Goal: Task Accomplishment & Management: Manage account settings

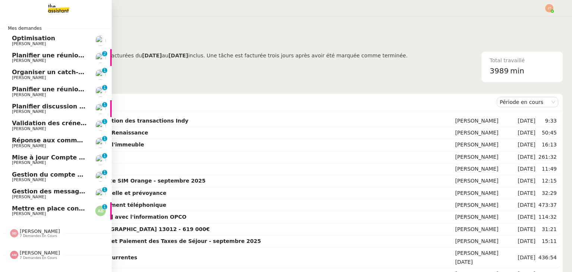
click at [46, 193] on span "Gestion des messages privés linkedIn - [DATE]" at bounding box center [90, 191] width 156 height 7
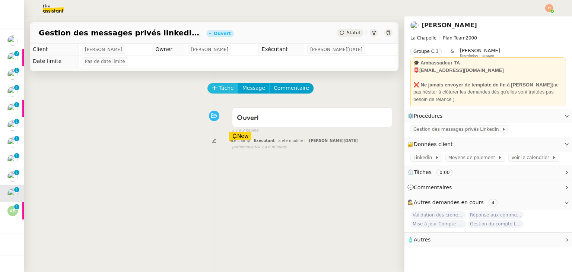
click at [218, 88] on span "Tâche" at bounding box center [225, 88] width 15 height 9
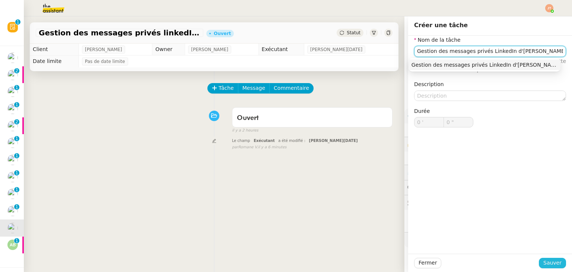
type input "Gestion des messages privés LinkedIn d'[PERSON_NAME]"
click at [543, 260] on span "Sauver" at bounding box center [552, 262] width 18 height 9
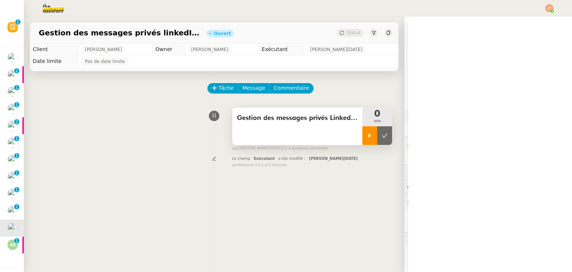
click at [368, 136] on icon at bounding box center [369, 135] width 3 height 4
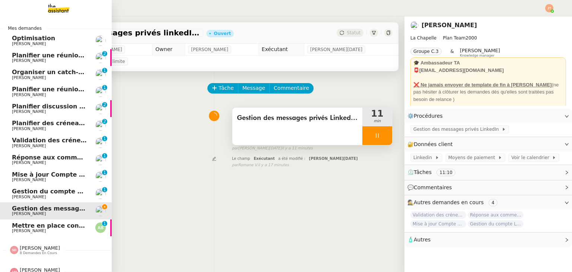
click at [51, 7] on img at bounding box center [53, 8] width 58 height 16
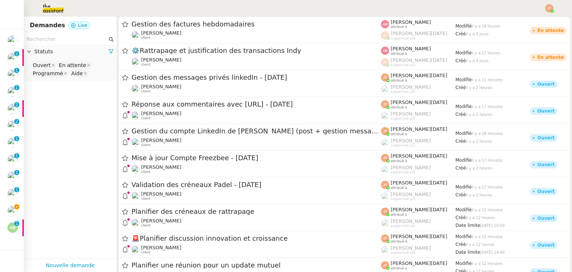
click at [79, 38] on input "text" at bounding box center [66, 39] width 81 height 9
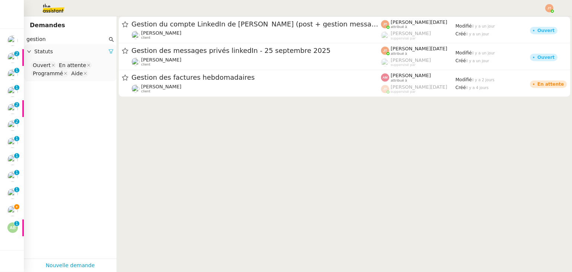
type input "gestion"
click at [108, 51] on icon at bounding box center [110, 51] width 5 height 5
click at [78, 57] on div "Statuts" at bounding box center [70, 51] width 93 height 15
click at [62, 67] on nz-select-top-control "Please select" at bounding box center [70, 65] width 81 height 9
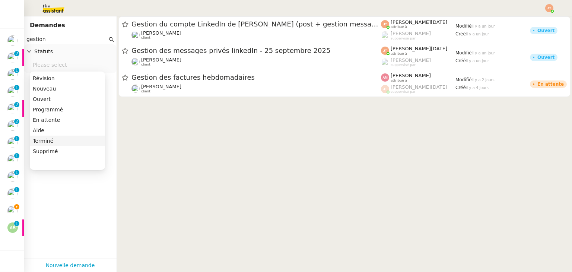
click at [57, 143] on div "Terminé" at bounding box center [67, 140] width 69 height 7
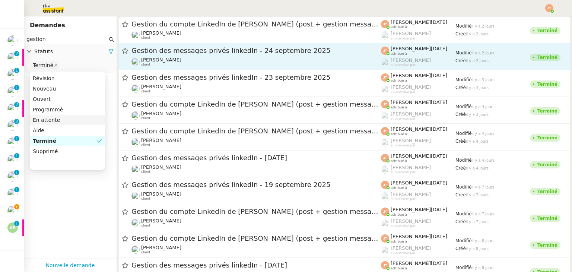
click at [162, 63] on div "[PERSON_NAME] client" at bounding box center [161, 62] width 40 height 10
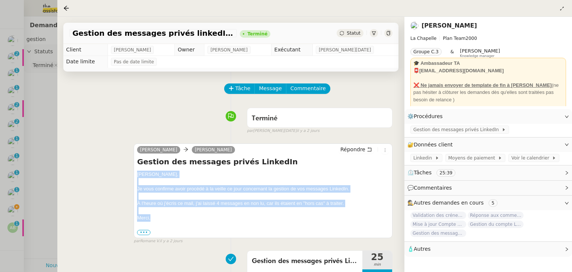
drag, startPoint x: 137, startPoint y: 175, endPoint x: 168, endPoint y: 216, distance: 51.1
click at [168, 216] on div "[PERSON_NAME], Je vous confirme avoir procédé à la veille ce jour concernant la…" at bounding box center [263, 202] width 252 height 65
copy div "[PERSON_NAME], Je vous confirme avoir procédé à la veille ce jour concernant la…"
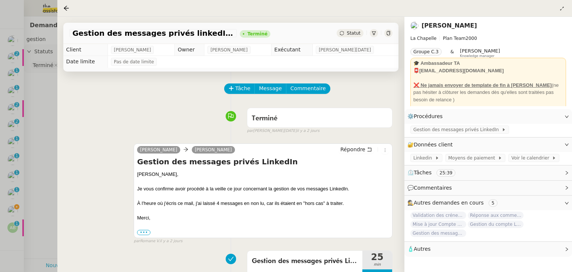
drag, startPoint x: 32, startPoint y: 146, endPoint x: 24, endPoint y: 166, distance: 21.4
click at [32, 146] on div at bounding box center [286, 136] width 572 height 272
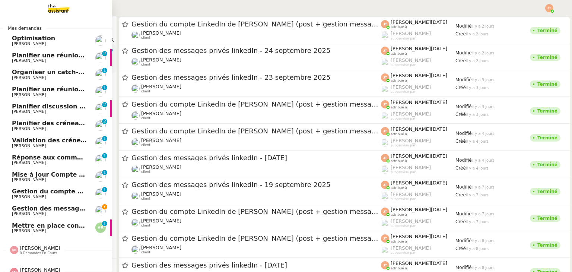
click at [32, 212] on span "[PERSON_NAME]" at bounding box center [29, 213] width 34 height 5
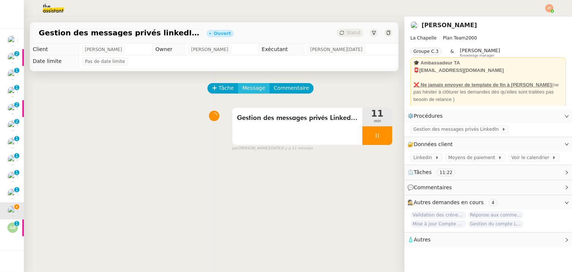
click at [244, 86] on span "Message" at bounding box center [253, 88] width 23 height 9
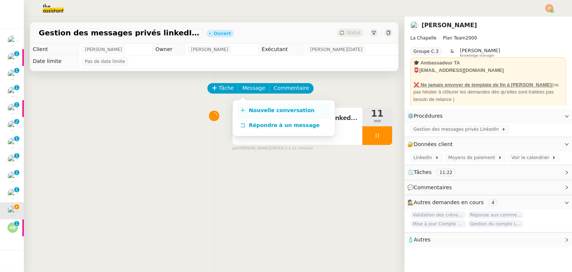
click at [244, 105] on link "Nouvelle conversation" at bounding box center [283, 110] width 93 height 15
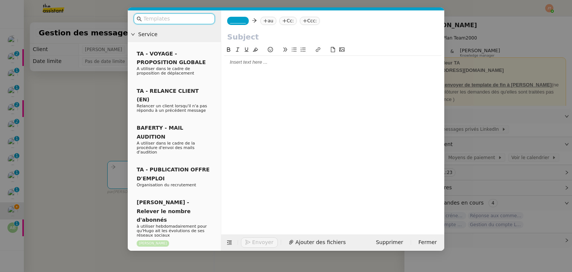
click at [236, 61] on div at bounding box center [332, 62] width 217 height 7
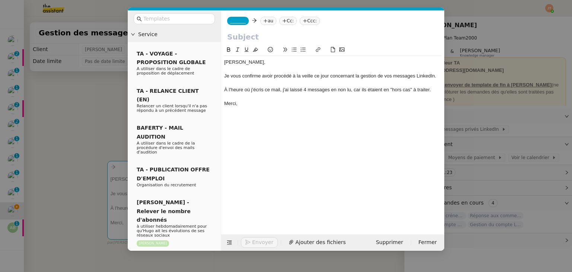
click at [306, 86] on div at bounding box center [332, 83] width 217 height 7
click at [305, 87] on div "À l'heure où j'écris ce mail, j'ai laissé 4 messages en non lu, car ils étaient…" at bounding box center [332, 89] width 217 height 7
click at [29, 127] on nz-modal-container "Service TA - VOYAGE - PROPOSITION GLOBALE A utiliser dans le cadre de propositi…" at bounding box center [286, 136] width 572 height 272
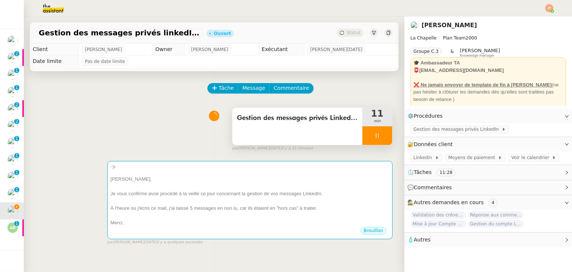
click at [246, 115] on span "Gestion des messages privés LinkedIn d'[PERSON_NAME]" at bounding box center [297, 117] width 121 height 11
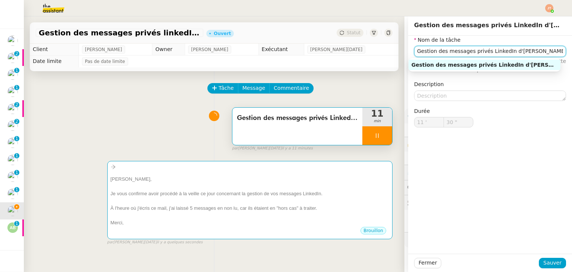
drag, startPoint x: 503, startPoint y: 50, endPoint x: 386, endPoint y: 50, distance: 116.9
click at [386, 50] on app-ticket "Gestion des messages privés linkedIn - [DATE] Ouvert Statut Client [PERSON_NAME…" at bounding box center [298, 143] width 548 height 255
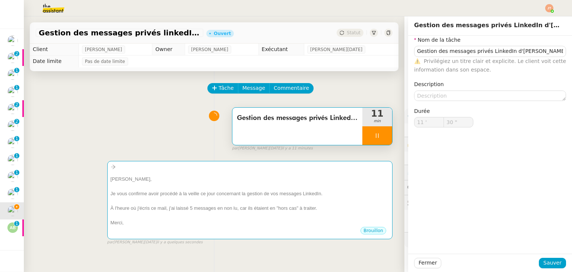
type input "31 ""
click at [115, 163] on span "false" at bounding box center [113, 160] width 12 height 6
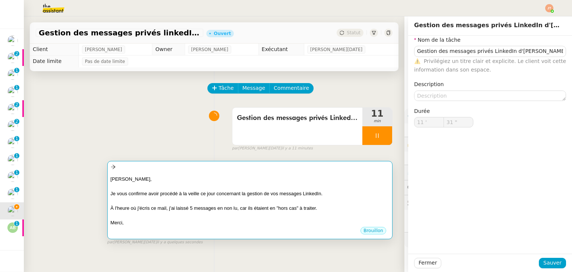
click at [140, 191] on div "Je vous confirme avoir procédé à la veille ce jour concernant la gestion de vos…" at bounding box center [250, 193] width 278 height 7
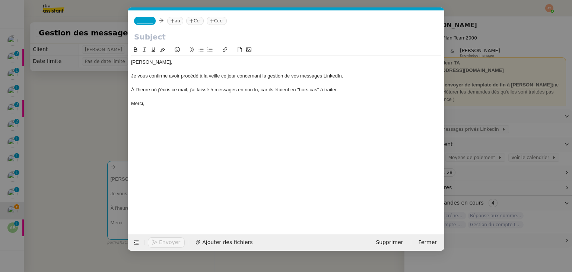
scroll to position [0, 16]
click at [186, 35] on input "text" at bounding box center [286, 36] width 304 height 11
paste input "Gestion des messages privés LinkedIn d'[PERSON_NAME]"
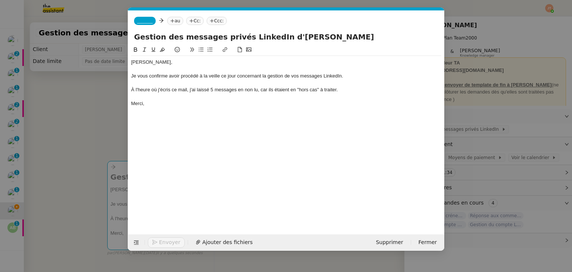
type input "Gestion des messages privés LinkedIn d'[PERSON_NAME]"
click at [54, 111] on nz-modal-container "Service TA - VOYAGE - PROPOSITION GLOBALE A utiliser dans le cadre de propositi…" at bounding box center [286, 136] width 572 height 272
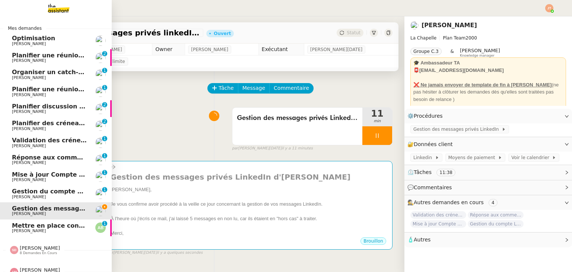
click at [32, 158] on span "Réponse aux commentaires avec [URL] - [DATE]" at bounding box center [92, 157] width 160 height 7
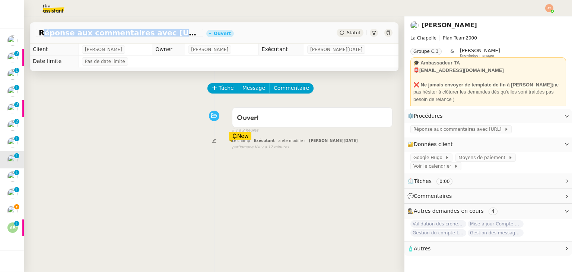
drag, startPoint x: 39, startPoint y: 33, endPoint x: 178, endPoint y: 34, distance: 138.8
click at [178, 34] on span "Réponse aux commentaires avec [URL] - [DATE]" at bounding box center [120, 32] width 162 height 7
copy span "Réponse aux commentaires avec [URL]"
click at [223, 91] on span "Tâche" at bounding box center [225, 88] width 15 height 9
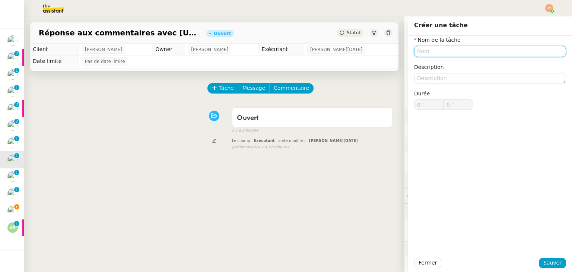
click at [426, 51] on input "text" at bounding box center [490, 51] width 152 height 11
paste input "Réponse aux commentaires avec [URL]"
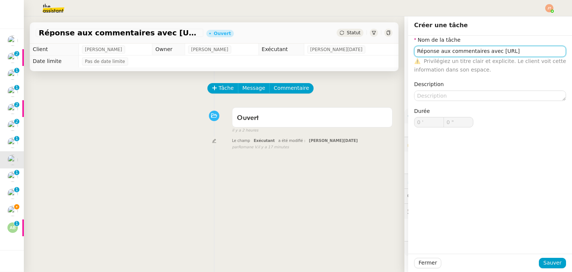
drag, startPoint x: 525, startPoint y: 54, endPoint x: 488, endPoint y: 53, distance: 36.8
click at [488, 53] on input "Réponse aux commentaires avec [URL]" at bounding box center [490, 51] width 152 height 11
type input "Réponse aux commentaires avec [URL]"
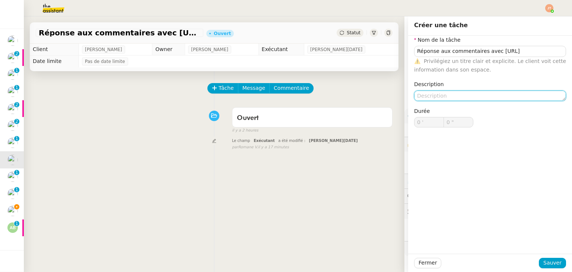
click at [434, 91] on textarea at bounding box center [490, 95] width 152 height 10
paste textarea "[URL]"
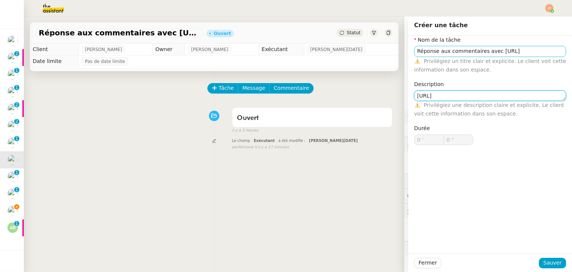
type textarea "[URL]"
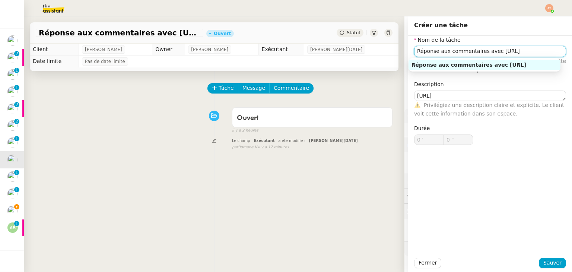
drag, startPoint x: 508, startPoint y: 50, endPoint x: 476, endPoint y: 51, distance: 31.7
click at [476, 51] on input "Réponse aux commentaires avec [URL]" at bounding box center [490, 51] width 152 height 11
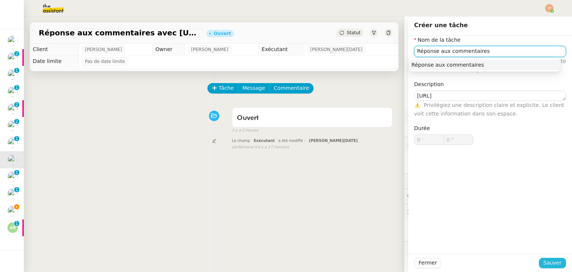
type input "Réponse aux commentaires"
click at [544, 265] on span "Sauver" at bounding box center [552, 262] width 18 height 9
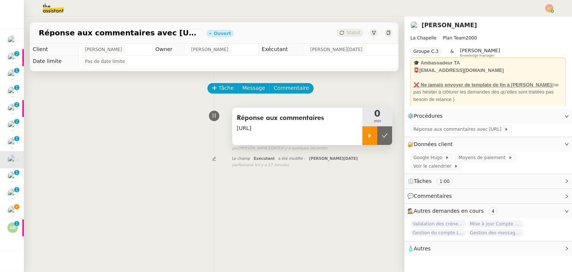
click at [367, 138] on icon at bounding box center [370, 136] width 6 height 6
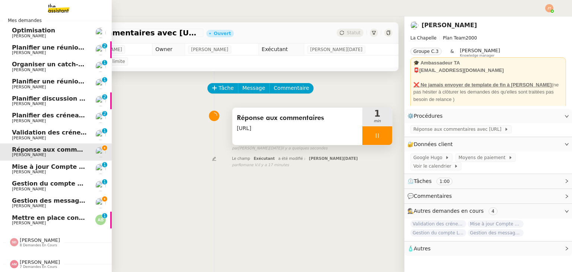
scroll to position [12, 0]
click at [44, 243] on span "8 demandes en cours" at bounding box center [38, 245] width 37 height 4
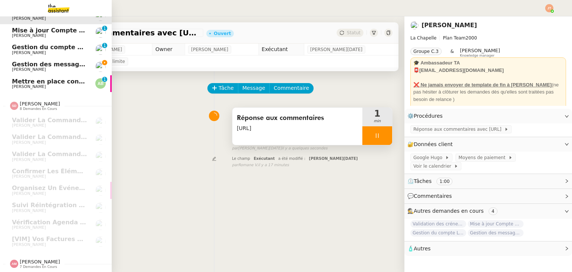
scroll to position [148, 0]
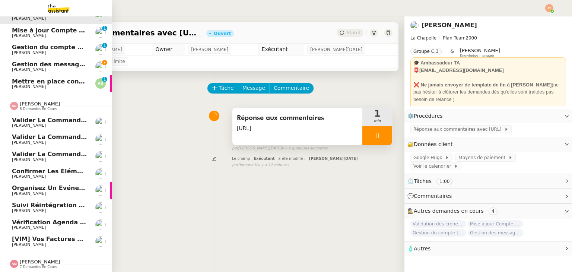
click at [34, 102] on span "[PERSON_NAME]" at bounding box center [40, 104] width 40 height 6
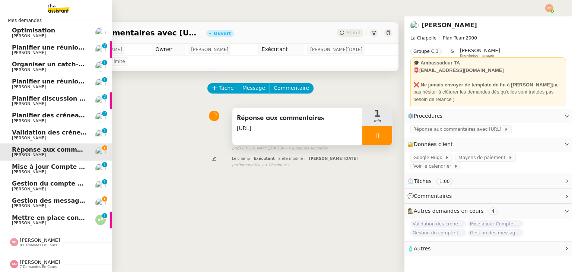
click at [29, 259] on span "[PERSON_NAME]" at bounding box center [40, 262] width 40 height 6
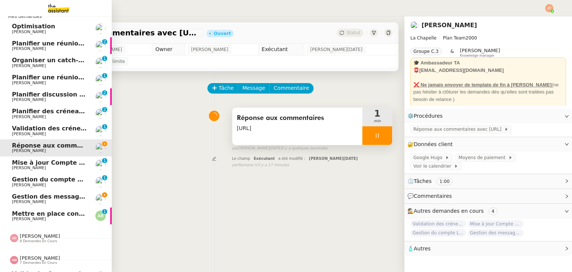
scroll to position [131, 0]
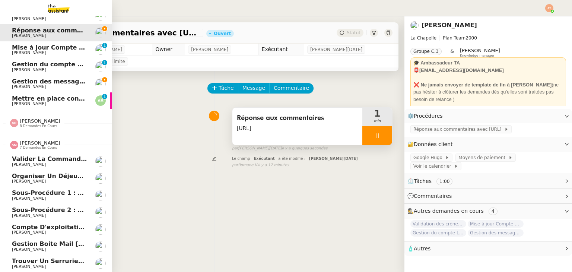
click at [28, 146] on span "7 demandes en cours" at bounding box center [38, 148] width 37 height 4
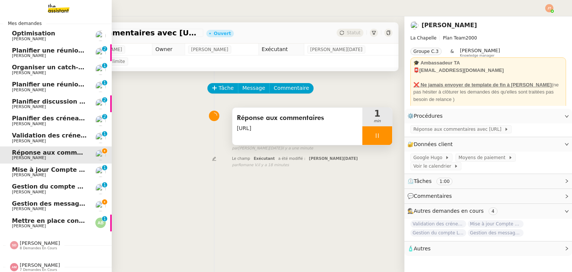
scroll to position [12, 0]
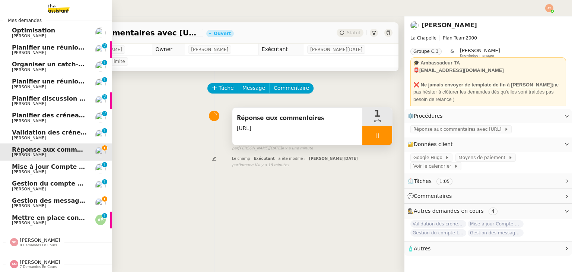
click at [55, 238] on nz-divider "[PERSON_NAME] 8 demandes en cours" at bounding box center [59, 242] width 112 height 10
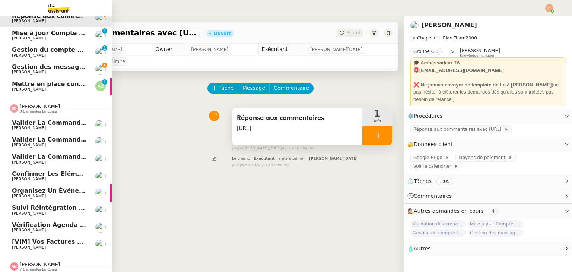
scroll to position [148, 0]
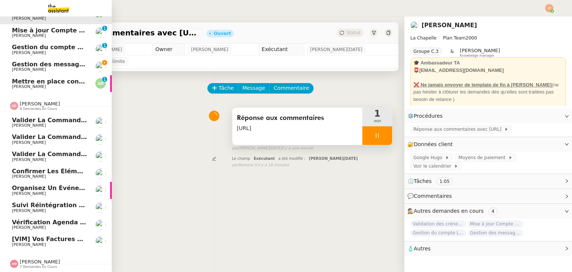
click at [21, 107] on span "8 demandes en cours" at bounding box center [38, 109] width 37 height 4
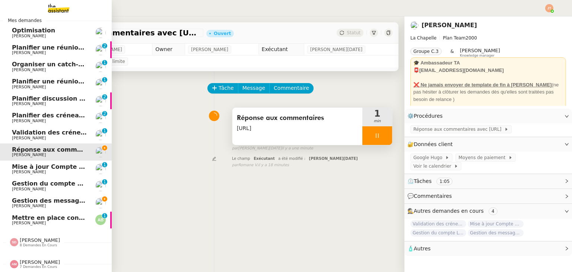
click at [27, 259] on span "[PERSON_NAME]" at bounding box center [40, 262] width 40 height 6
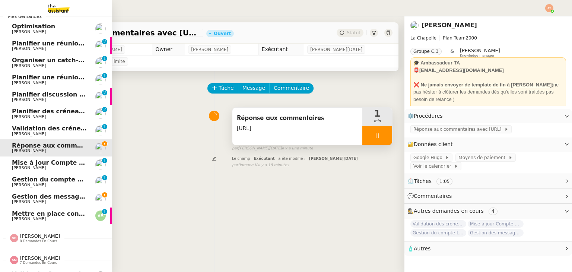
scroll to position [131, 0]
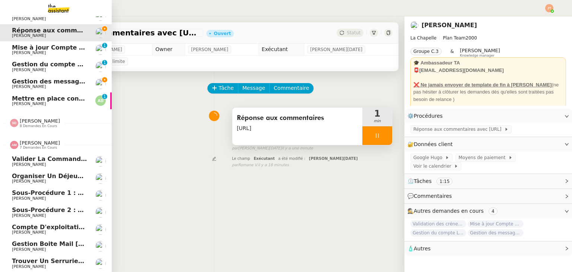
click at [47, 179] on span "[PERSON_NAME]" at bounding box center [49, 181] width 75 height 4
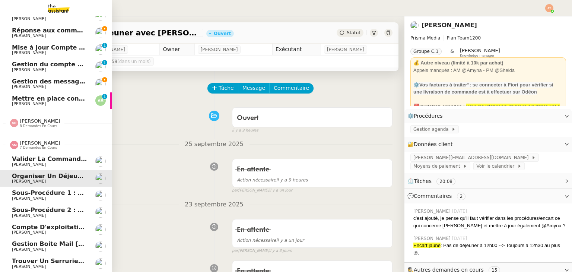
click at [23, 157] on span "Valider la commande 8055367" at bounding box center [64, 158] width 104 height 7
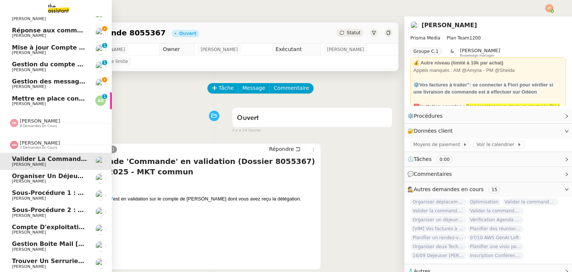
click at [27, 141] on span "[PERSON_NAME]" at bounding box center [40, 143] width 40 height 6
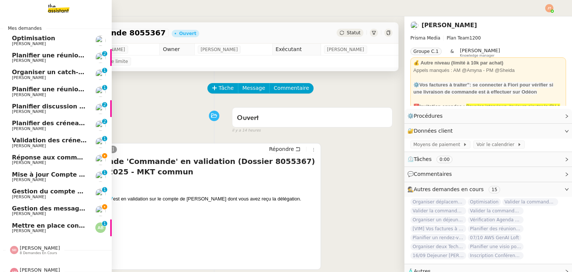
click at [67, 215] on span "[PERSON_NAME]" at bounding box center [49, 213] width 75 height 4
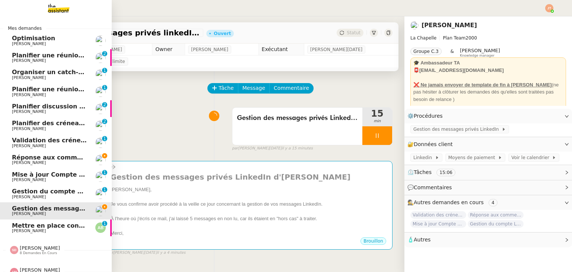
click at [50, 157] on span "Réponse aux commentaires avec [URL] - [DATE]" at bounding box center [92, 157] width 160 height 7
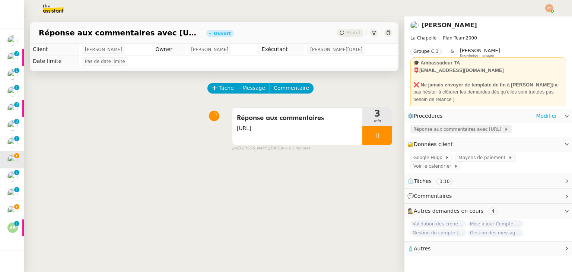
click at [451, 130] on span "Réponse aux commentaires avec [URL]" at bounding box center [458, 128] width 91 height 7
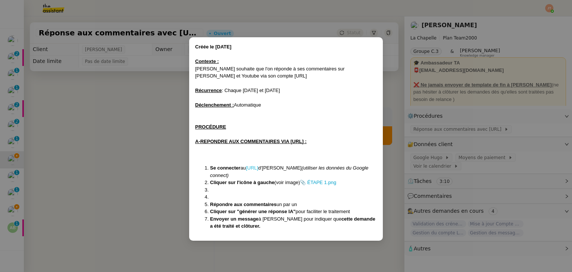
click at [258, 166] on link "[URL]" at bounding box center [252, 168] width 12 height 6
click at [169, 160] on nz-modal-container "Créée le [DATE] Contexte : [PERSON_NAME] souhaite que l'on réponde à ses commen…" at bounding box center [286, 136] width 572 height 272
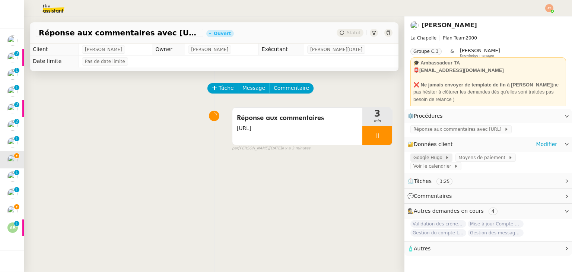
click at [433, 157] on span "Google Hugo" at bounding box center [429, 157] width 32 height 7
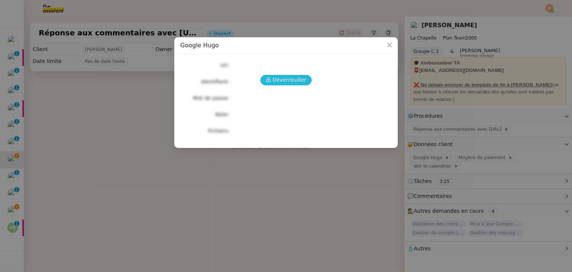
click at [282, 76] on span "Déverrouiller" at bounding box center [289, 80] width 34 height 9
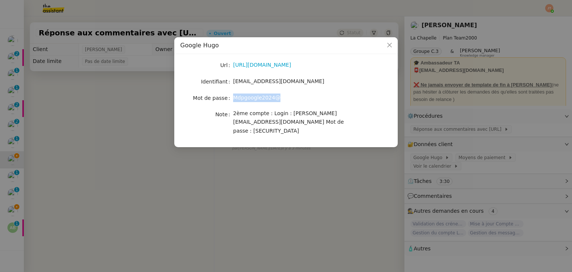
drag, startPoint x: 275, startPoint y: 98, endPoint x: 235, endPoint y: 98, distance: 40.6
click at [235, 98] on span "Mdpgoogle2024@" at bounding box center [256, 98] width 47 height 6
copy span "Mdpgoogle2024@"
click at [141, 113] on nz-modal-container "Google [PERSON_NAME] [URL][DOMAIN_NAME] Identifiant [EMAIL_ADDRESS][DOMAIN_NAME…" at bounding box center [286, 136] width 572 height 272
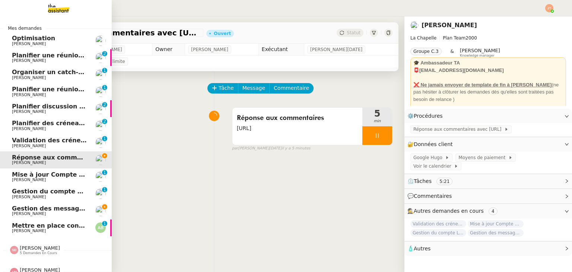
click at [63, 210] on span "Gestion des messages privés linkedIn - [DATE]" at bounding box center [90, 208] width 156 height 7
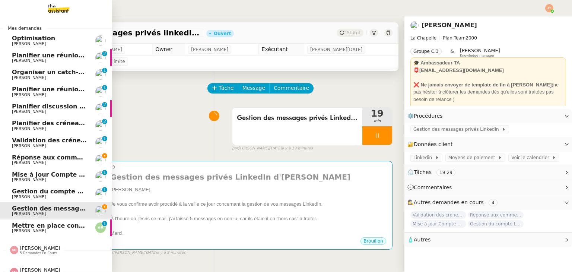
click at [51, 160] on span "Réponse aux commentaires avec [URL] - [DATE]" at bounding box center [92, 157] width 160 height 7
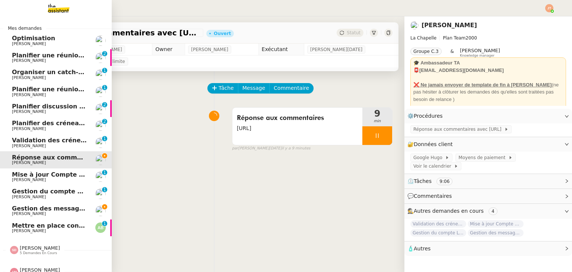
click at [53, 216] on span "[PERSON_NAME]" at bounding box center [49, 213] width 75 height 4
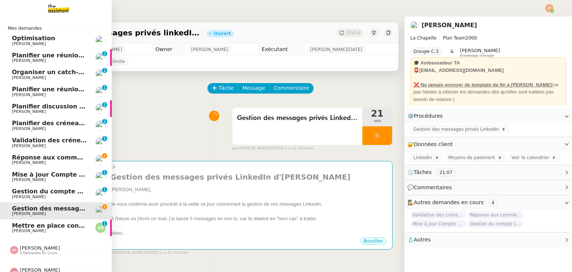
click at [61, 160] on span "Réponse aux commentaires avec [URL] - [DATE]" at bounding box center [92, 157] width 160 height 7
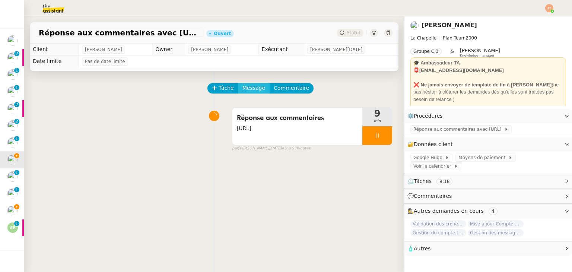
click at [251, 89] on span "Message" at bounding box center [253, 88] width 23 height 9
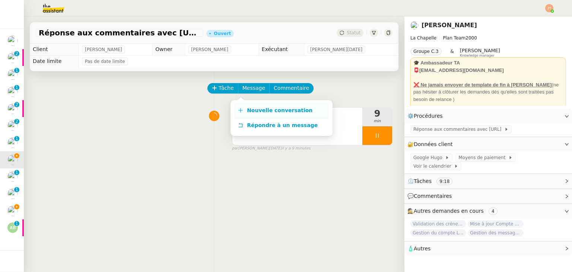
click at [262, 111] on span "Nouvelle conversation" at bounding box center [280, 110] width 66 height 6
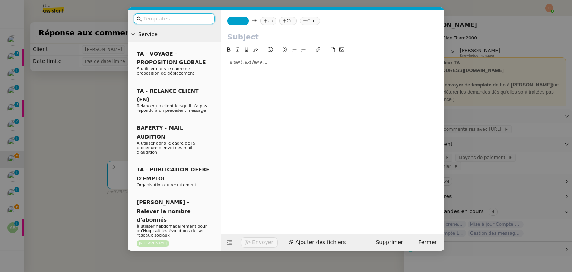
click at [261, 62] on div at bounding box center [332, 62] width 217 height 7
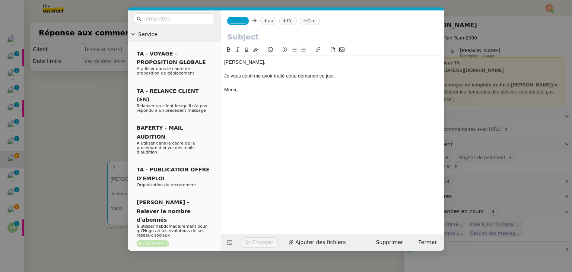
click at [266, 22] on nz-tag "au" at bounding box center [268, 21] width 16 height 8
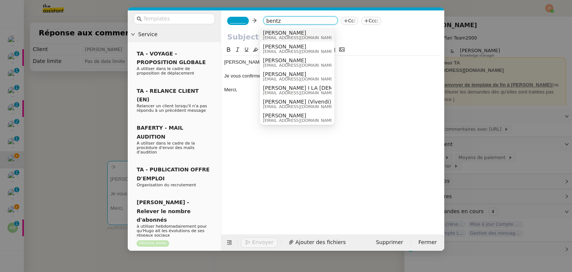
type input "bentz"
click at [271, 33] on span "[PERSON_NAME]" at bounding box center [298, 33] width 71 height 6
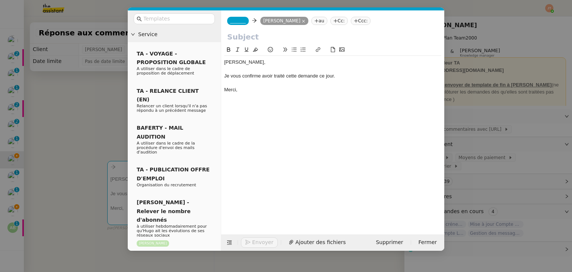
click at [232, 18] on span "_______" at bounding box center [238, 20] width 16 height 5
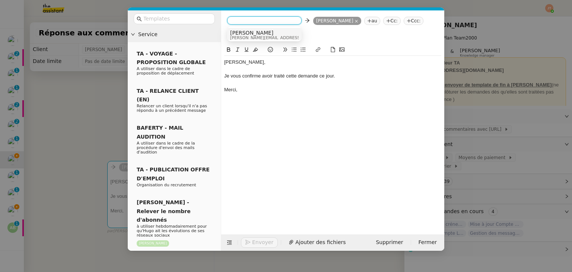
click at [241, 36] on span "[PERSON_NAME][EMAIL_ADDRESS][DOMAIN_NAME]" at bounding box center [283, 38] width 106 height 4
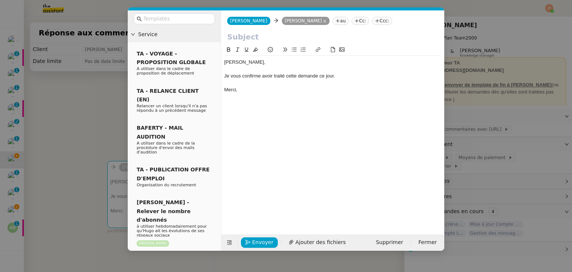
click at [63, 84] on nz-modal-container "Service TA - VOYAGE - PROPOSITION GLOBALE A utiliser dans le cadre de propositi…" at bounding box center [286, 136] width 572 height 272
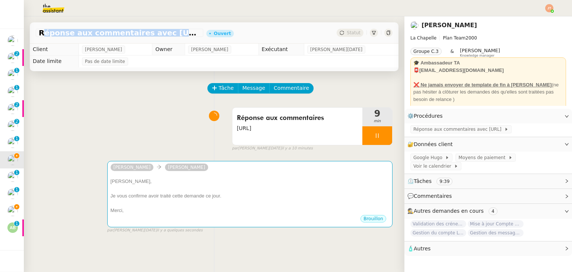
drag, startPoint x: 40, startPoint y: 34, endPoint x: 179, endPoint y: 33, distance: 138.8
click at [179, 33] on span "Réponse aux commentaires avec [URL] - [DATE]" at bounding box center [120, 32] width 162 height 7
copy span "Réponse aux commentaires avec [URL]"
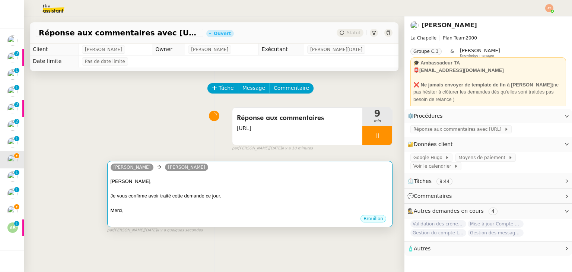
click at [186, 173] on div "[PERSON_NAME]" at bounding box center [250, 168] width 278 height 11
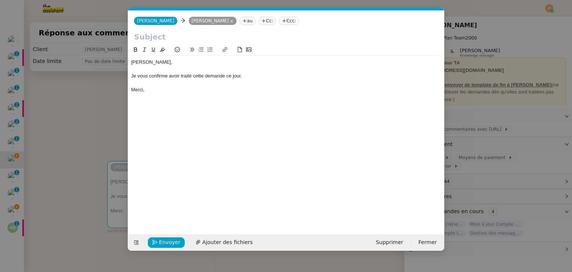
scroll to position [0, 16]
click at [158, 41] on input "text" at bounding box center [286, 36] width 304 height 11
paste input "Réponse aux commentaires avec [URL]"
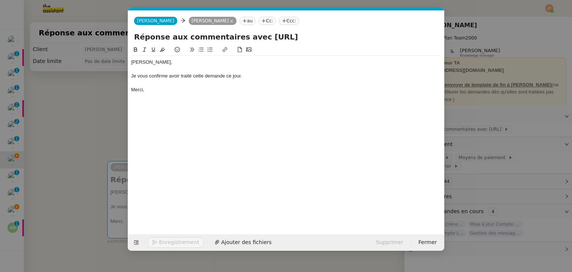
type input "Réponse aux commentaires avec [URL]"
click at [94, 133] on nz-modal-container "Service TA - VOYAGE - PROPOSITION GLOBALE A utiliser dans le cadre de propositi…" at bounding box center [286, 136] width 572 height 272
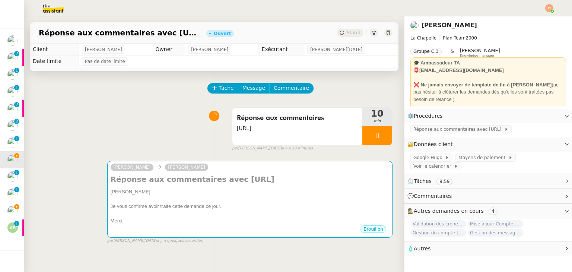
click at [152, 128] on div "Réponse aux commentaires [URL] 10 min false par [PERSON_NAME][DATE] il y a 10 m…" at bounding box center [214, 128] width 357 height 48
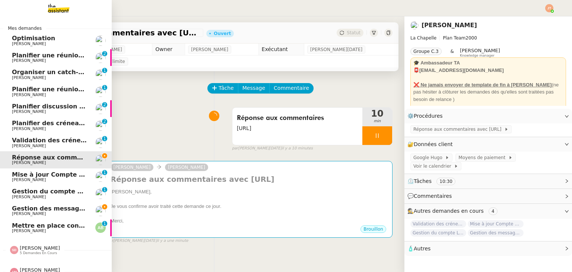
click at [52, 213] on span "[PERSON_NAME]" at bounding box center [49, 213] width 75 height 4
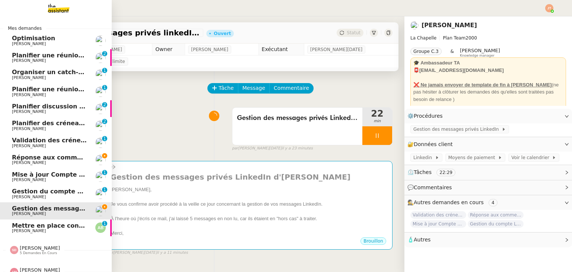
click at [50, 159] on span "Réponse aux commentaires avec [URL] - [DATE]" at bounding box center [92, 157] width 160 height 7
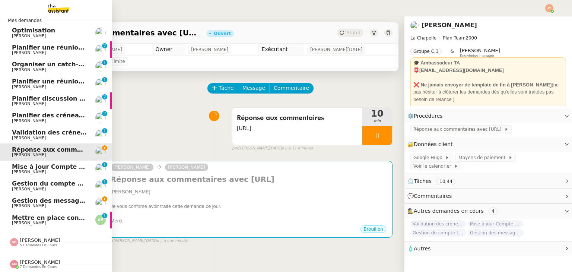
scroll to position [12, 0]
click at [44, 265] on span "7 demandes en cours" at bounding box center [38, 267] width 37 height 4
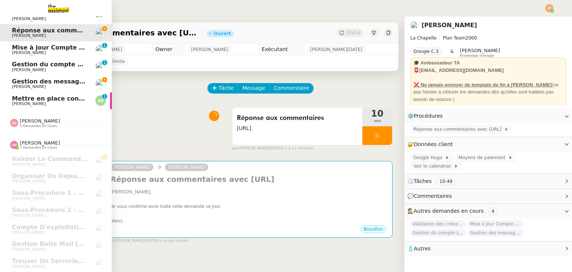
scroll to position [131, 0]
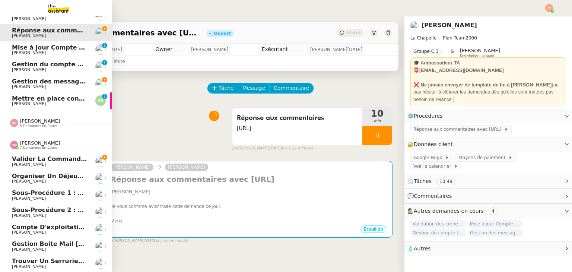
click at [40, 162] on span "[PERSON_NAME]" at bounding box center [49, 164] width 75 height 4
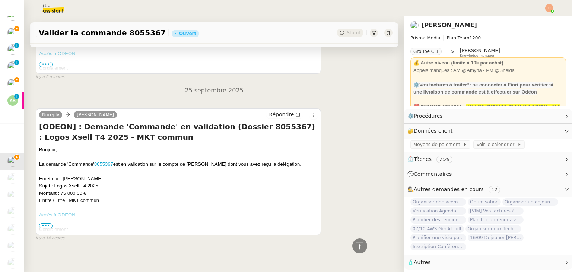
scroll to position [509, 0]
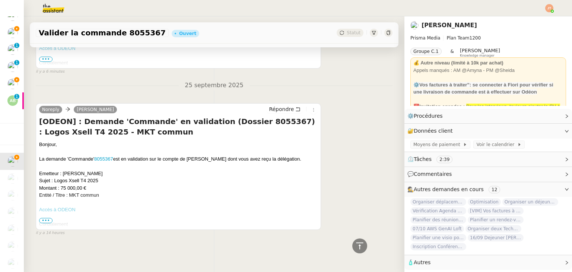
click at [42, 218] on span "•••" at bounding box center [45, 220] width 13 height 5
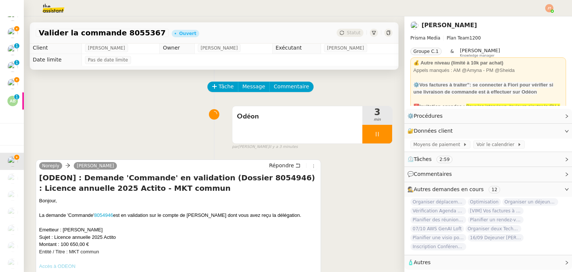
scroll to position [0, 0]
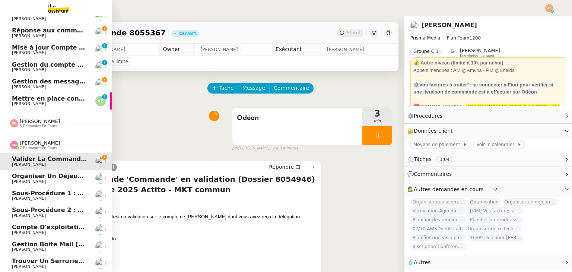
click at [36, 146] on span "7 demandes en cours" at bounding box center [38, 148] width 37 height 4
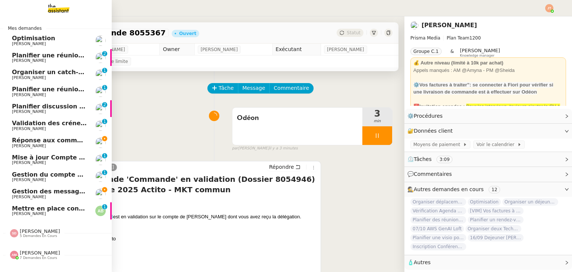
click at [60, 145] on span "[PERSON_NAME]" at bounding box center [49, 146] width 75 height 4
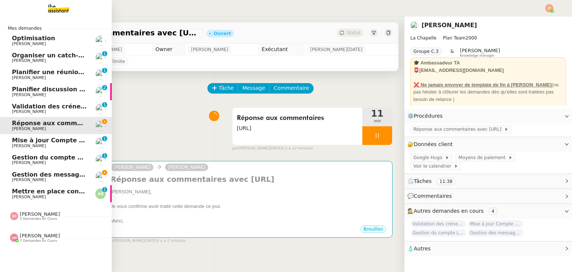
click at [45, 178] on span "[PERSON_NAME]" at bounding box center [49, 180] width 75 height 4
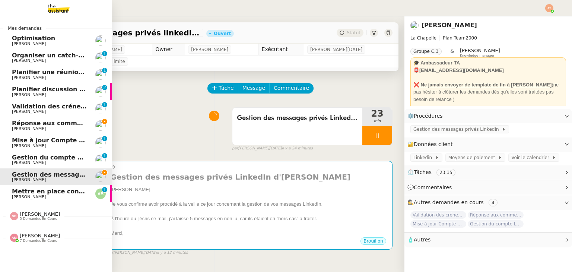
click at [45, 127] on span "[PERSON_NAME]" at bounding box center [49, 129] width 75 height 4
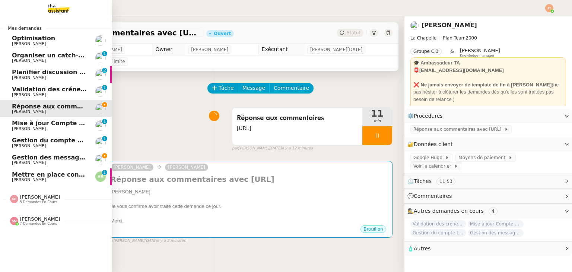
click at [31, 200] on span "5 demandes en cours" at bounding box center [38, 202] width 37 height 4
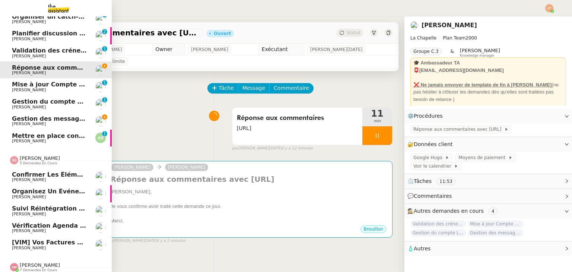
scroll to position [46, 0]
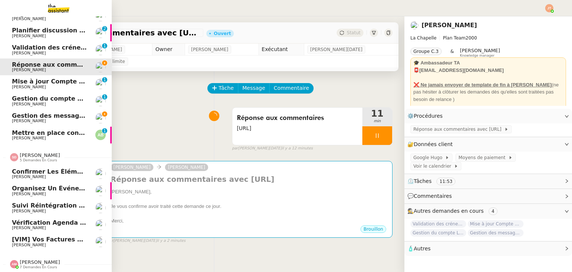
click at [48, 186] on span "Organisez un événement" at bounding box center [54, 188] width 84 height 7
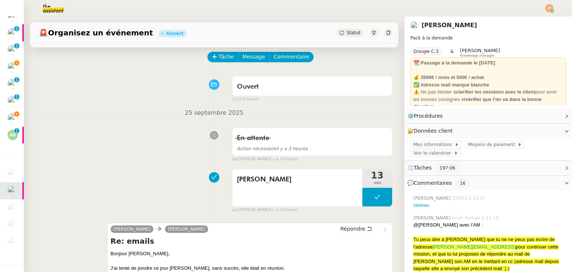
scroll to position [112, 0]
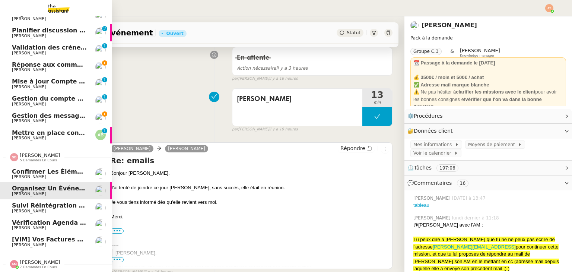
click at [46, 168] on span "Confirmer les éléments de TVA" at bounding box center [65, 171] width 106 height 7
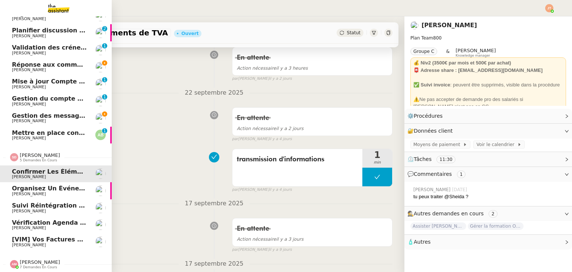
click at [38, 158] on span "5 demandes en cours" at bounding box center [38, 160] width 37 height 4
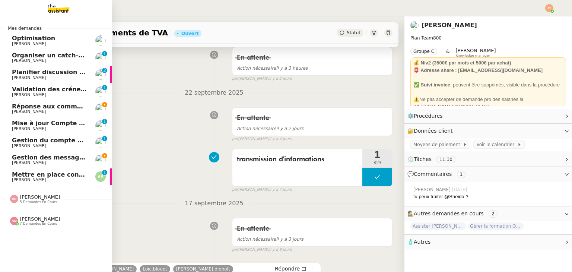
click at [42, 219] on span "[PERSON_NAME]" at bounding box center [40, 219] width 40 height 6
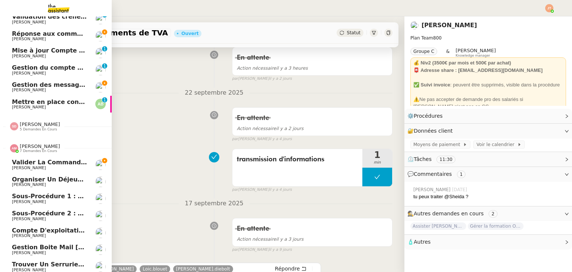
scroll to position [80, 0]
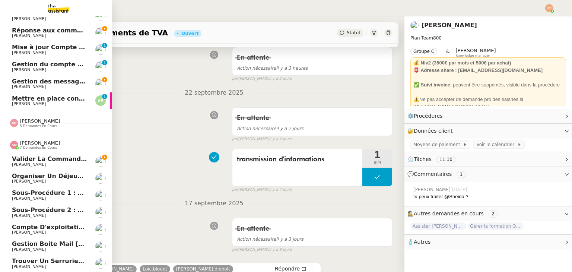
click at [35, 146] on span "7 demandes en cours" at bounding box center [38, 148] width 37 height 4
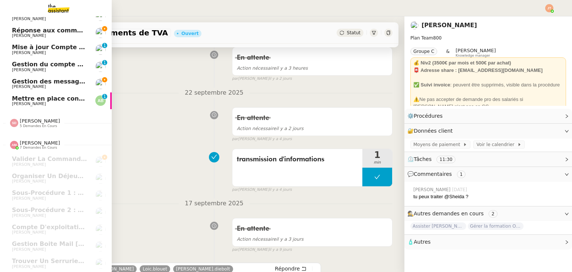
scroll to position [0, 0]
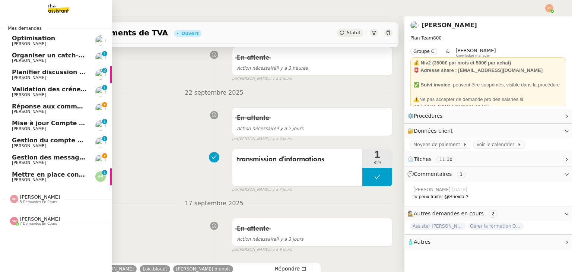
click at [57, 79] on span "[PERSON_NAME]" at bounding box center [49, 78] width 75 height 4
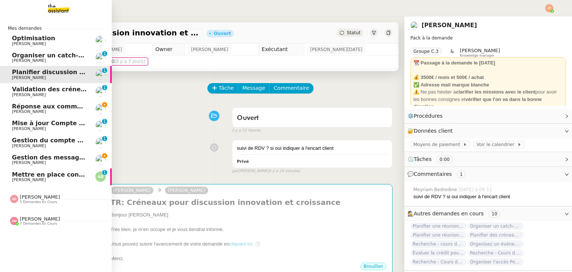
click at [42, 109] on span "Réponse aux commentaires avec [URL] - [DATE]" at bounding box center [92, 106] width 160 height 7
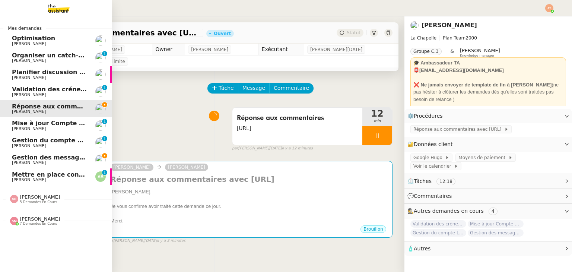
click at [48, 165] on span "[PERSON_NAME]" at bounding box center [49, 162] width 75 height 4
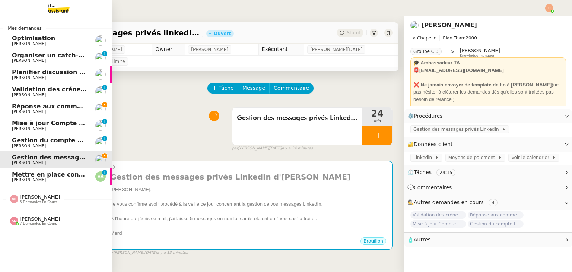
click at [21, 107] on span "Réponse aux commentaires avec [URL] - [DATE]" at bounding box center [92, 106] width 160 height 7
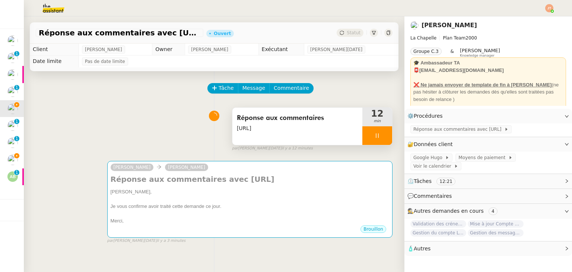
click at [374, 134] on icon at bounding box center [377, 136] width 6 height 6
click at [381, 137] on icon at bounding box center [384, 136] width 6 height 6
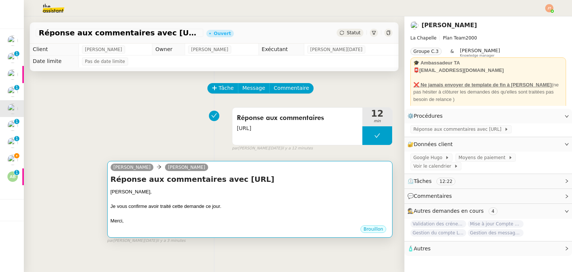
click at [243, 201] on div at bounding box center [250, 198] width 278 height 7
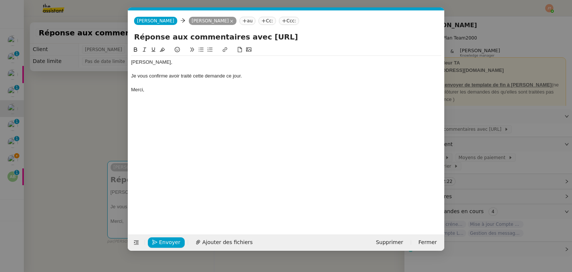
scroll to position [0, 16]
click at [170, 241] on span "Envoyer" at bounding box center [169, 242] width 21 height 9
click at [170, 241] on span "Confirmer l'envoi" at bounding box center [181, 242] width 45 height 9
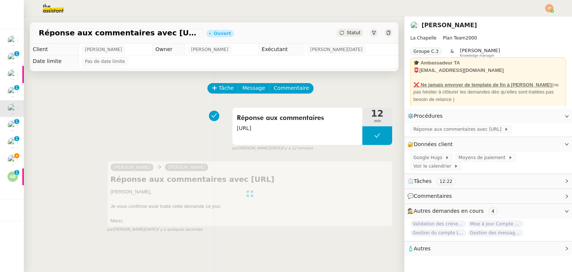
click at [343, 26] on div "Réponse aux commentaires avec [URL] - [DATE] [PERSON_NAME]" at bounding box center [214, 32] width 368 height 21
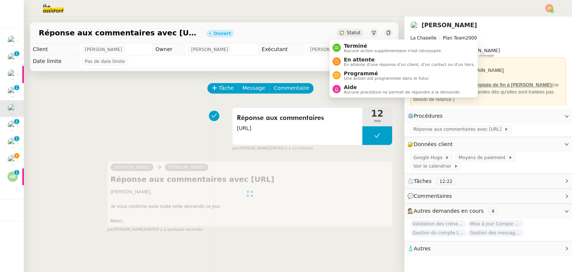
click at [347, 32] on span "Statut" at bounding box center [354, 32] width 14 height 5
click at [341, 47] on div "Terminé Aucune action supplémentaire n'est nécessaire." at bounding box center [391, 48] width 101 height 10
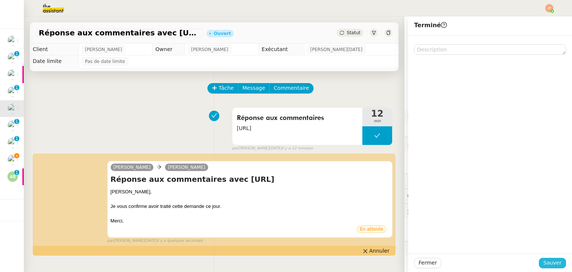
click at [547, 266] on span "Sauver" at bounding box center [552, 262] width 18 height 9
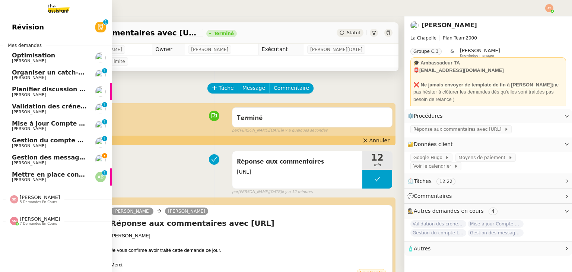
click at [54, 160] on span "Gestion des messages privés linkedIn - [DATE]" at bounding box center [90, 157] width 156 height 7
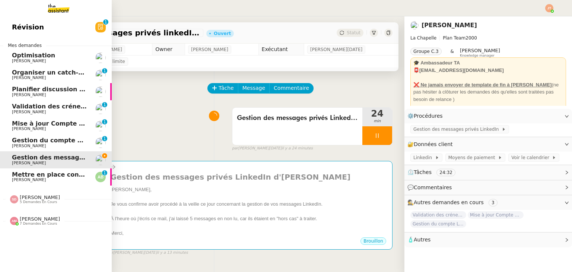
click at [43, 216] on span "[PERSON_NAME]" at bounding box center [40, 219] width 40 height 6
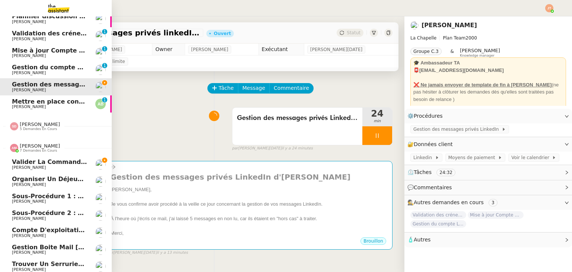
scroll to position [80, 0]
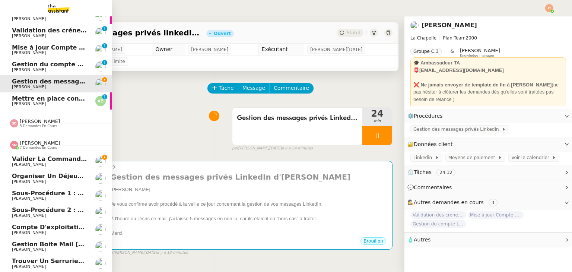
click at [33, 140] on span "[PERSON_NAME]" at bounding box center [40, 143] width 40 height 6
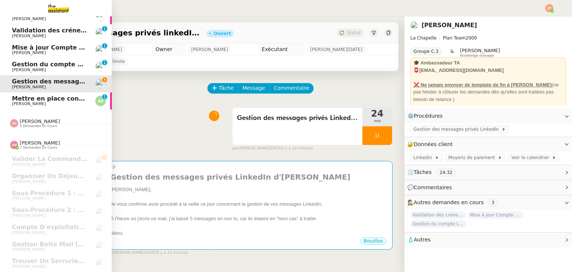
scroll to position [0, 0]
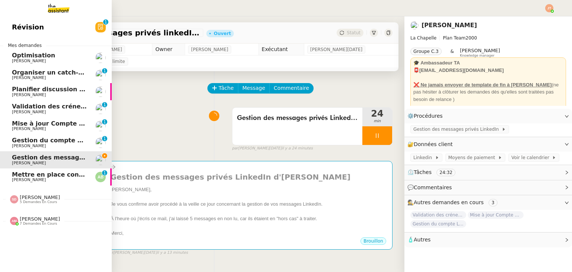
click at [37, 206] on div "[PERSON_NAME] 5 demandes en cours" at bounding box center [56, 196] width 112 height 22
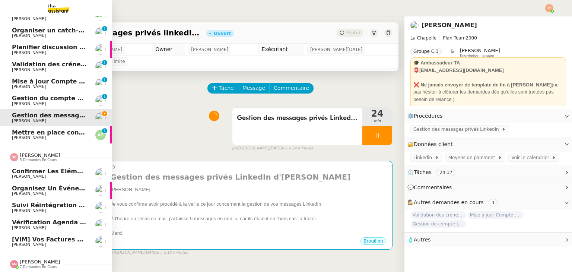
scroll to position [46, 0]
click at [41, 191] on span "[PERSON_NAME]" at bounding box center [49, 193] width 75 height 4
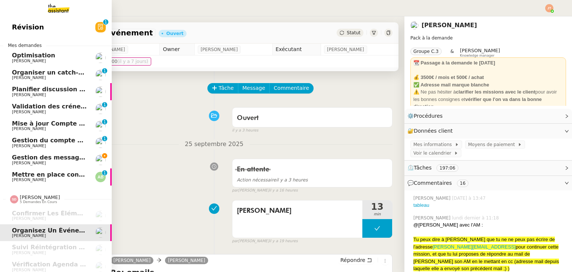
click at [54, 86] on span "Planifier discussion innovation et croissance" at bounding box center [87, 89] width 150 height 7
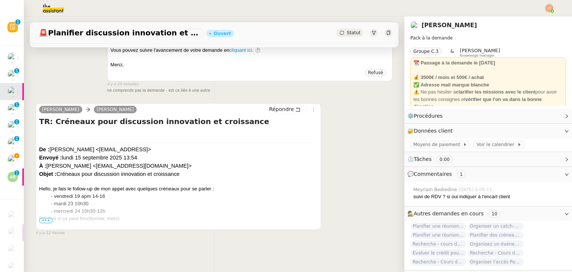
scroll to position [325, 0]
click at [44, 218] on span "•••" at bounding box center [45, 220] width 13 height 5
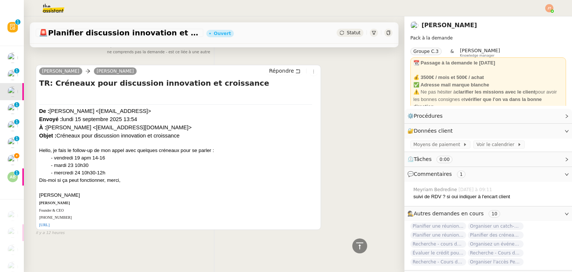
scroll to position [363, 0]
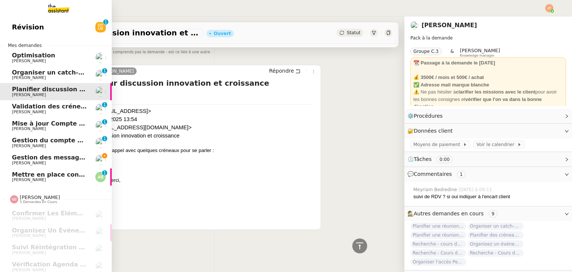
click at [52, 79] on span "[PERSON_NAME]" at bounding box center [49, 78] width 75 height 4
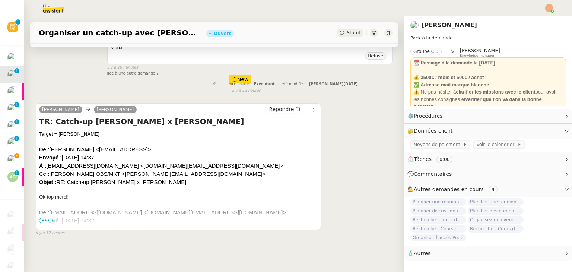
scroll to position [301, 0]
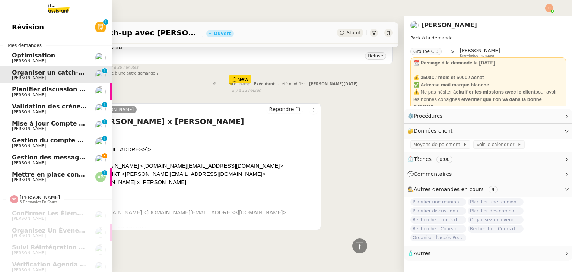
click at [47, 160] on span "Gestion des messages privés linkedIn - [DATE]" at bounding box center [90, 157] width 156 height 7
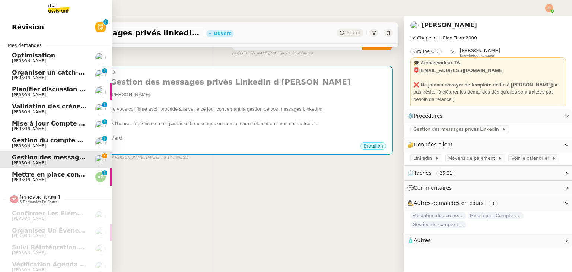
scroll to position [100, 0]
click at [73, 90] on span "Planifier discussion innovation et croissance" at bounding box center [87, 89] width 150 height 7
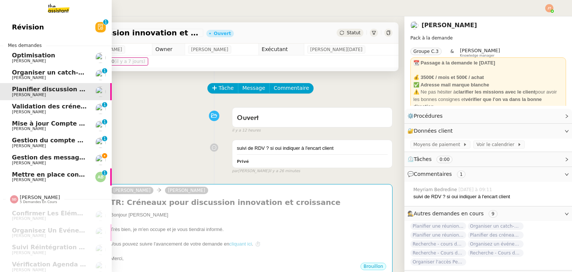
click at [67, 159] on span "Gestion des messages privés linkedIn - [DATE]" at bounding box center [90, 157] width 156 height 7
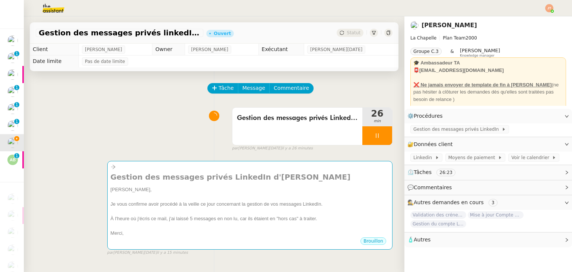
click at [152, 103] on div "Tâche Message Commentaire Veuillez patienter une erreur s'est produite 👌👌👌 mess…" at bounding box center [214, 207] width 380 height 272
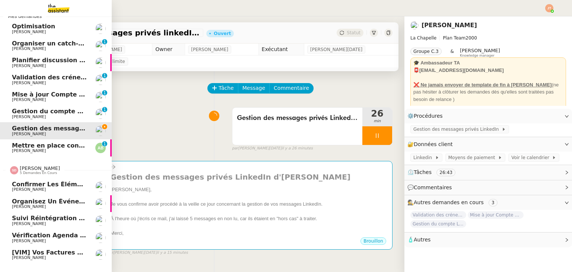
scroll to position [29, 0]
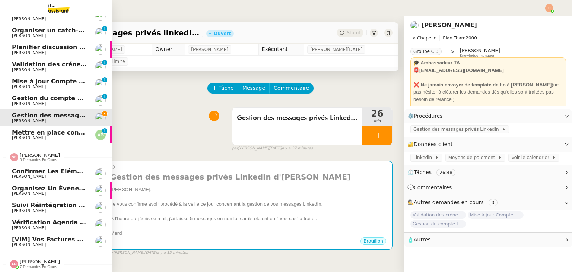
click at [61, 220] on span "Vérification Agenda + Chat + Wagram (9h et 14h)" at bounding box center [95, 221] width 167 height 7
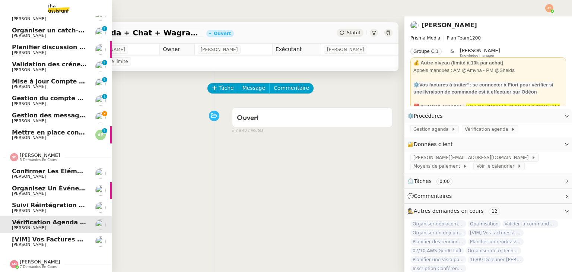
click at [16, 237] on span "[VIM] Vos factures à traiter" at bounding box center [59, 239] width 94 height 7
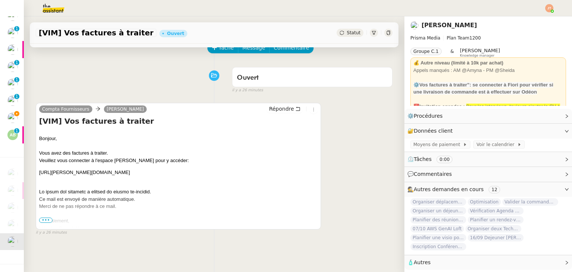
scroll to position [100, 0]
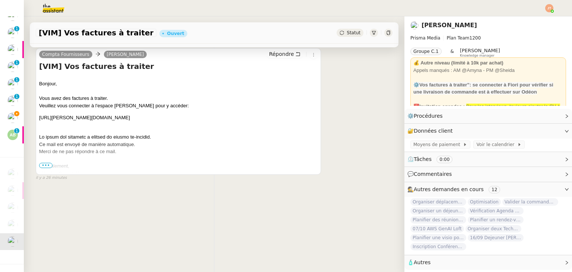
click at [47, 163] on span "•••" at bounding box center [45, 165] width 13 height 5
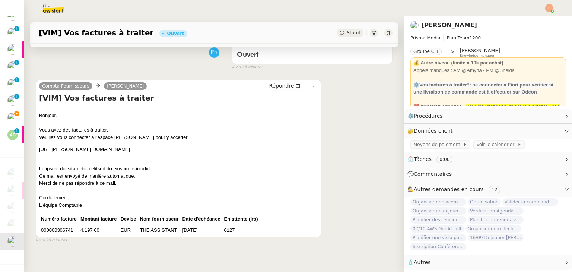
scroll to position [63, 0]
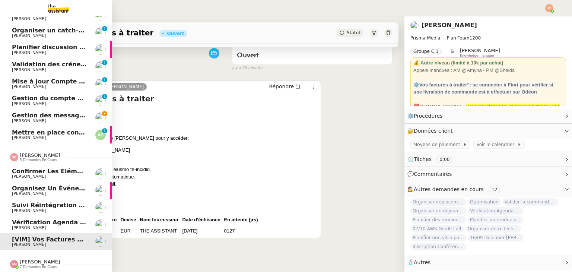
click at [29, 158] on span "5 demandes en cours" at bounding box center [38, 160] width 37 height 4
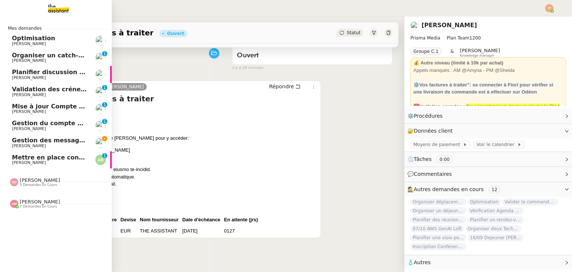
click at [36, 204] on span "[PERSON_NAME]" at bounding box center [40, 202] width 40 height 6
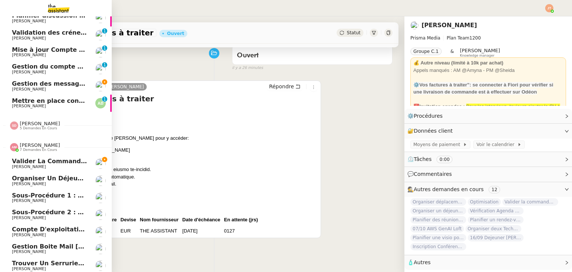
scroll to position [63, 0]
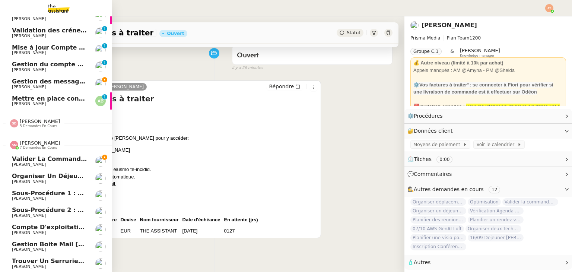
click at [50, 162] on span "[PERSON_NAME]" at bounding box center [49, 164] width 75 height 4
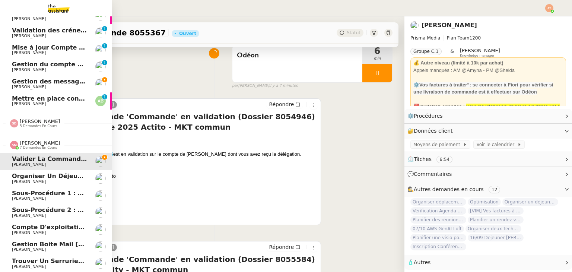
click at [47, 247] on span "[PERSON_NAME]" at bounding box center [49, 249] width 75 height 4
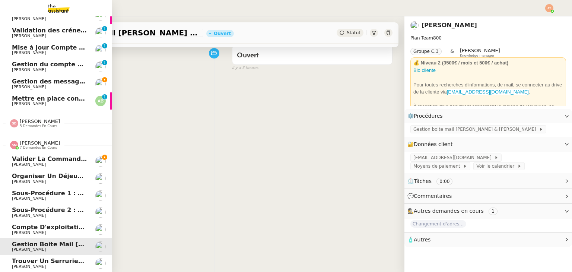
click at [39, 173] on span "Organiser un déjeuner avec [PERSON_NAME]" at bounding box center [88, 175] width 152 height 7
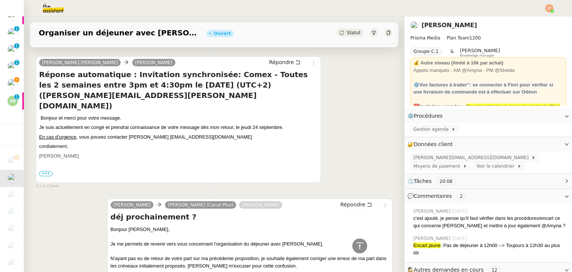
scroll to position [360, 0]
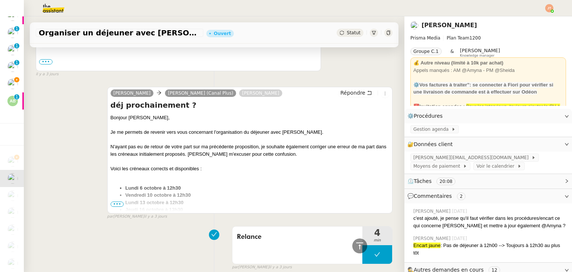
click at [115, 201] on span "•••" at bounding box center [117, 203] width 13 height 5
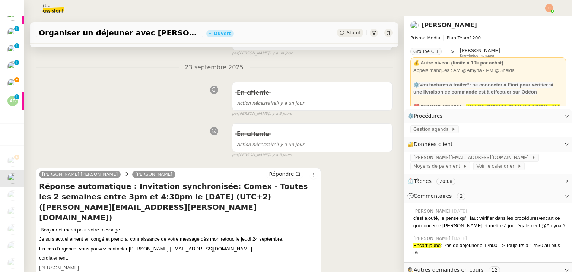
scroll to position [0, 0]
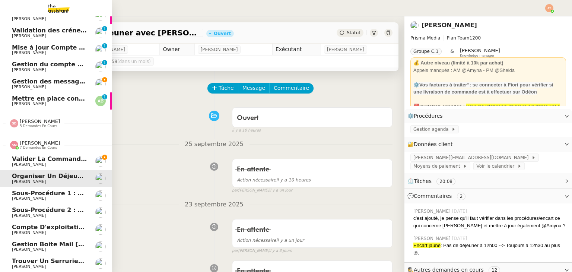
click at [39, 146] on div "[PERSON_NAME] 7 demandes en cours" at bounding box center [56, 142] width 112 height 22
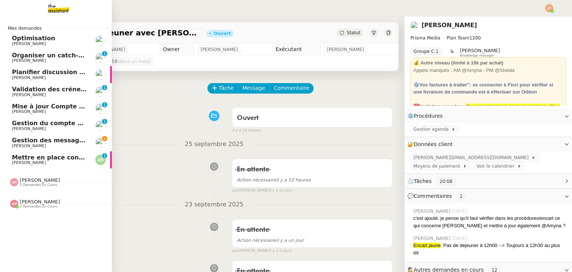
click at [53, 141] on span "Gestion des messages privés linkedIn - [DATE]" at bounding box center [90, 140] width 156 height 7
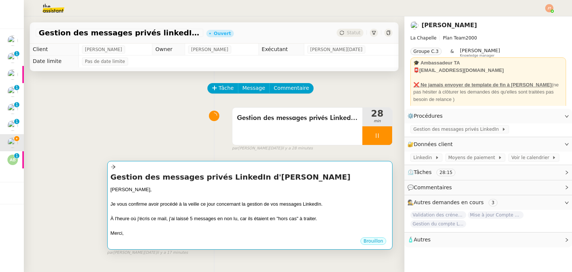
click at [237, 202] on div "Je vous confirme avoir procédé à la veille ce jour concernant la gestion de vos…" at bounding box center [250, 203] width 278 height 7
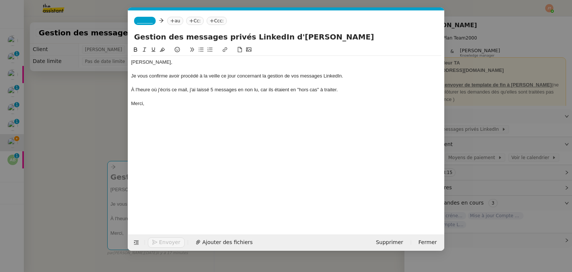
scroll to position [0, 16]
click at [147, 22] on span "_______" at bounding box center [145, 20] width 16 height 5
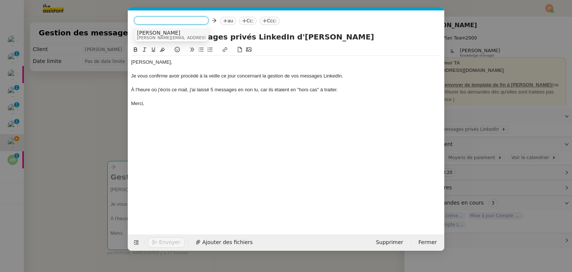
click at [149, 35] on span "[PERSON_NAME]" at bounding box center [190, 33] width 106 height 6
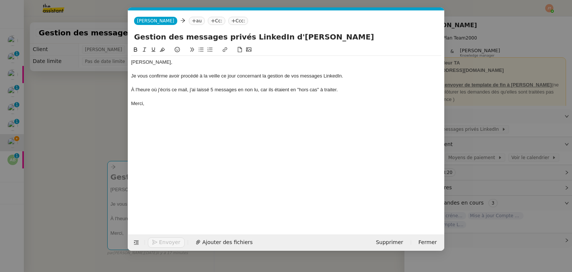
click at [192, 20] on icon at bounding box center [194, 21] width 4 height 4
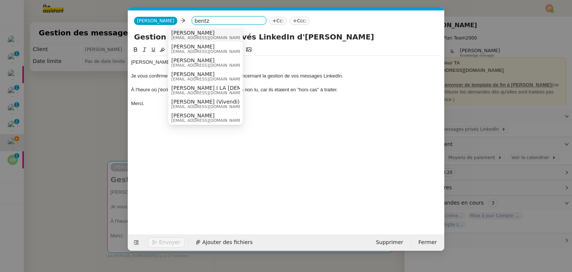
type input "bentz"
click at [178, 34] on span "[PERSON_NAME]" at bounding box center [206, 33] width 71 height 6
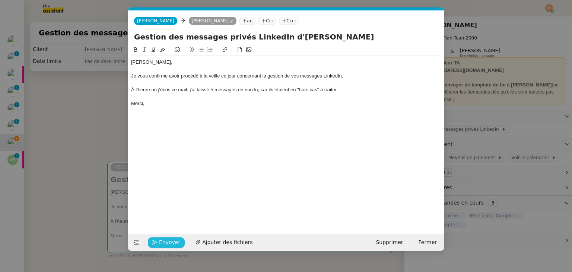
click at [170, 246] on button "Envoyer" at bounding box center [166, 242] width 37 height 10
click at [170, 246] on button "Confirmer l'envoi" at bounding box center [178, 242] width 60 height 10
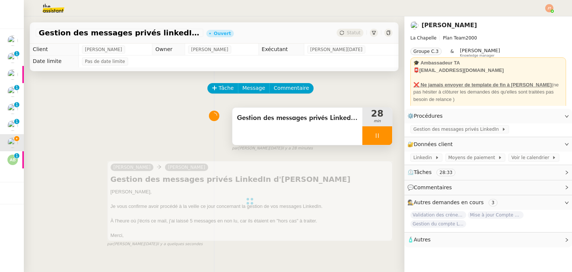
click at [362, 137] on div at bounding box center [377, 135] width 30 height 19
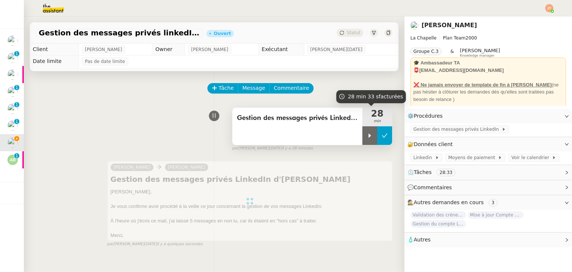
click at [381, 136] on icon at bounding box center [384, 136] width 6 height 6
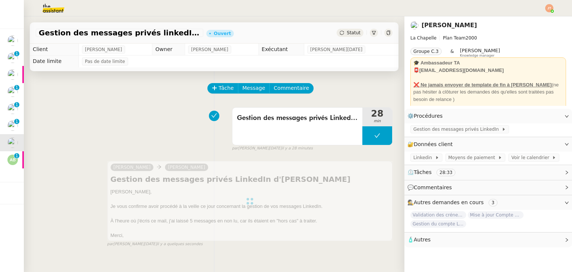
click at [344, 29] on div "Statut" at bounding box center [349, 33] width 27 height 8
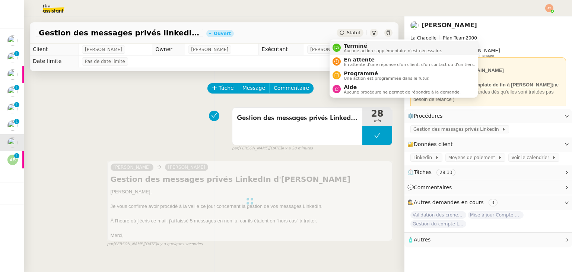
click at [347, 52] on span "Aucune action supplémentaire n'est nécessaire." at bounding box center [393, 51] width 98 height 4
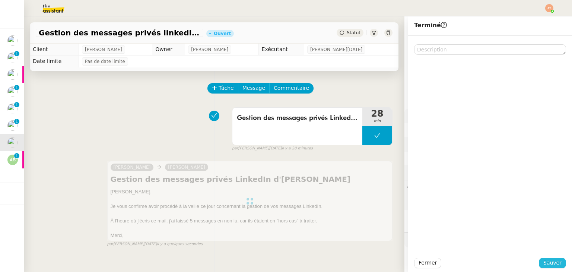
click at [543, 262] on span "Sauver" at bounding box center [552, 262] width 18 height 9
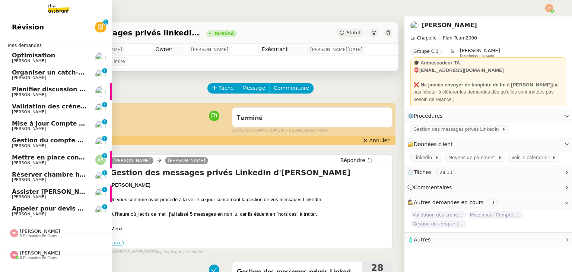
click at [60, 141] on span "Gestion du compte LinkedIn de [PERSON_NAME] (post + gestion messages) - [DATE]" at bounding box center [153, 140] width 283 height 7
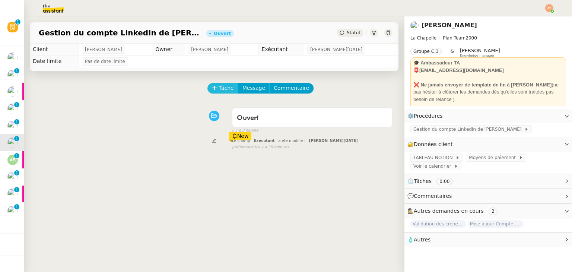
click at [220, 92] on span "Tâche" at bounding box center [225, 88] width 15 height 9
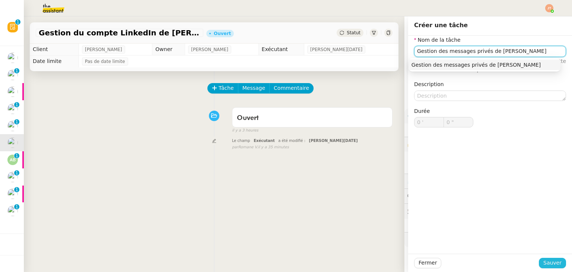
type input "Gestion des messages privés de [PERSON_NAME]"
click at [550, 264] on span "Sauver" at bounding box center [552, 262] width 18 height 9
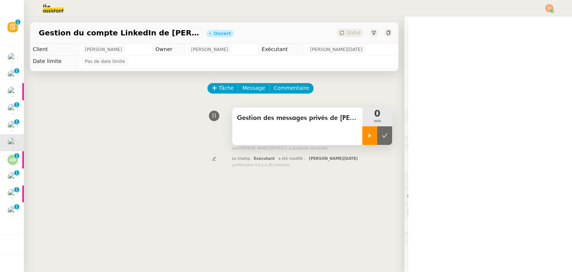
click at [362, 141] on div at bounding box center [369, 135] width 15 height 19
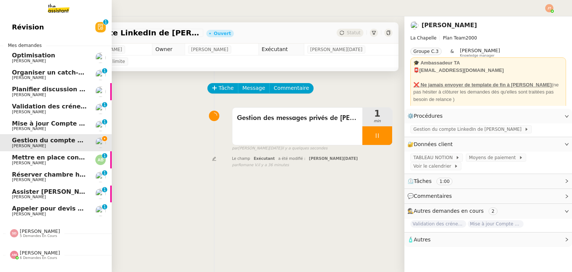
click at [42, 105] on span "Validation des créneaux Padel - [DATE]" at bounding box center [77, 106] width 131 height 7
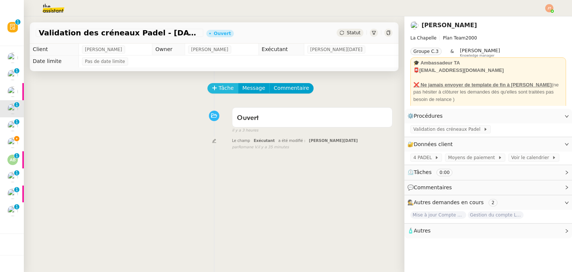
click at [220, 88] on span "Tâche" at bounding box center [225, 88] width 15 height 9
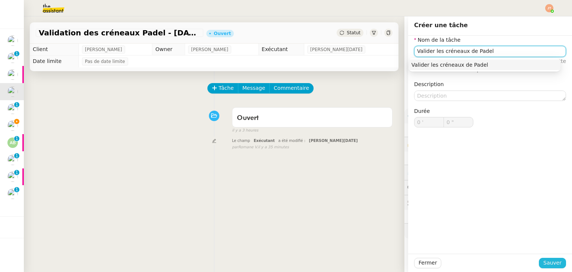
type input "Valider les créneaux de Padel"
click at [550, 264] on span "Sauver" at bounding box center [552, 262] width 18 height 9
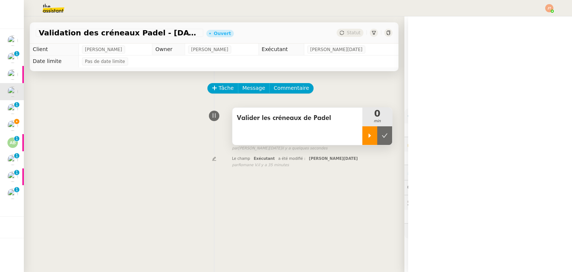
click at [367, 136] on icon at bounding box center [370, 136] width 6 height 6
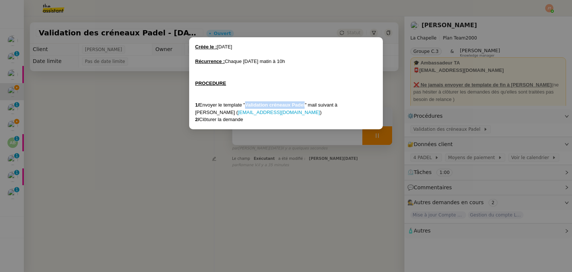
drag, startPoint x: 246, startPoint y: 103, endPoint x: 306, endPoint y: 103, distance: 59.9
click at [306, 103] on div "1/ Envoyer le template " Validation créneaux Padel " mail suivant à [PERSON_NAM…" at bounding box center [286, 108] width 182 height 15
copy strong "Validation créneaux Padel"
click at [159, 169] on nz-modal-container "Créée le : [DATE] Récurrence : Chaque [DATE] matin à 10h PROCEDURE 1/ Envoyer l…" at bounding box center [286, 136] width 572 height 272
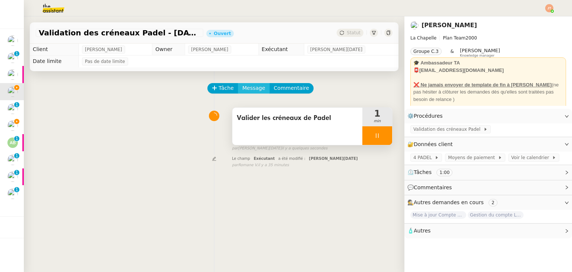
click at [249, 89] on span "Message" at bounding box center [253, 88] width 23 height 9
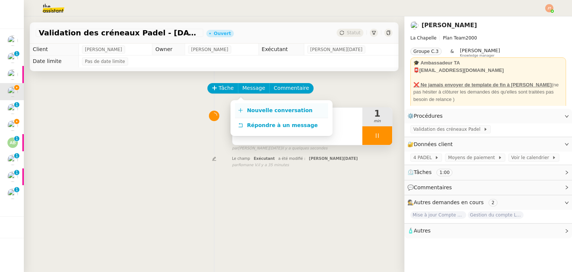
click at [252, 108] on span "Nouvelle conversation" at bounding box center [280, 110] width 66 height 6
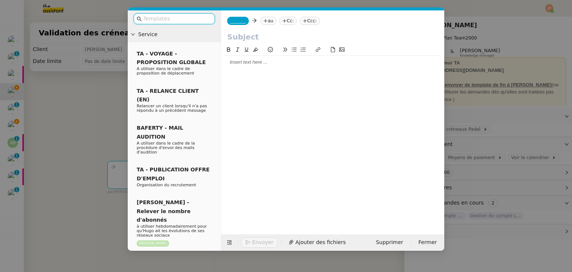
click at [171, 17] on input "text" at bounding box center [176, 19] width 67 height 9
paste input "Validation créneaux Padel"
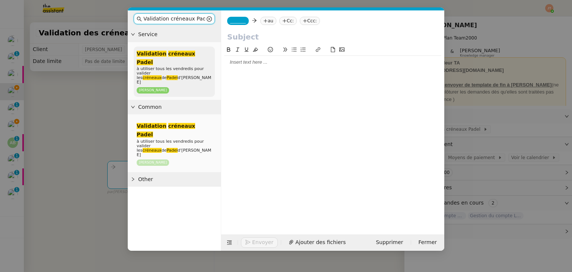
type input "Validation créneaux Padel"
click at [169, 66] on span "à utiliser tous les vendredis pour valider les créneaux de [PERSON_NAME]" at bounding box center [174, 75] width 74 height 18
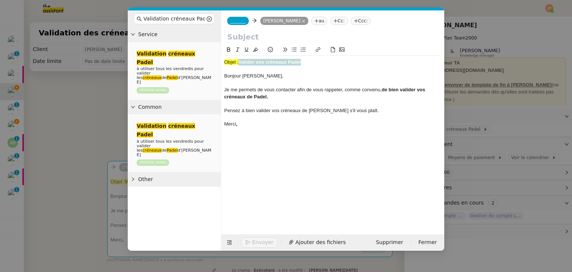
drag, startPoint x: 304, startPoint y: 62, endPoint x: 240, endPoint y: 61, distance: 64.0
click at [240, 61] on div "Objet : Valider vos créneaux Padel" at bounding box center [332, 62] width 217 height 7
copy strong "Valider vos créneaux Padel"
click at [243, 38] on input "text" at bounding box center [332, 36] width 211 height 11
paste input "Valider vos créneaux Padel"
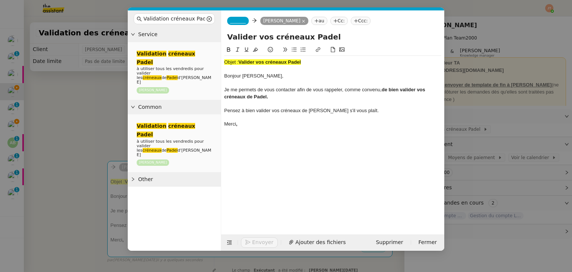
type input "Valider vos créneaux Padel"
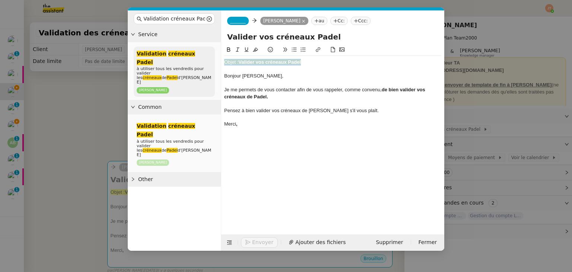
drag, startPoint x: 293, startPoint y: 62, endPoint x: 211, endPoint y: 61, distance: 82.3
click at [211, 61] on nz-layout "Validation créneaux Padel Service Validation créneaux Padel à utiliser tous les…" at bounding box center [286, 130] width 316 height 240
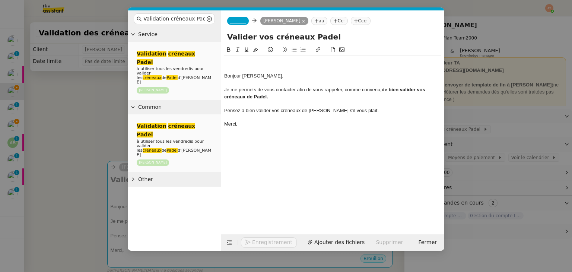
click at [224, 75] on div "Bonjour [PERSON_NAME]," at bounding box center [332, 76] width 217 height 7
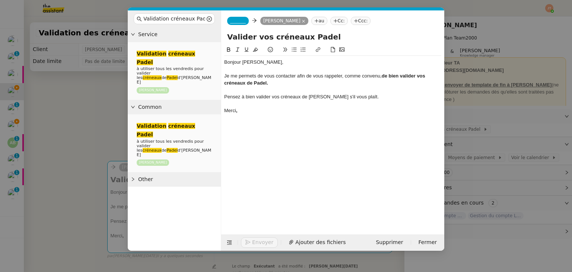
click at [236, 23] on span "_______" at bounding box center [238, 20] width 16 height 5
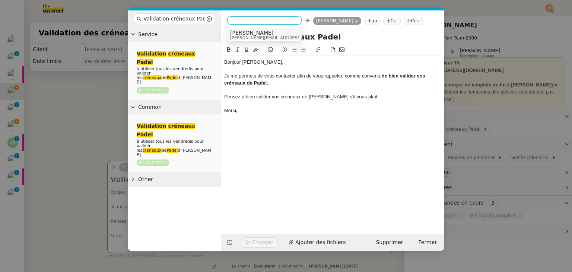
click at [238, 38] on span "[PERSON_NAME][EMAIL_ADDRESS][DOMAIN_NAME]" at bounding box center [283, 38] width 106 height 4
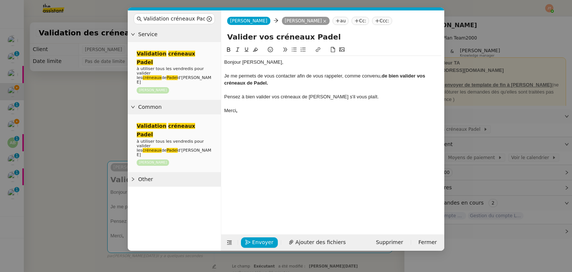
click at [76, 94] on nz-modal-container "Validation créneaux Padel Service Validation créneaux Padel à utiliser tous les…" at bounding box center [286, 136] width 572 height 272
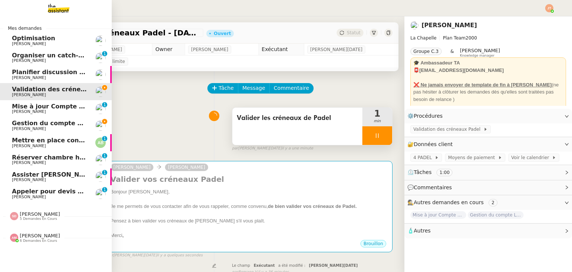
click at [51, 129] on span "[PERSON_NAME]" at bounding box center [49, 129] width 75 height 4
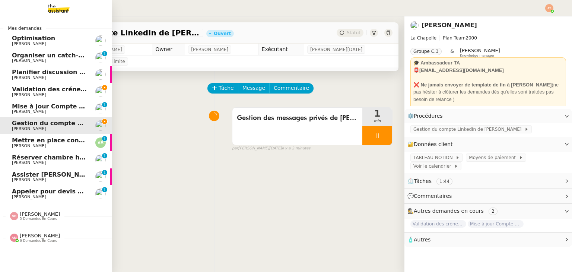
click at [49, 87] on span "Validation des créneaux Padel - [DATE]" at bounding box center [77, 89] width 131 height 7
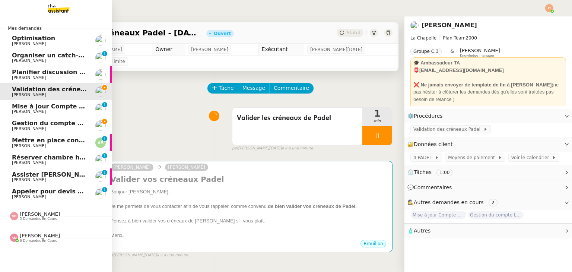
click at [59, 122] on span "Gestion du compte LinkedIn de [PERSON_NAME] (post + gestion messages) - [DATE]" at bounding box center [153, 122] width 283 height 7
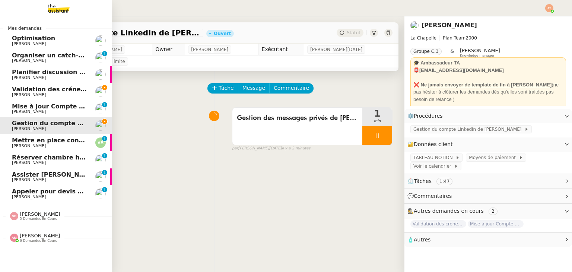
click at [61, 92] on span "Validation des créneaux Padel - [DATE]" at bounding box center [77, 89] width 131 height 7
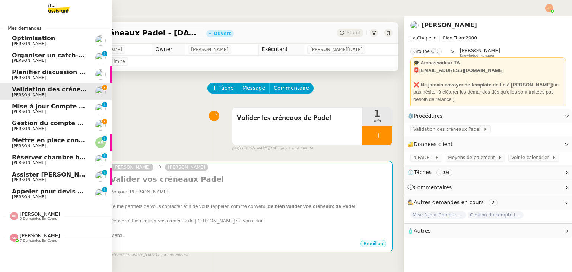
click at [33, 195] on span "[PERSON_NAME]" at bounding box center [49, 197] width 75 height 4
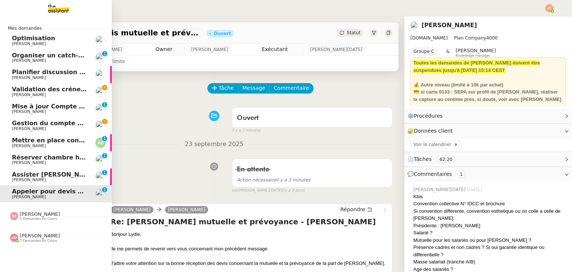
click at [36, 121] on span "Gestion du compte LinkedIn de [PERSON_NAME] (post + gestion messages) - [DATE]" at bounding box center [153, 122] width 283 height 7
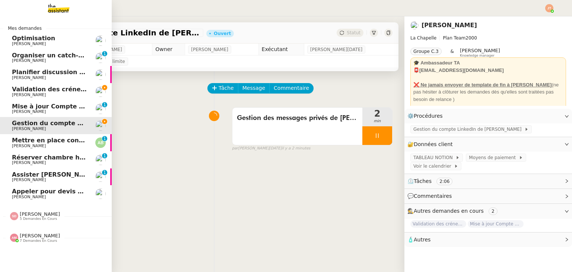
click at [71, 95] on span "[PERSON_NAME]" at bounding box center [49, 95] width 75 height 4
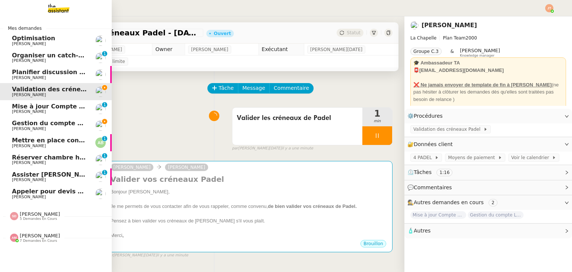
click at [54, 121] on span "Gestion du compte LinkedIn de [PERSON_NAME] (post + gestion messages) - [DATE]" at bounding box center [153, 122] width 283 height 7
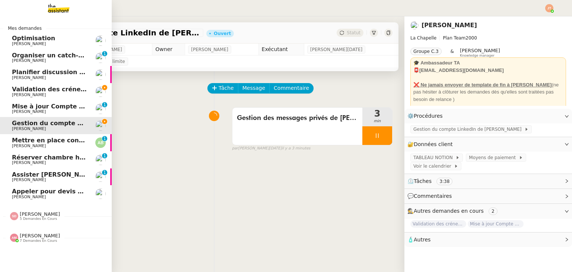
click at [51, 92] on span "Validation des créneaux Padel - [DATE]" at bounding box center [77, 89] width 131 height 7
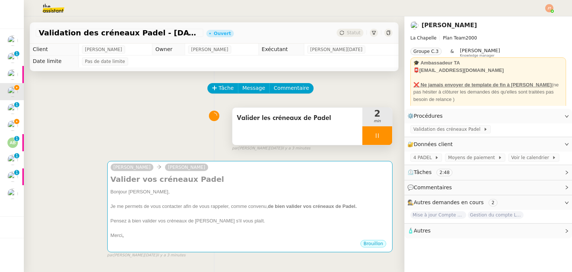
click at [364, 137] on div at bounding box center [377, 135] width 30 height 19
click at [381, 136] on icon at bounding box center [384, 136] width 6 height 6
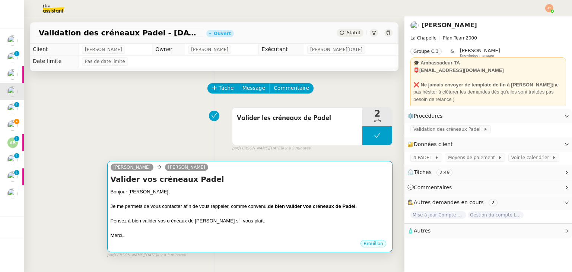
click at [319, 179] on h4 "Valider vos créneaux Padel" at bounding box center [250, 179] width 278 height 10
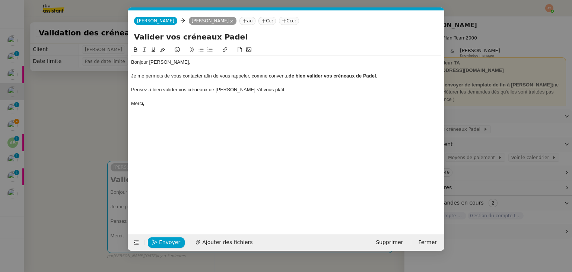
scroll to position [0, 16]
click at [168, 239] on span "Envoyer" at bounding box center [169, 242] width 21 height 9
click at [168, 239] on span "Confirmer l'envoi" at bounding box center [181, 242] width 45 height 9
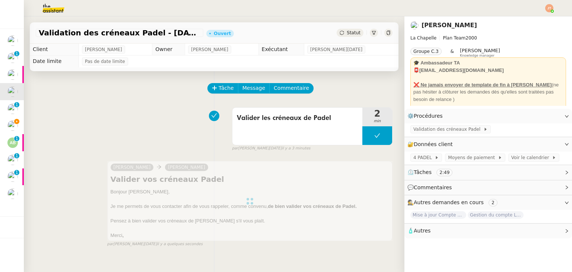
click at [343, 37] on div "Validation des créneaux Padel - [DATE] Ouvert Statut" at bounding box center [214, 32] width 368 height 21
click at [347, 33] on span "Statut" at bounding box center [354, 32] width 14 height 5
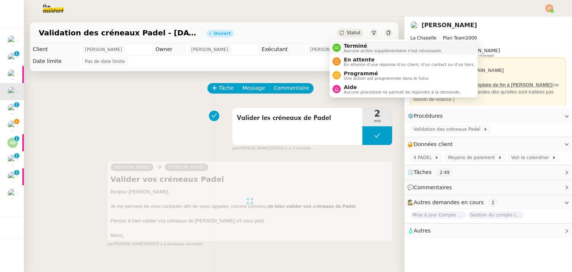
click at [347, 46] on span "Terminé" at bounding box center [393, 46] width 98 height 6
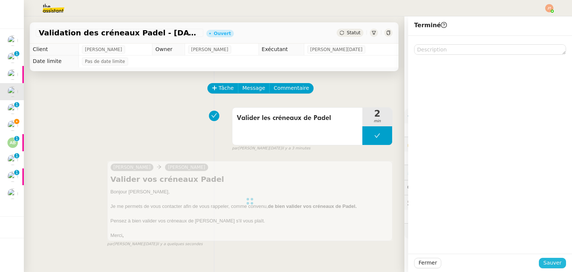
click at [543, 262] on span "Sauver" at bounding box center [552, 262] width 18 height 9
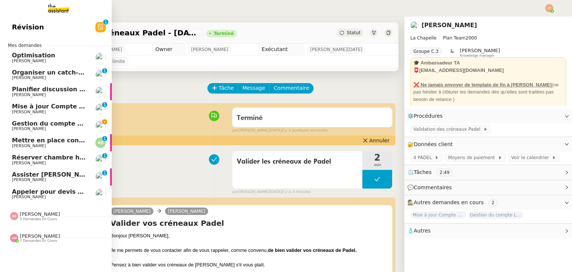
click at [51, 125] on span "Gestion du compte LinkedIn de [PERSON_NAME] (post + gestion messages) - [DATE]" at bounding box center [153, 123] width 283 height 7
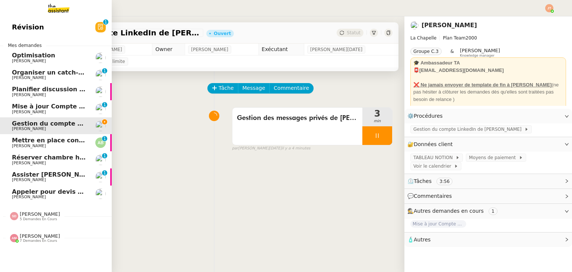
click at [52, 194] on span "Appeler pour devis mutuelle et prévoyance" at bounding box center [85, 191] width 146 height 7
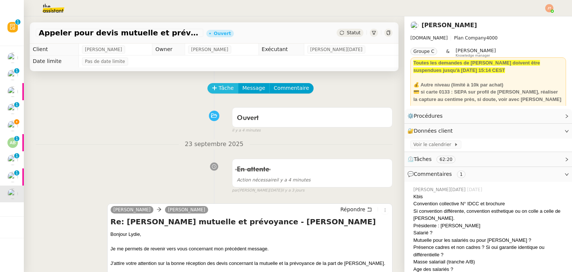
click at [218, 88] on span "Tâche" at bounding box center [225, 88] width 15 height 9
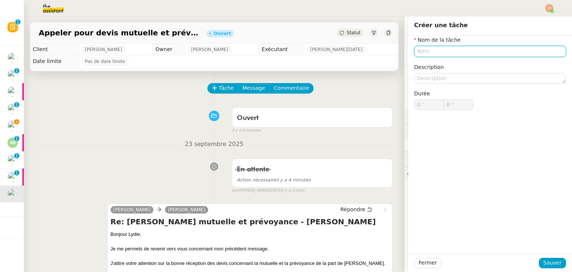
click at [423, 48] on input "text" at bounding box center [490, 51] width 152 height 11
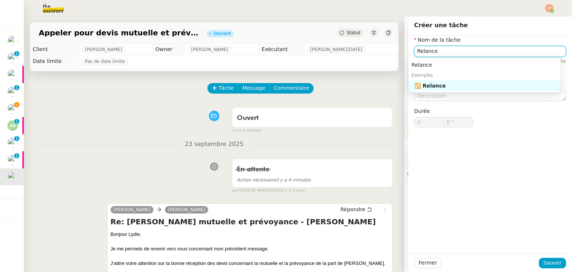
click at [438, 86] on div "🔁 Relance" at bounding box center [485, 85] width 143 height 7
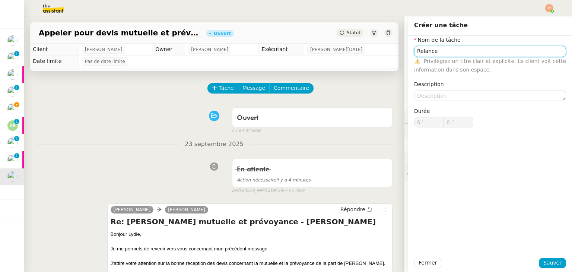
type input "Relance"
click at [541, 257] on div "Fermer Sauver" at bounding box center [490, 262] width 164 height 18
click at [544, 263] on span "Sauver" at bounding box center [552, 262] width 18 height 9
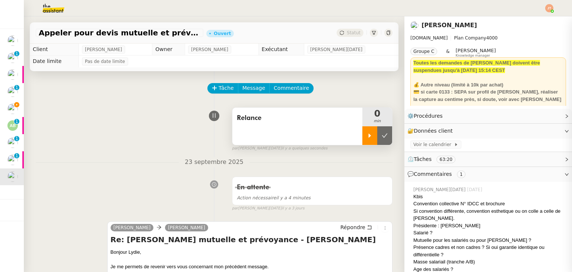
click at [367, 133] on icon at bounding box center [370, 136] width 6 height 6
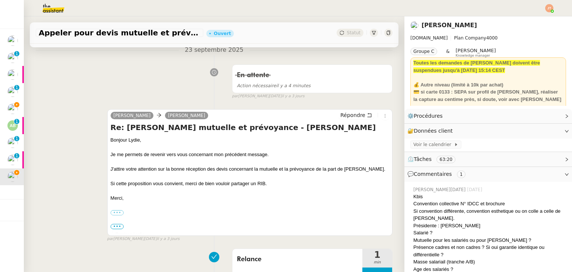
scroll to position [112, 0]
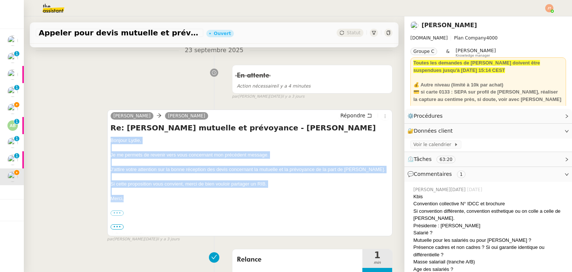
drag, startPoint x: 109, startPoint y: 140, endPoint x: 131, endPoint y: 206, distance: 69.1
click at [131, 206] on div "Bonjour [PERSON_NAME]﻿, Je me permets de revenir vers vous concernant mon précé…" at bounding box center [250, 267] width 278 height 261
copy div "Bonjour [PERSON_NAME]﻿, Je me permets de revenir vers vous concernant mon précé…"
click at [340, 116] on span "Répondre" at bounding box center [352, 115] width 25 height 7
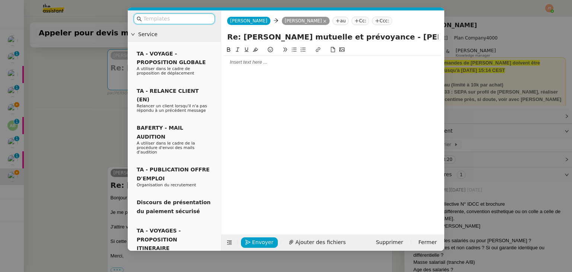
click at [254, 61] on div at bounding box center [332, 62] width 217 height 7
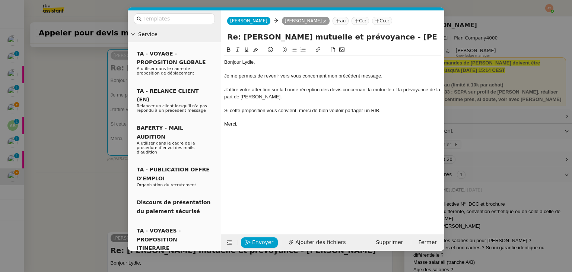
click at [74, 130] on nz-modal-container "Service TA - VOYAGE - PROPOSITION GLOBALE A utiliser dans le cadre de propositi…" at bounding box center [286, 136] width 572 height 272
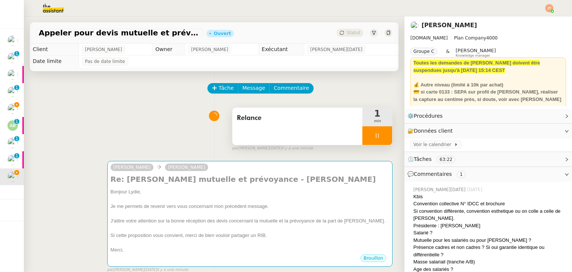
click at [372, 138] on div at bounding box center [377, 135] width 30 height 19
click at [381, 137] on icon at bounding box center [384, 136] width 6 height 6
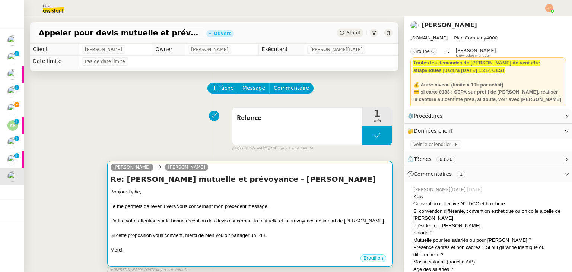
click at [297, 198] on div at bounding box center [250, 198] width 278 height 7
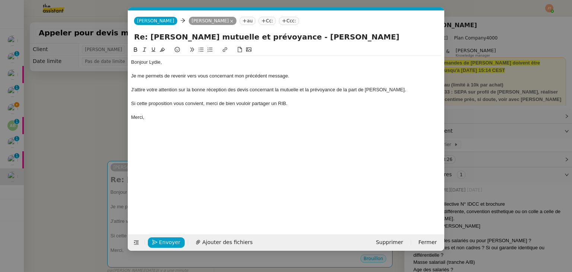
scroll to position [0, 16]
click at [172, 239] on span "Envoyer" at bounding box center [169, 242] width 21 height 9
click at [172, 239] on span "Confirmer l'envoi" at bounding box center [181, 242] width 45 height 9
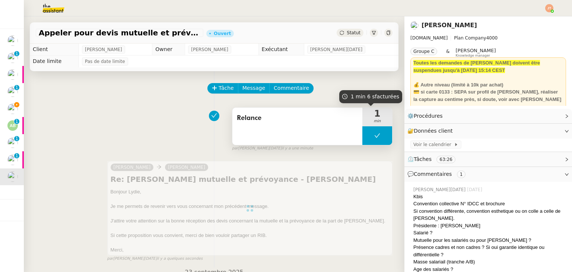
click at [362, 141] on button at bounding box center [377, 135] width 30 height 19
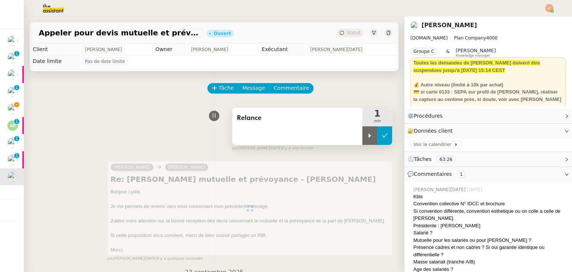
click at [362, 141] on div at bounding box center [369, 135] width 15 height 19
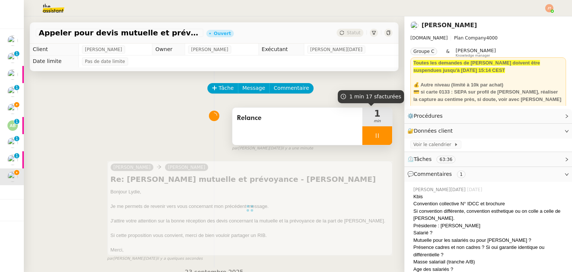
click at [362, 137] on div at bounding box center [377, 135] width 30 height 19
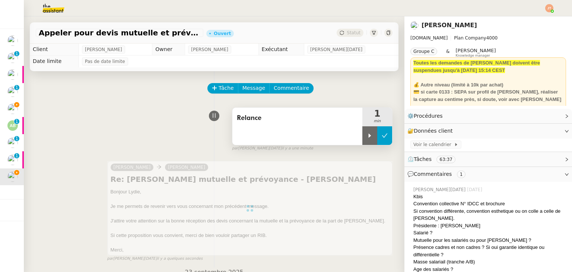
click at [382, 133] on button at bounding box center [384, 135] width 15 height 19
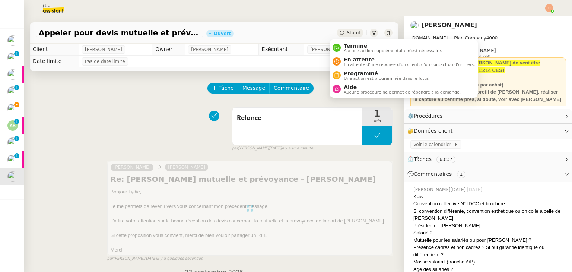
click at [348, 30] on span "Statut" at bounding box center [354, 32] width 14 height 5
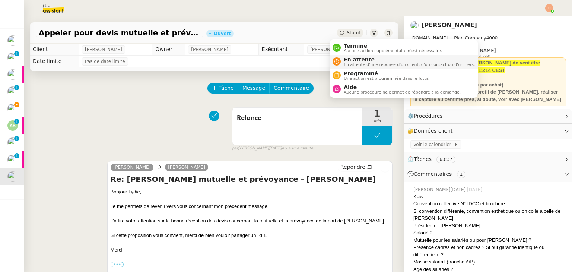
click at [360, 65] on span "En attente d'une réponse d'un client, d'un contact ou d'un tiers." at bounding box center [409, 65] width 131 height 4
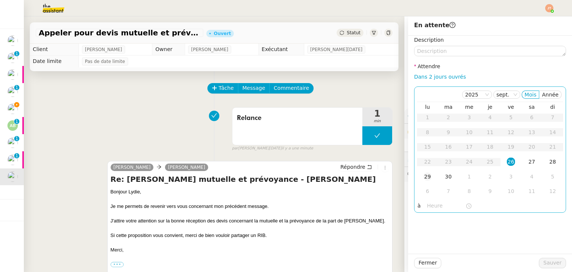
click at [423, 174] on div "29" at bounding box center [427, 176] width 8 height 8
click at [427, 205] on input "text" at bounding box center [446, 205] width 38 height 9
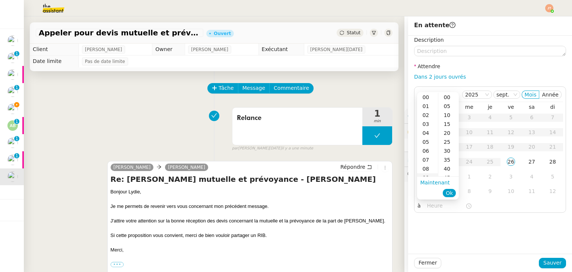
click at [428, 174] on div "09" at bounding box center [427, 177] width 21 height 9
click at [445, 170] on div "40" at bounding box center [448, 168] width 20 height 9
type input "09:40"
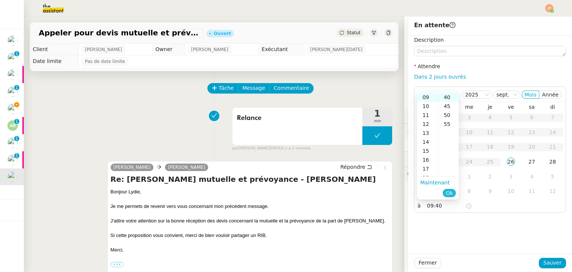
click at [451, 192] on span "Ok" at bounding box center [449, 192] width 7 height 7
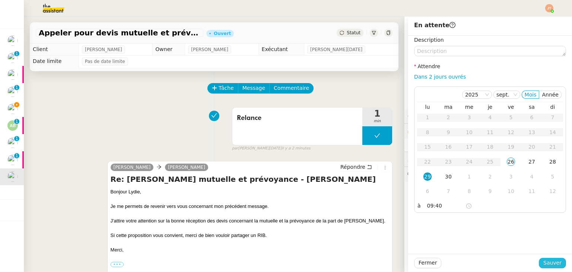
click at [558, 264] on button "Sauver" at bounding box center [552, 263] width 27 height 10
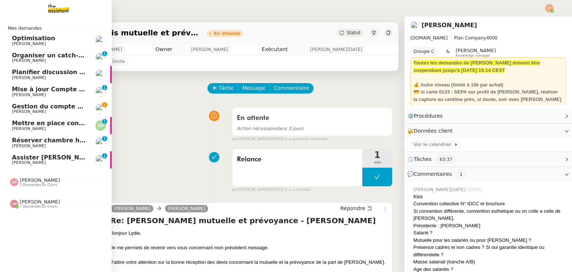
click at [39, 108] on span "Gestion du compte LinkedIn de [PERSON_NAME] (post + gestion messages) - [DATE]" at bounding box center [153, 106] width 283 height 7
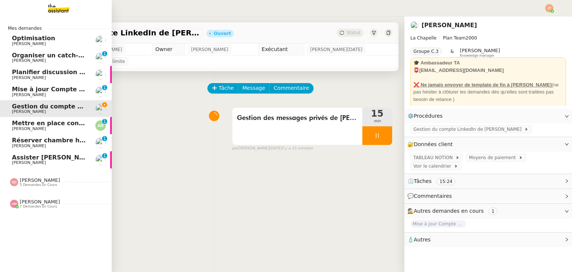
click at [45, 144] on span "[PERSON_NAME]" at bounding box center [49, 146] width 75 height 4
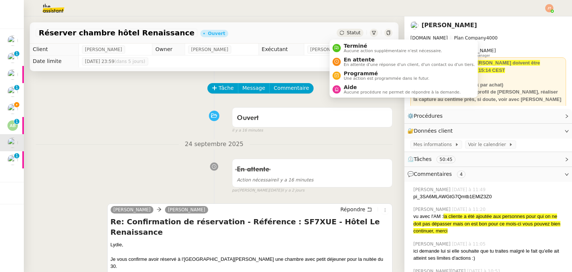
click at [348, 34] on span "Statut" at bounding box center [354, 32] width 14 height 5
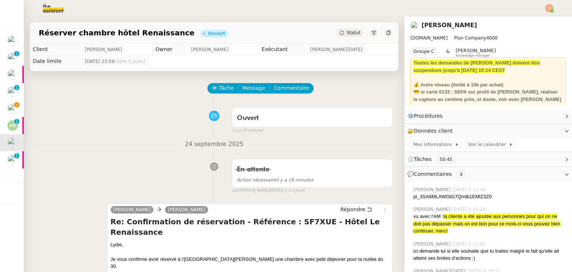
click at [348, 36] on div "Statut" at bounding box center [349, 33] width 27 height 8
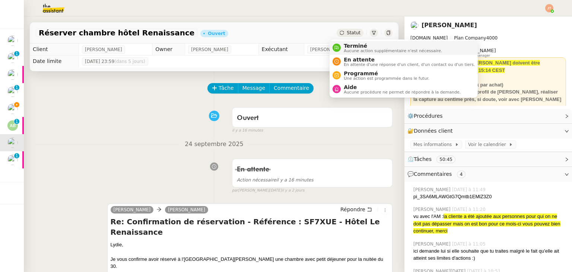
click at [348, 49] on span "Aucune action supplémentaire n'est nécessaire." at bounding box center [393, 51] width 98 height 4
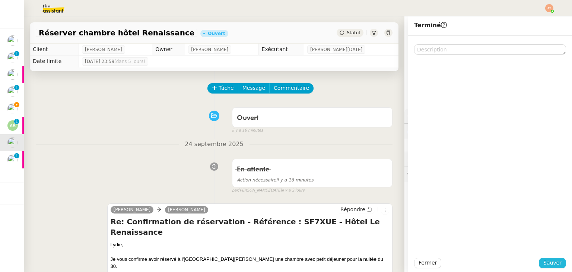
click at [545, 265] on span "Sauver" at bounding box center [552, 262] width 18 height 9
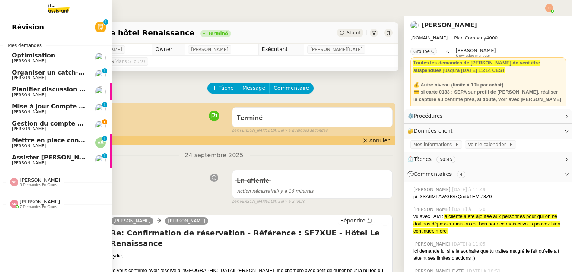
click at [44, 146] on span "[PERSON_NAME]" at bounding box center [49, 146] width 75 height 4
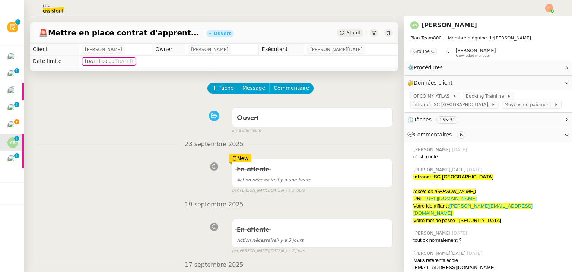
click at [350, 30] on span "Statut" at bounding box center [354, 32] width 14 height 5
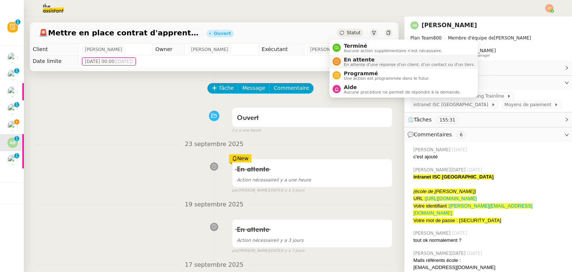
click at [354, 66] on span "En attente d'une réponse d'un client, d'un contact ou d'un tiers." at bounding box center [409, 65] width 131 height 4
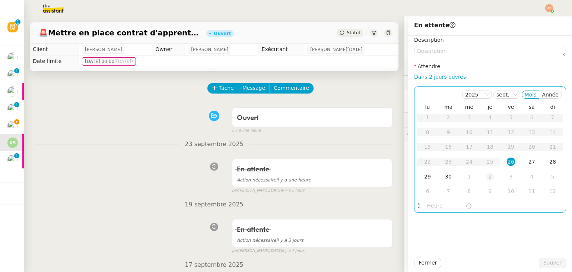
click at [486, 177] on div "2" at bounding box center [490, 176] width 8 height 8
click at [427, 205] on input "text" at bounding box center [446, 205] width 38 height 9
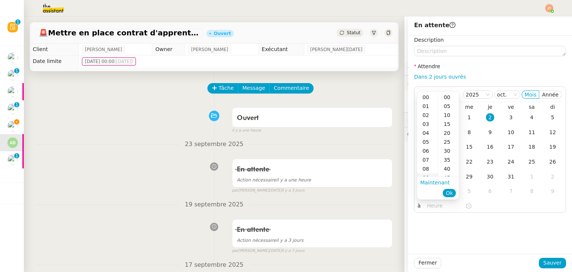
click at [427, 176] on div "09" at bounding box center [427, 177] width 21 height 9
click at [445, 167] on div "40" at bounding box center [448, 168] width 20 height 9
type input "09:40"
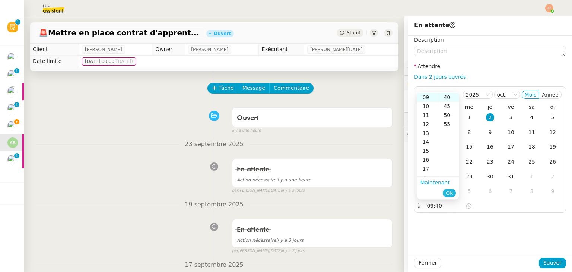
click at [453, 192] on span "Ok" at bounding box center [449, 192] width 7 height 7
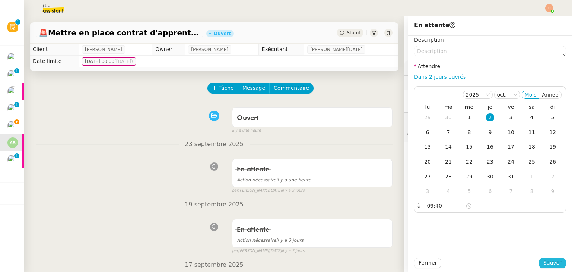
click at [547, 261] on span "Sauver" at bounding box center [552, 262] width 18 height 9
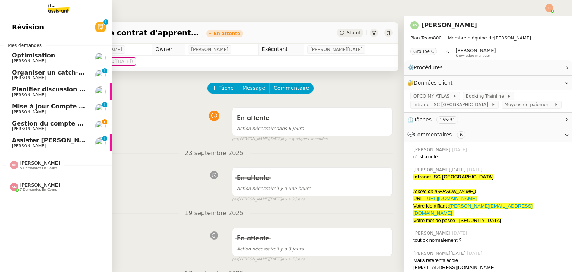
click at [34, 143] on span "[PERSON_NAME]" at bounding box center [29, 145] width 34 height 5
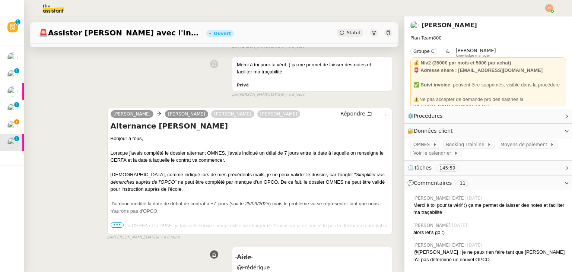
scroll to position [223, 0]
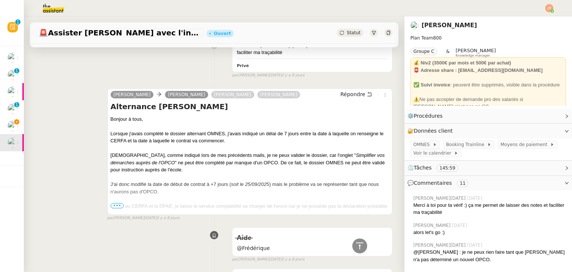
click at [114, 205] on span "•••" at bounding box center [117, 205] width 13 height 5
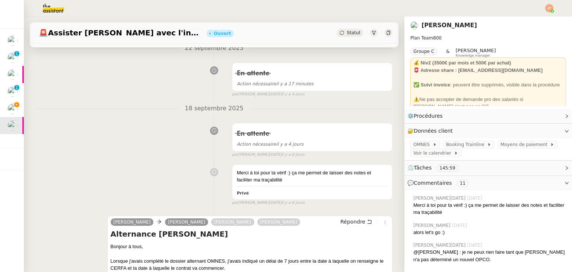
scroll to position [0, 0]
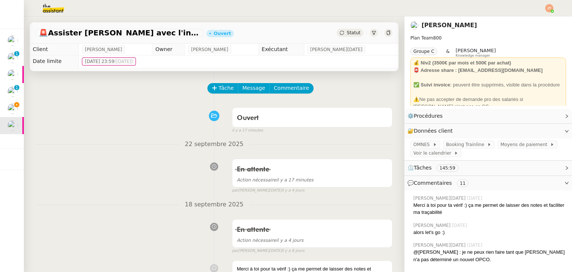
click at [333, 38] on div "🚨 [PERSON_NAME] avec l'information OPCO [PERSON_NAME]" at bounding box center [214, 32] width 368 height 21
click at [336, 35] on div "Statut" at bounding box center [349, 33] width 27 height 8
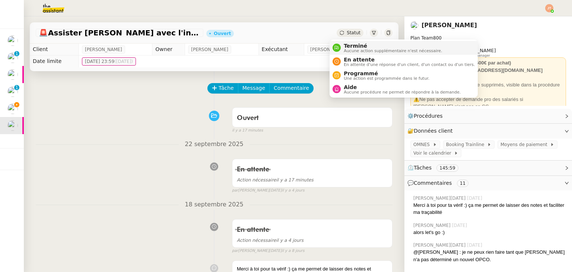
click at [348, 53] on li "Terminé Aucune action supplémentaire n'est nécessaire." at bounding box center [403, 48] width 148 height 14
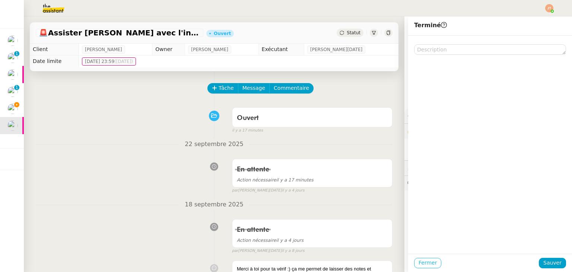
click at [429, 264] on button "Fermer" at bounding box center [427, 263] width 27 height 10
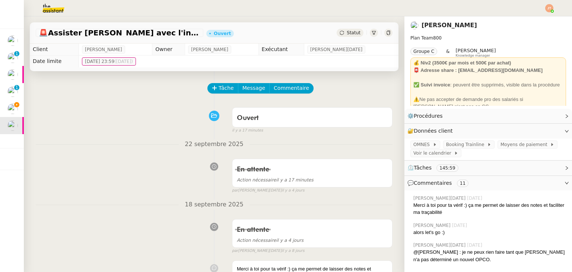
click at [347, 32] on span "Statut" at bounding box center [354, 32] width 14 height 5
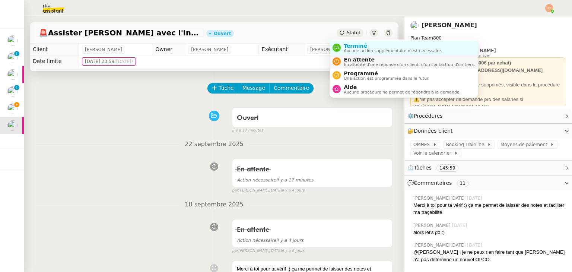
click at [347, 63] on span "En attente d'une réponse d'un client, d'un contact ou d'un tiers." at bounding box center [409, 65] width 131 height 4
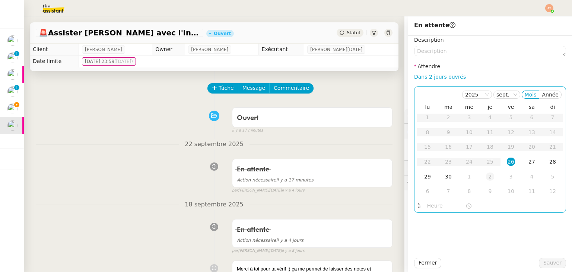
click at [486, 176] on div "2" at bounding box center [490, 176] width 8 height 8
click at [427, 205] on input "text" at bounding box center [446, 205] width 38 height 9
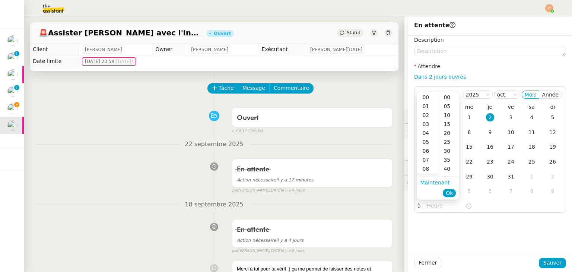
click at [427, 175] on div "09" at bounding box center [427, 177] width 21 height 9
click at [443, 169] on div "40" at bounding box center [448, 168] width 20 height 9
type input "09:40"
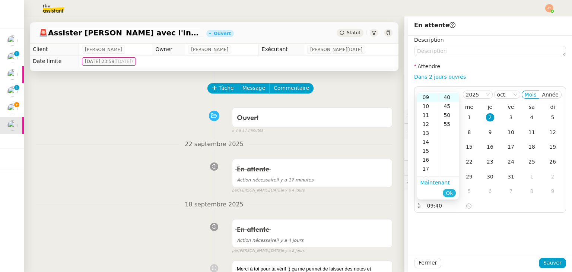
click at [448, 192] on span "Ok" at bounding box center [449, 192] width 7 height 7
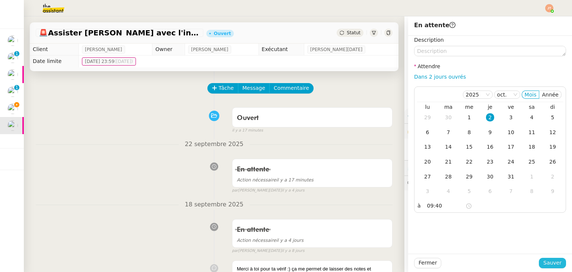
click at [544, 262] on span "Sauver" at bounding box center [552, 262] width 18 height 9
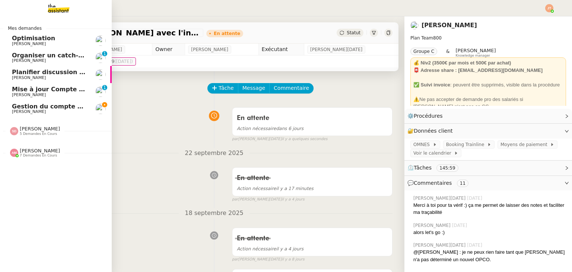
click at [34, 149] on span "[PERSON_NAME]" at bounding box center [40, 151] width 40 height 6
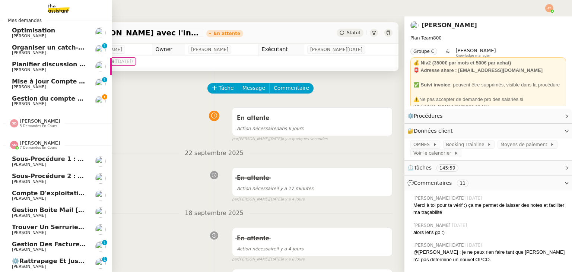
scroll to position [12, 0]
click at [42, 247] on span "[PERSON_NAME]" at bounding box center [49, 249] width 75 height 4
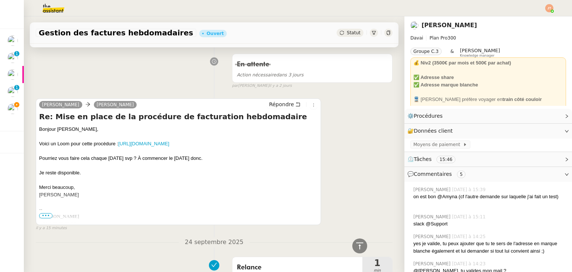
scroll to position [112, 0]
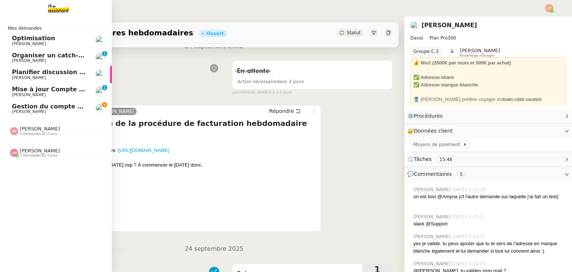
click at [36, 153] on span "[PERSON_NAME]" at bounding box center [40, 151] width 40 height 6
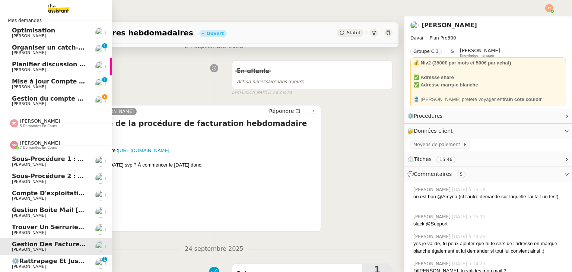
scroll to position [12, 0]
click at [57, 257] on span "⚙️Rattrapage et justification des transactions Indy" at bounding box center [98, 260] width 172 height 7
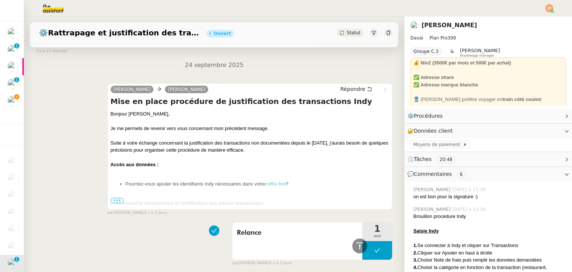
scroll to position [146, 0]
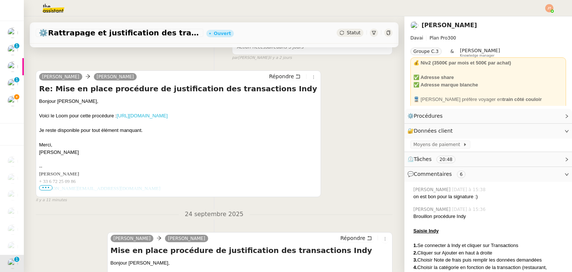
click at [150, 118] on link "[URL][DOMAIN_NAME]" at bounding box center [141, 116] width 51 height 6
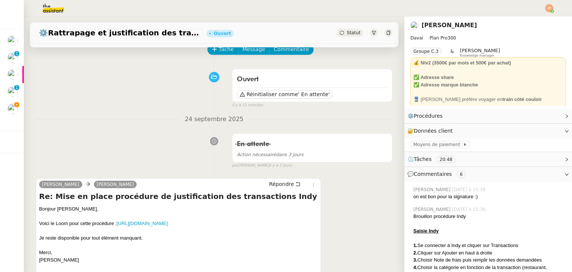
scroll to position [35, 0]
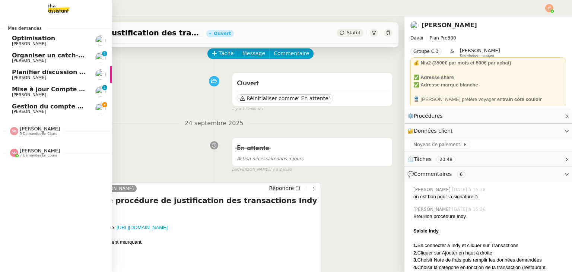
click at [42, 156] on span "7 demandes en cours" at bounding box center [38, 155] width 37 height 4
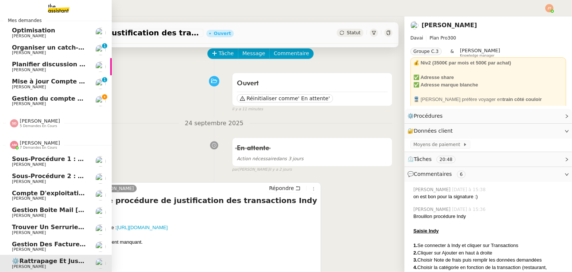
scroll to position [12, 0]
click at [42, 146] on span "7 demandes en cours" at bounding box center [38, 148] width 37 height 4
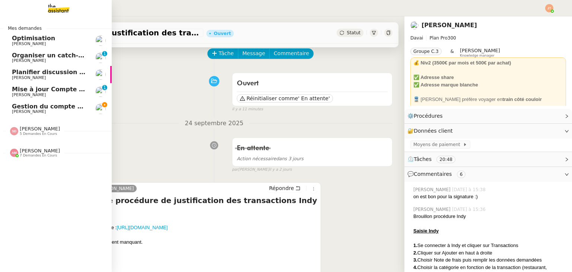
click at [52, 108] on span "Gestion du compte LinkedIn de [PERSON_NAME] (post + gestion messages) - [DATE]" at bounding box center [153, 106] width 283 height 7
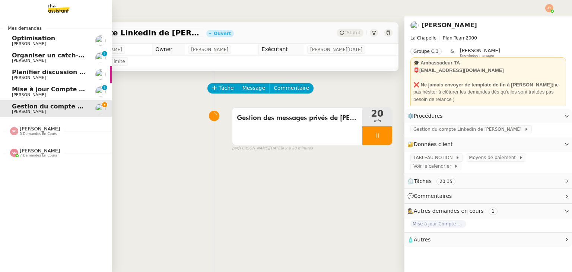
click at [35, 163] on div "Mes demandes Optimisation [PERSON_NAME] Organiser un catch-up avec [PERSON_NAME…" at bounding box center [56, 143] width 112 height 255
click at [36, 160] on div "[PERSON_NAME] 7 demandes en cours" at bounding box center [56, 150] width 112 height 22
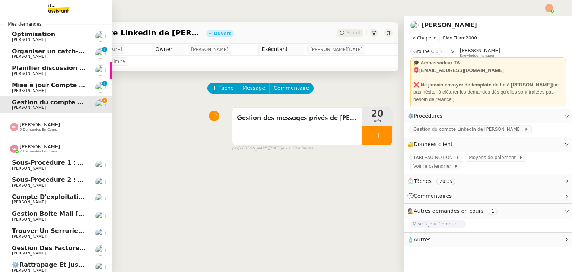
scroll to position [12, 0]
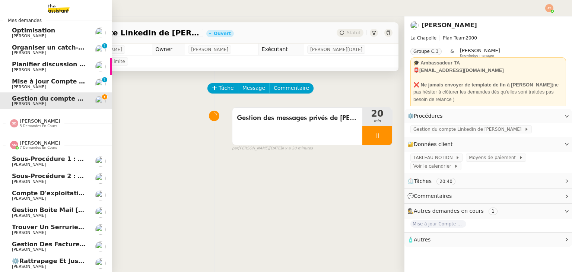
click at [33, 140] on span "[PERSON_NAME]" at bounding box center [40, 143] width 40 height 6
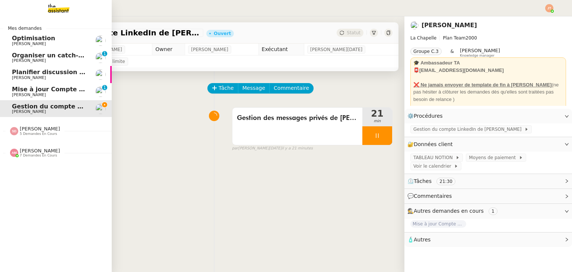
click at [42, 89] on span "Mise à jour Compte Freezbee - [DATE]" at bounding box center [75, 89] width 127 height 7
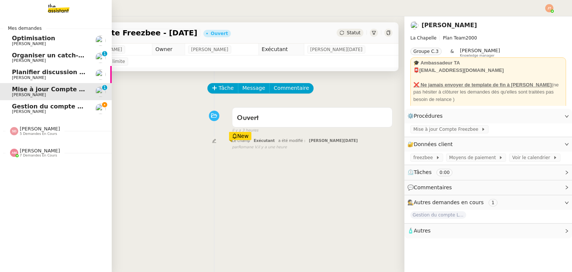
click at [67, 109] on span "[PERSON_NAME]" at bounding box center [49, 111] width 75 height 4
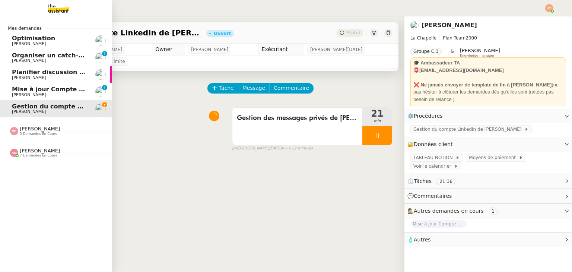
click at [63, 89] on span "Mise à jour Compte Freezbee - [DATE]" at bounding box center [75, 89] width 127 height 7
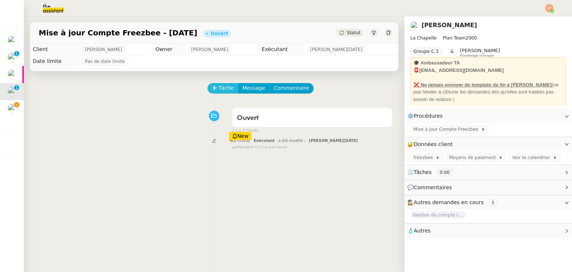
click at [218, 90] on span "Tâche" at bounding box center [225, 88] width 15 height 9
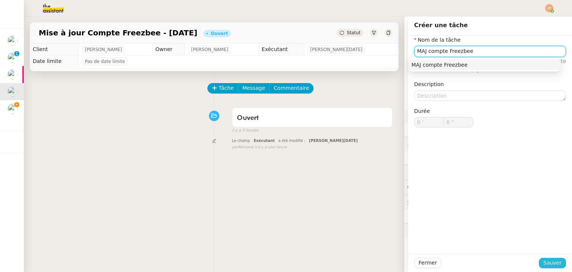
type input "MAJ compte Freezbee"
click at [543, 262] on span "Sauver" at bounding box center [552, 262] width 18 height 9
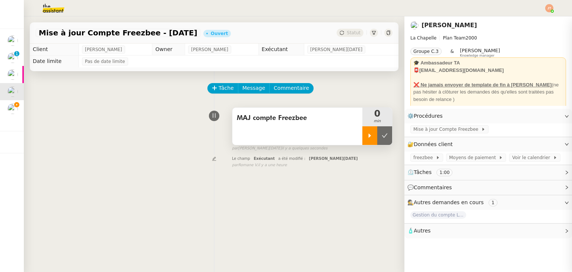
click at [367, 134] on icon at bounding box center [370, 136] width 6 height 6
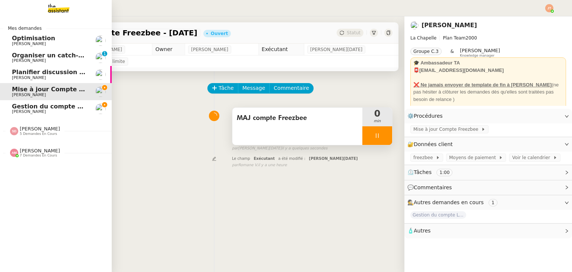
click at [21, 105] on span "Gestion du compte LinkedIn de [PERSON_NAME] (post + gestion messages) - [DATE]" at bounding box center [153, 106] width 283 height 7
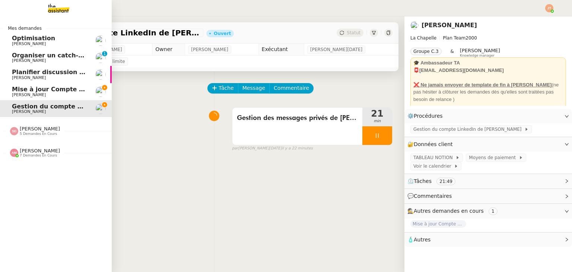
click at [35, 99] on link "Mise à jour Compte Freezbee - [DATE] [PERSON_NAME]" at bounding box center [56, 91] width 112 height 17
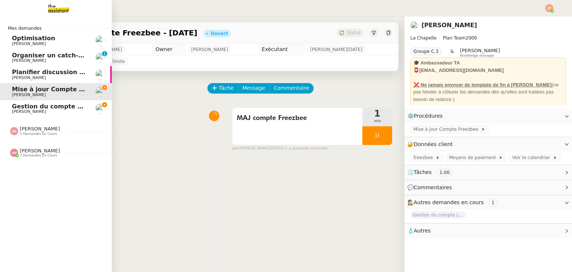
click at [40, 109] on span "Gestion du compte LinkedIn de [PERSON_NAME] (post + gestion messages) - [DATE]" at bounding box center [153, 106] width 283 height 7
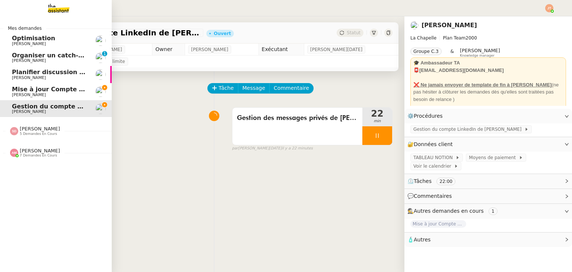
click at [26, 95] on span "[PERSON_NAME]" at bounding box center [29, 94] width 34 height 5
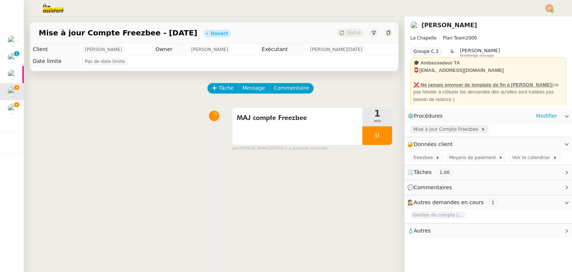
click at [430, 128] on span "Mise à jour Compte Freezbee" at bounding box center [447, 128] width 68 height 7
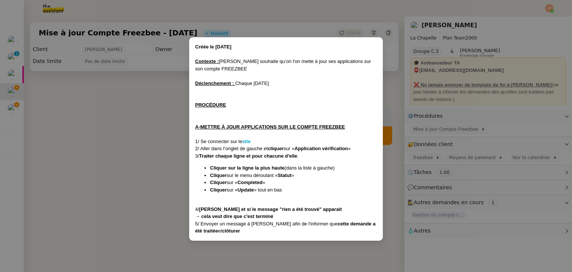
click at [253, 140] on div "1/ Se connecter sur le site" at bounding box center [286, 141] width 182 height 7
click at [252, 140] on div "1/ Se connecter sur le site" at bounding box center [286, 141] width 182 height 7
click at [250, 140] on strong "site" at bounding box center [246, 141] width 8 height 6
click at [123, 121] on nz-modal-container "Créée le [DATE] Contexte : [PERSON_NAME] souhaite qu’on l'on mette à jour ses a…" at bounding box center [286, 136] width 572 height 272
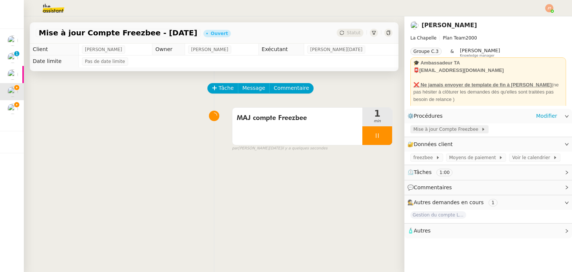
click at [432, 128] on span "Mise à jour Compte Freezbee" at bounding box center [447, 128] width 68 height 7
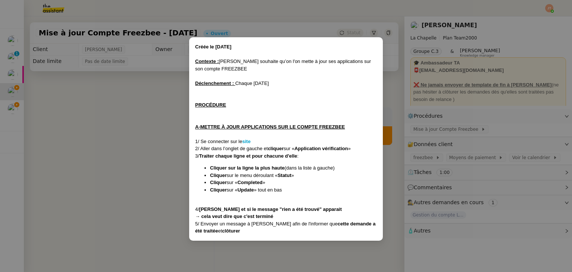
click at [83, 115] on nz-modal-container "Créée le [DATE] Contexte : [PERSON_NAME] souhaite qu’on l'on mette à jour ses a…" at bounding box center [286, 136] width 572 height 272
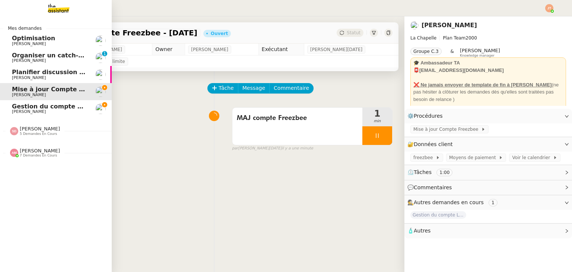
click at [29, 149] on span "[PERSON_NAME]" at bounding box center [40, 151] width 40 height 6
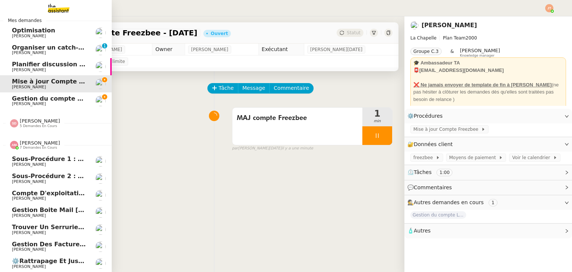
scroll to position [12, 0]
click at [34, 146] on span "7 demandes en cours" at bounding box center [38, 148] width 37 height 4
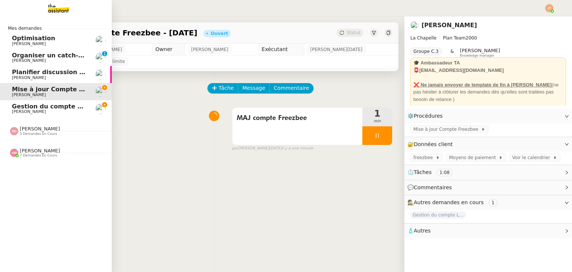
click at [31, 111] on span "[PERSON_NAME]" at bounding box center [49, 111] width 75 height 4
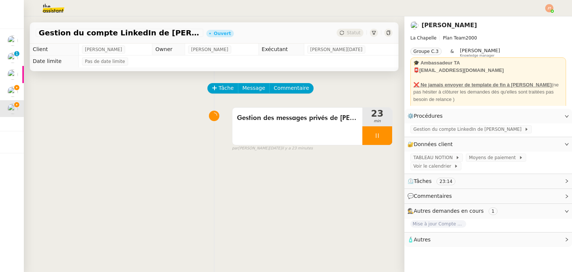
click at [58, 7] on img at bounding box center [48, 8] width 58 height 16
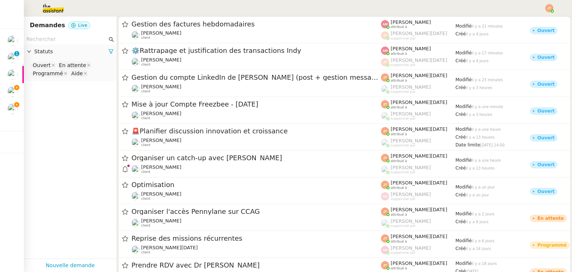
click at [60, 39] on input "text" at bounding box center [66, 39] width 81 height 9
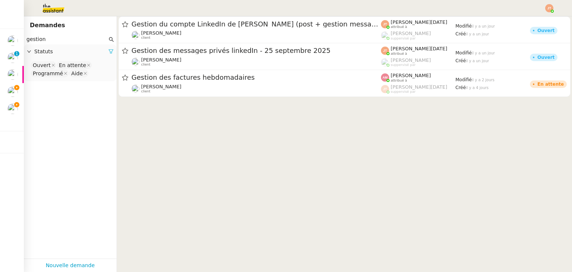
type input "gestion"
click at [109, 51] on icon at bounding box center [111, 52] width 4 height 4
click at [70, 54] on span "Statuts" at bounding box center [73, 51] width 79 height 9
click at [66, 69] on nz-select-top-control "Please select" at bounding box center [70, 65] width 81 height 9
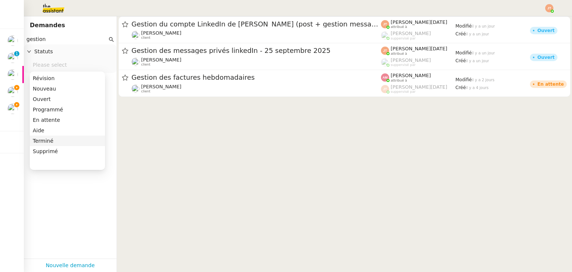
click at [55, 140] on div "Terminé" at bounding box center [67, 140] width 69 height 7
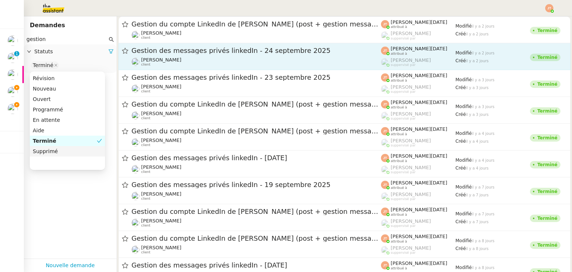
click at [164, 57] on span "[PERSON_NAME]" at bounding box center [161, 60] width 40 height 6
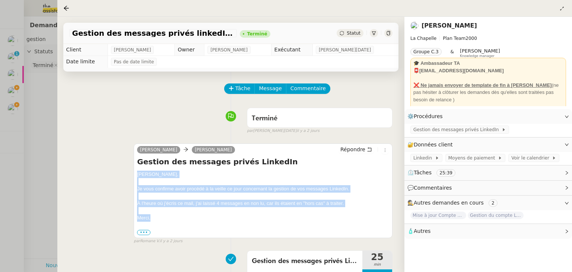
drag, startPoint x: 137, startPoint y: 175, endPoint x: 159, endPoint y: 217, distance: 47.5
click at [159, 217] on div "[PERSON_NAME] Répondre Gestion des messages privés LinkedIn [PERSON_NAME], Je v…" at bounding box center [263, 190] width 259 height 94
copy div "[PERSON_NAME], Je vous confirme avoir procédé à la veille ce jour concernant la…"
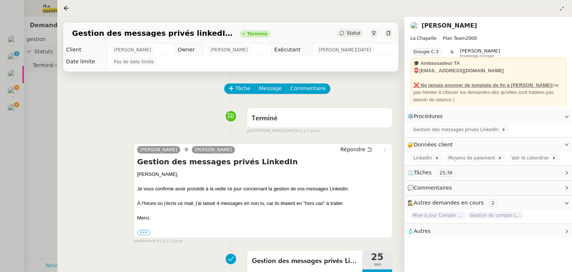
drag, startPoint x: 41, startPoint y: 126, endPoint x: 30, endPoint y: 114, distance: 16.9
click at [40, 124] on div at bounding box center [286, 136] width 572 height 272
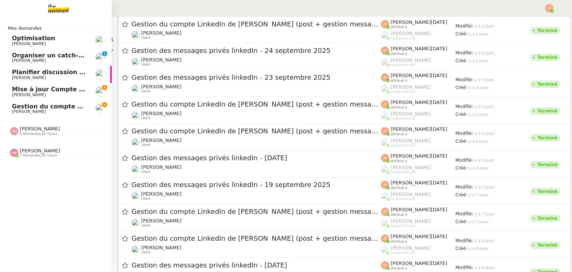
click at [30, 109] on span "[PERSON_NAME]" at bounding box center [49, 111] width 75 height 4
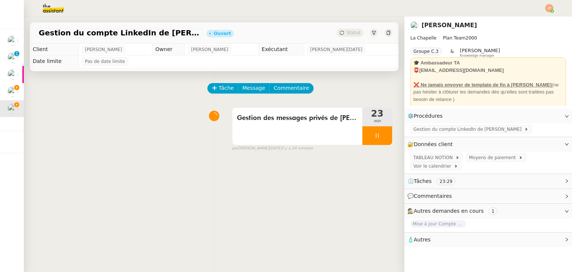
click at [251, 94] on div "Tâche Message Commentaire" at bounding box center [300, 92] width 184 height 18
click at [247, 91] on span "Message" at bounding box center [253, 88] width 23 height 9
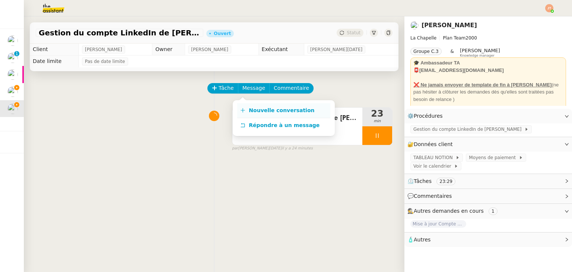
click at [254, 115] on link "Nouvelle conversation" at bounding box center [283, 110] width 93 height 15
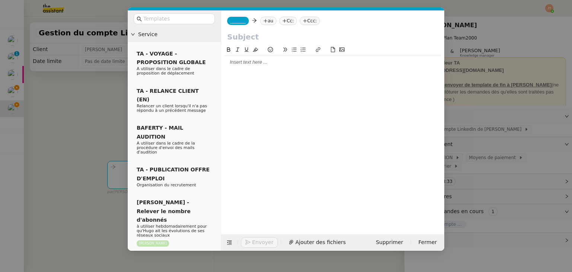
click at [235, 64] on div at bounding box center [332, 62] width 217 height 7
paste div
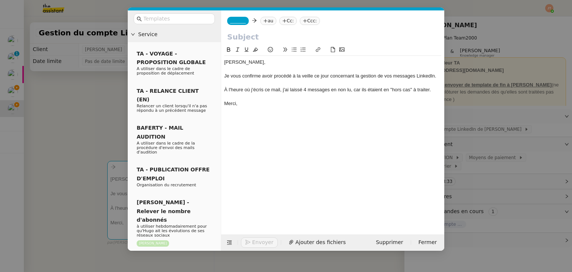
click at [305, 88] on div "À l'heure où j'écris ce mail, j'ai laissé 4 messages en non lu, car ils étaient…" at bounding box center [332, 89] width 217 height 7
click at [107, 98] on nz-modal-container "Service TA - VOYAGE - PROPOSITION GLOBALE A utiliser dans le cadre de propositi…" at bounding box center [286, 136] width 572 height 272
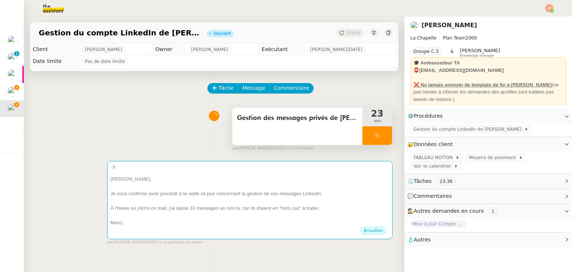
click at [265, 120] on span "Gestion des messages privés de [PERSON_NAME]" at bounding box center [297, 117] width 121 height 11
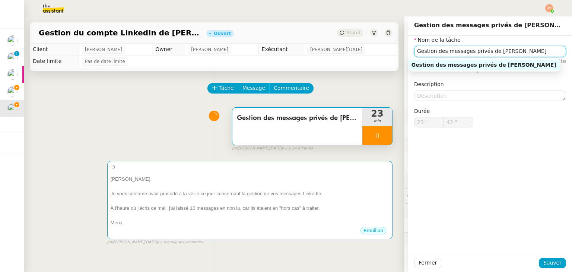
drag, startPoint x: 523, startPoint y: 54, endPoint x: 406, endPoint y: 59, distance: 117.7
click at [408, 59] on div "Nom de la tâche Gestion des messages privés de [PERSON_NAME] ⚠️ Privilégiez un …" at bounding box center [490, 87] width 164 height 103
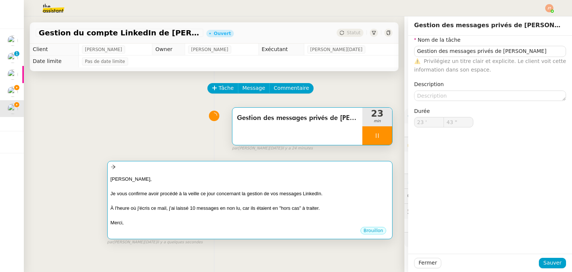
click at [235, 185] on div at bounding box center [250, 185] width 278 height 7
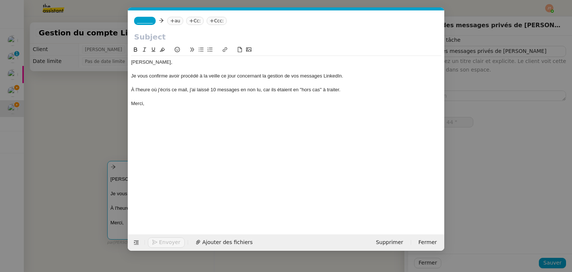
scroll to position [0, 16]
type input "45 ""
click at [166, 42] on input "text" at bounding box center [286, 36] width 304 height 11
paste input "Gestion des messages privés de [PERSON_NAME]"
type input "Gestion des messages privés de [PERSON_NAME]"
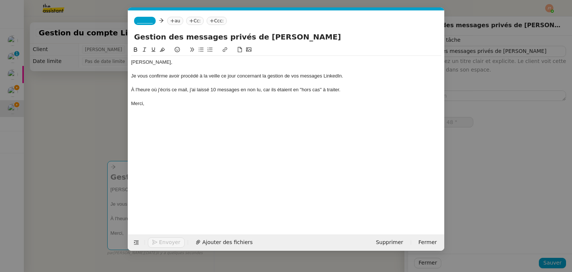
type input "49 ""
type input "Gestion des messages privés de [PERSON_NAME]"
click at [147, 22] on span "_______" at bounding box center [145, 20] width 16 height 5
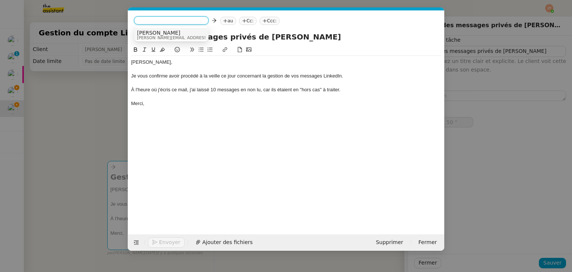
click at [155, 32] on span "[PERSON_NAME]" at bounding box center [190, 33] width 106 height 6
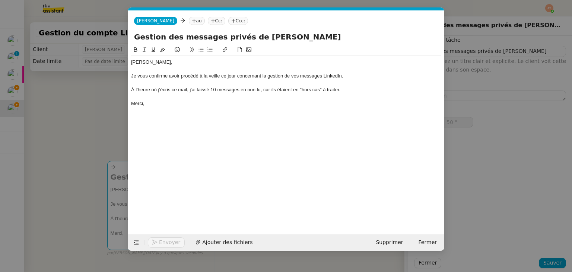
click at [189, 20] on nz-tag "au" at bounding box center [197, 21] width 16 height 8
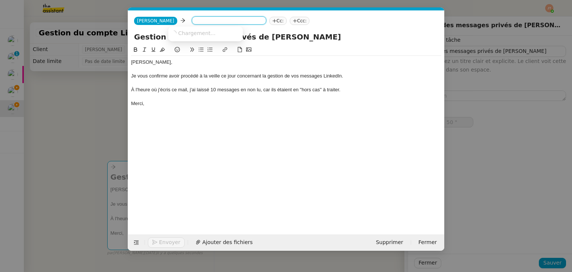
type input "51 ""
type input "bent"
type input "52 ""
type input "bentz"
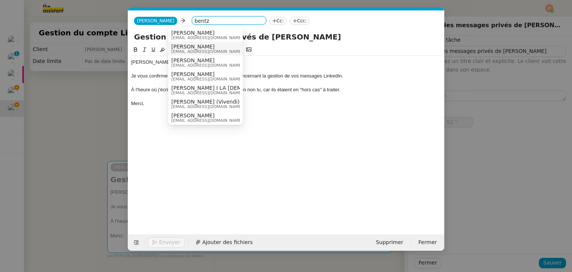
type input "53 ""
type input "bentz"
click at [192, 33] on span "[PERSON_NAME]" at bounding box center [206, 33] width 71 height 6
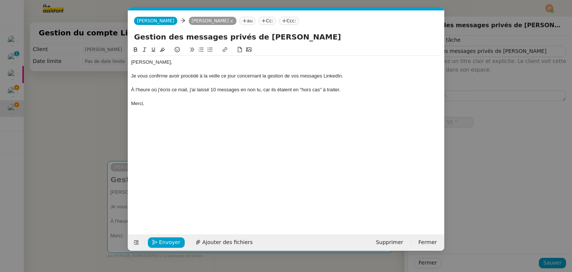
click at [82, 101] on nz-modal-container "Service TA - VOYAGE - PROPOSITION GLOBALE A utiliser dans le cadre de propositi…" at bounding box center [286, 136] width 572 height 272
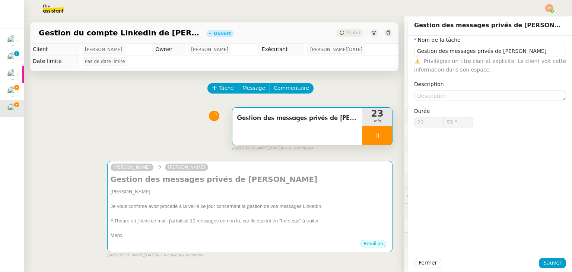
type input "56 ""
click at [418, 264] on span "Fermer" at bounding box center [427, 262] width 18 height 9
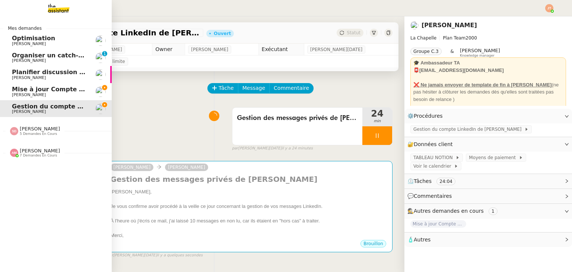
click at [27, 88] on span "Mise à jour Compte Freezbee - [DATE]" at bounding box center [75, 89] width 127 height 7
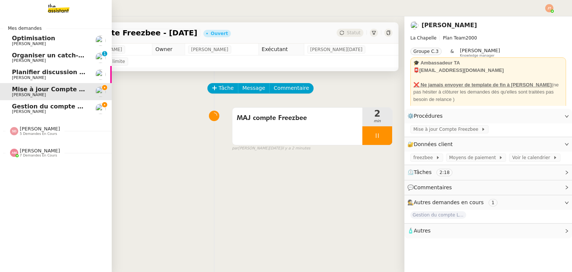
click at [50, 108] on span "Gestion du compte LinkedIn de [PERSON_NAME] (post + gestion messages) - [DATE]" at bounding box center [153, 106] width 283 height 7
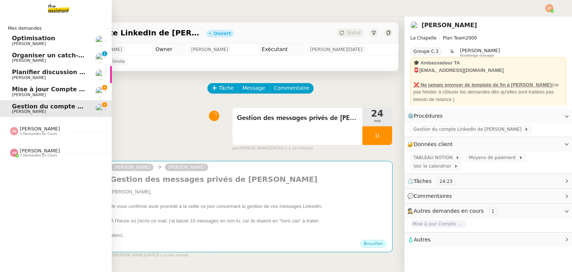
click at [33, 93] on span "[PERSON_NAME]" at bounding box center [49, 95] width 75 height 4
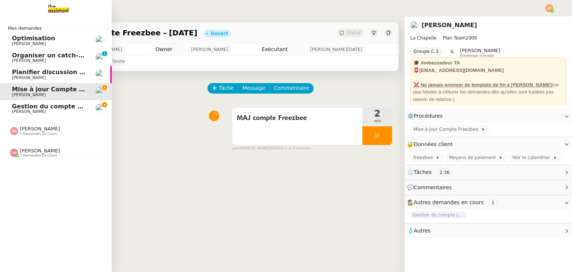
click at [49, 103] on span "Gestion du compte LinkedIn de [PERSON_NAME] (post + gestion messages) - [DATE]" at bounding box center [153, 106] width 283 height 7
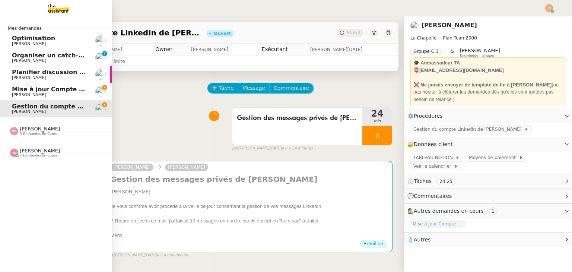
click at [46, 150] on span "[PERSON_NAME]" at bounding box center [40, 151] width 40 height 6
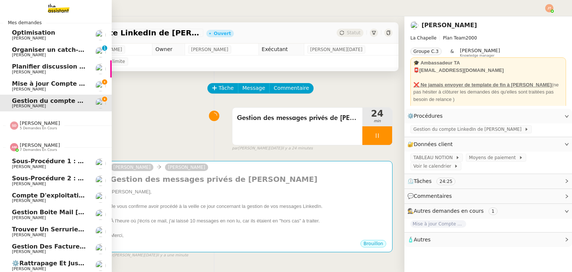
scroll to position [12, 0]
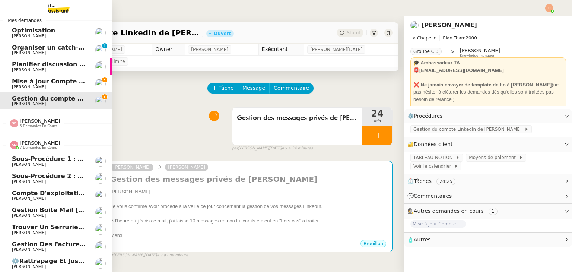
click at [53, 230] on span "[PERSON_NAME]" at bounding box center [49, 232] width 75 height 4
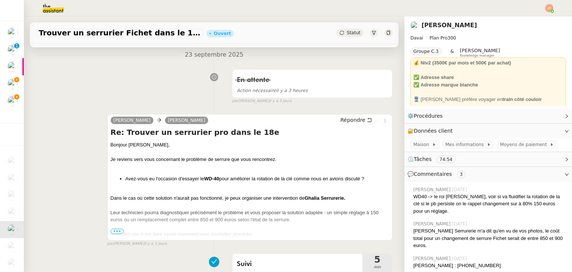
scroll to position [149, 0]
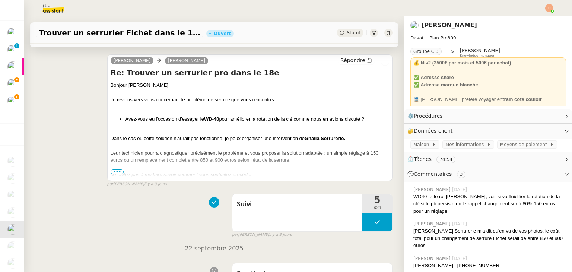
click at [118, 172] on span "•••" at bounding box center [117, 171] width 13 height 5
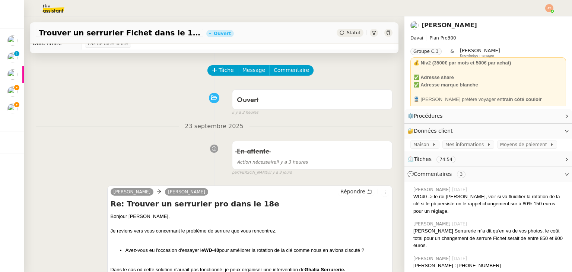
scroll to position [0, 0]
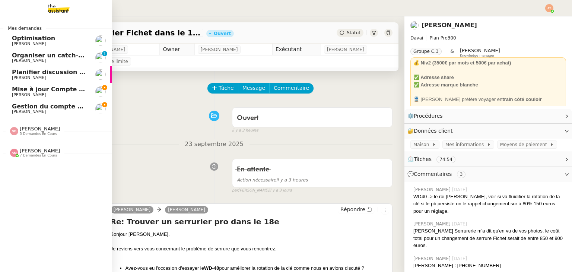
click at [40, 155] on span "7 demandes en cours" at bounding box center [38, 155] width 37 height 4
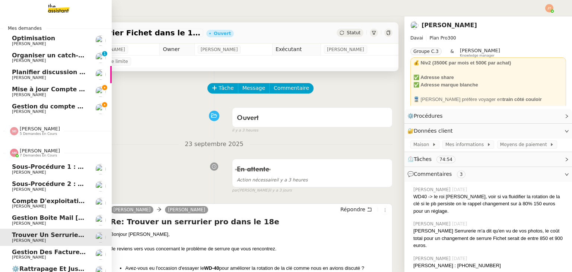
click at [40, 155] on span "7 demandes en cours" at bounding box center [38, 155] width 37 height 4
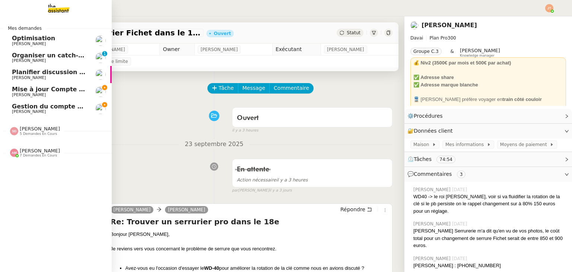
click at [47, 108] on span "Gestion du compte LinkedIn de [PERSON_NAME] (post + gestion messages) - [DATE]" at bounding box center [153, 106] width 283 height 7
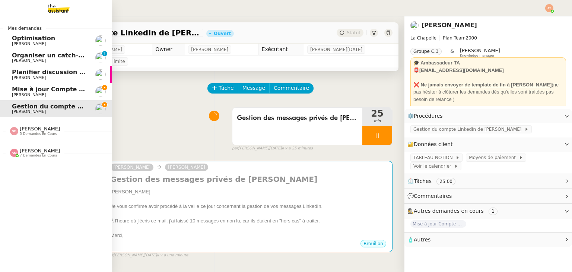
click at [22, 88] on span "Mise à jour Compte Freezbee - [DATE]" at bounding box center [75, 89] width 127 height 7
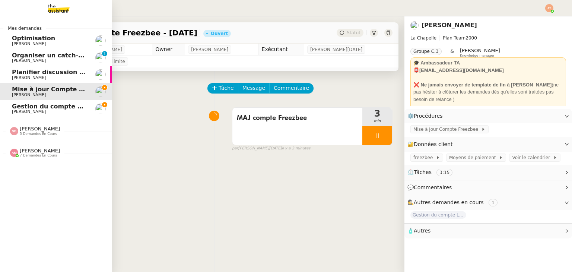
click at [60, 109] on span "Gestion du compte LinkedIn de [PERSON_NAME] (post + gestion messages) - [DATE]" at bounding box center [153, 106] width 283 height 7
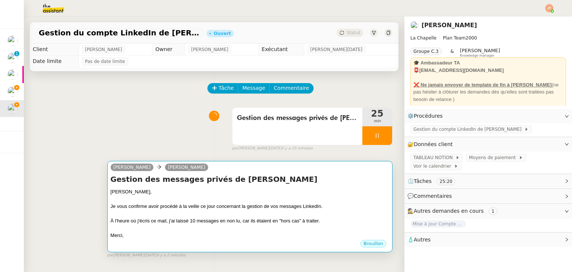
click at [234, 191] on div "[PERSON_NAME]," at bounding box center [250, 191] width 278 height 7
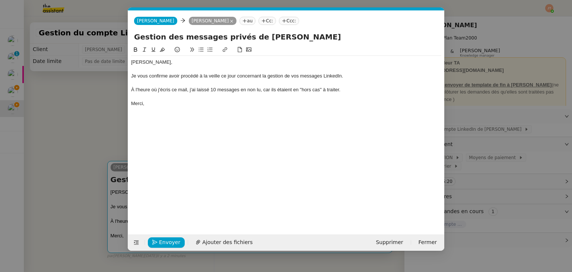
scroll to position [0, 16]
click at [165, 243] on span "Envoyer" at bounding box center [169, 242] width 21 height 9
click at [165, 243] on span "Confirmer l'envoi" at bounding box center [181, 242] width 45 height 9
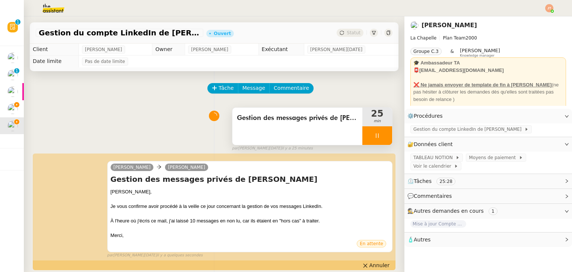
click at [362, 128] on div at bounding box center [377, 135] width 30 height 19
click at [381, 133] on icon at bounding box center [384, 136] width 6 height 6
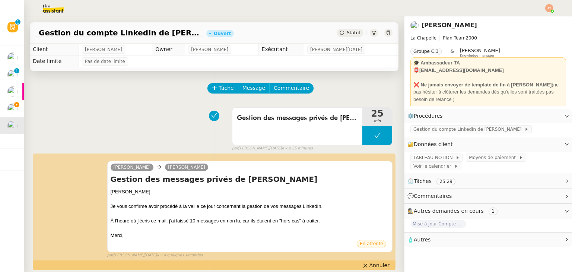
click at [348, 38] on div "Gestion du compte LinkedIn de [PERSON_NAME] (post + gestion messages) - [DATE] …" at bounding box center [214, 32] width 368 height 21
click at [345, 36] on div "Statut" at bounding box center [349, 33] width 27 height 8
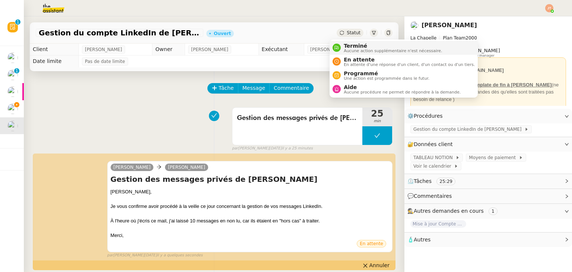
click at [352, 49] on span "Aucune action supplémentaire n'est nécessaire." at bounding box center [393, 51] width 98 height 4
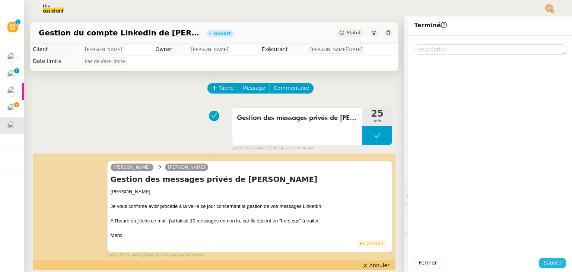
click at [551, 264] on span "Sauver" at bounding box center [552, 262] width 18 height 9
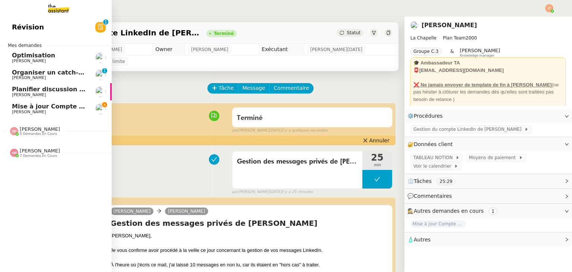
click at [37, 108] on span "Mise à jour Compte Freezbee - [DATE]" at bounding box center [75, 106] width 127 height 7
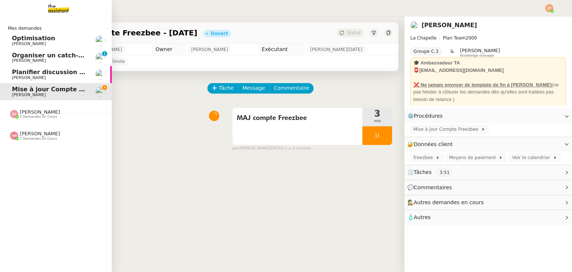
click at [65, 76] on span "[PERSON_NAME]" at bounding box center [49, 78] width 75 height 4
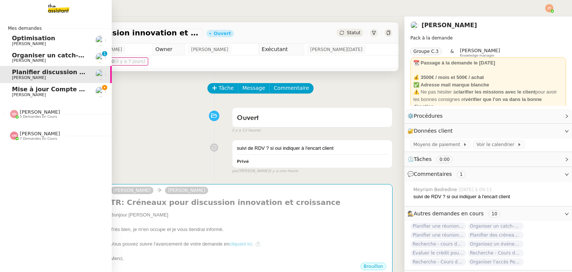
click at [27, 55] on span "Organiser un catch-up avec [PERSON_NAME]" at bounding box center [87, 55] width 150 height 7
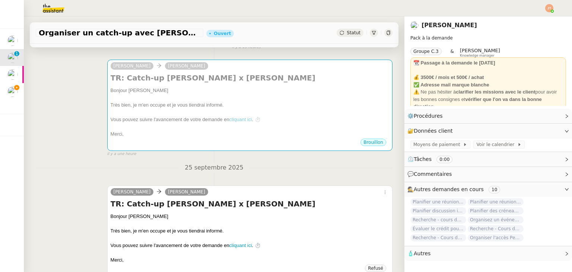
scroll to position [78, 0]
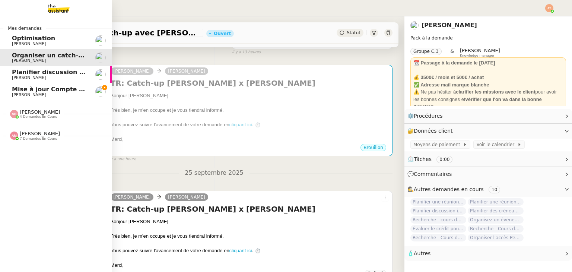
click at [34, 89] on span "Mise à jour Compte Freezbee - [DATE]" at bounding box center [75, 89] width 127 height 7
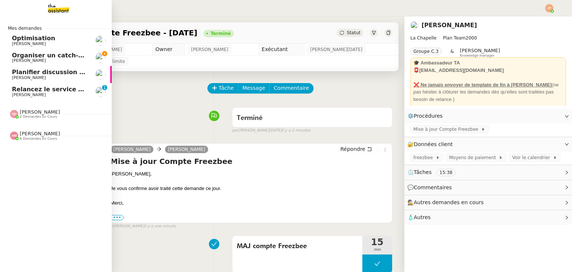
click at [30, 58] on span "Organiser un catch-up avec [PERSON_NAME]" at bounding box center [87, 55] width 150 height 7
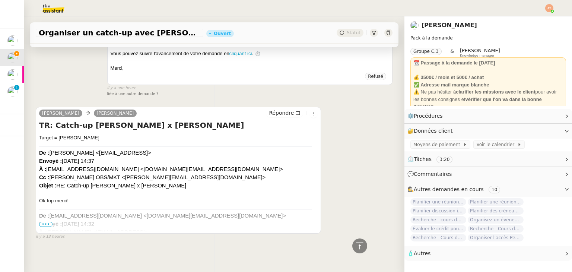
scroll to position [312, 0]
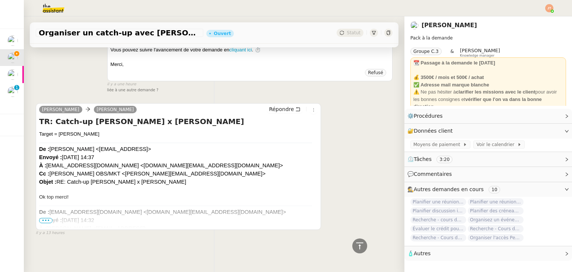
click at [48, 218] on span "•••" at bounding box center [45, 220] width 13 height 5
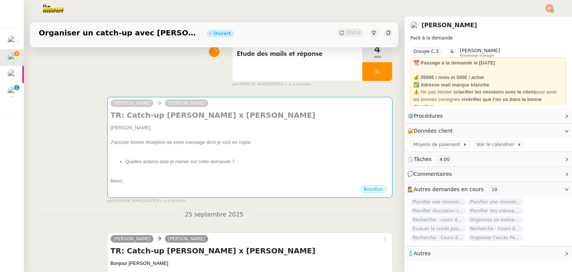
scroll to position [74, 0]
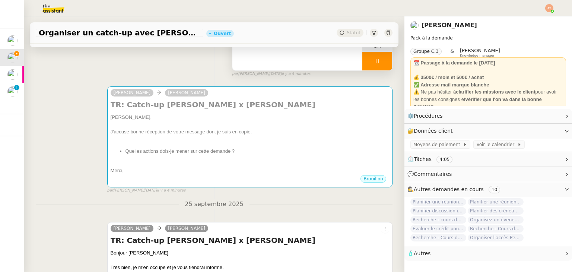
click at [362, 60] on div at bounding box center [377, 61] width 30 height 19
click at [377, 65] on button at bounding box center [384, 61] width 15 height 19
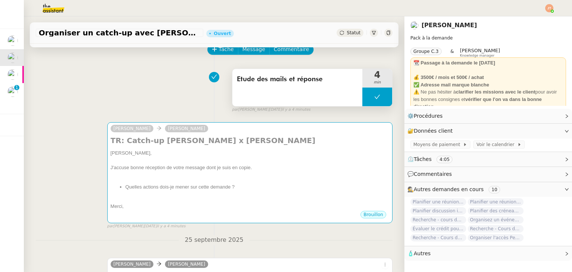
scroll to position [37, 0]
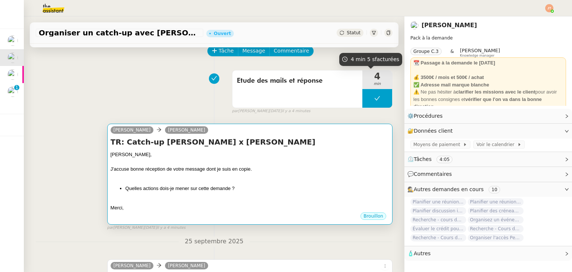
click at [226, 157] on div "[PERSON_NAME]," at bounding box center [250, 154] width 278 height 7
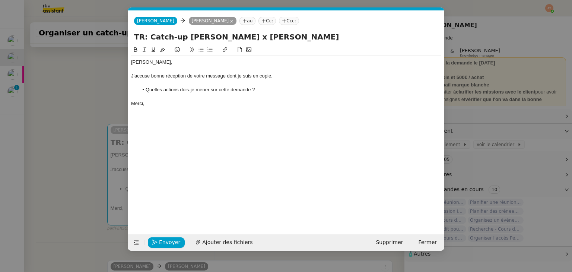
scroll to position [0, 16]
click at [163, 239] on span "Envoyer" at bounding box center [169, 242] width 21 height 9
click at [163, 239] on span "Confirmer l'envoi" at bounding box center [181, 242] width 45 height 9
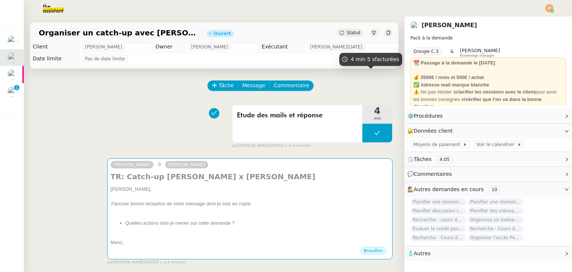
scroll to position [0, 0]
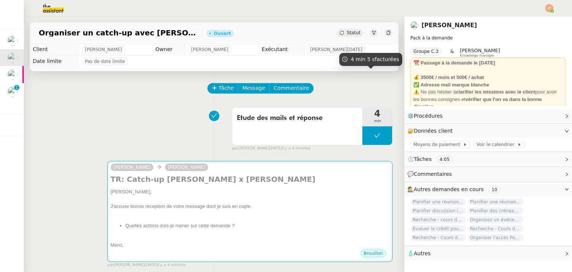
click at [347, 34] on span "Statut" at bounding box center [354, 32] width 14 height 5
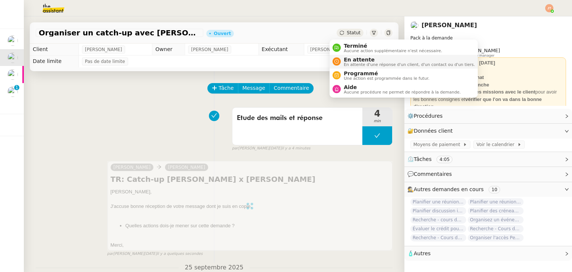
click at [351, 60] on span "En attente" at bounding box center [409, 60] width 131 height 6
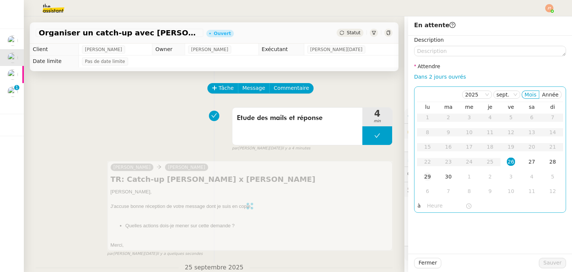
click at [423, 175] on div "29" at bounding box center [427, 176] width 8 height 8
click at [428, 204] on input "text" at bounding box center [446, 205] width 38 height 9
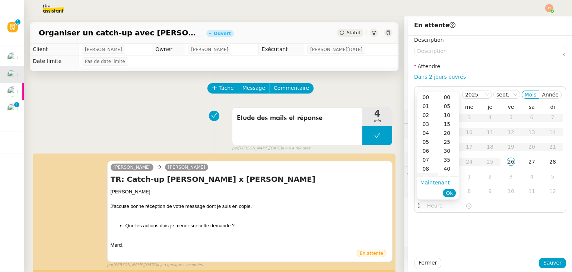
click at [430, 175] on div "09" at bounding box center [427, 177] width 21 height 9
click at [445, 168] on div "40" at bounding box center [448, 168] width 20 height 9
type input "09:40"
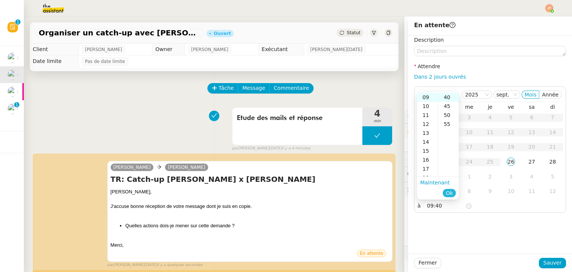
click at [447, 194] on span "Ok" at bounding box center [449, 192] width 7 height 7
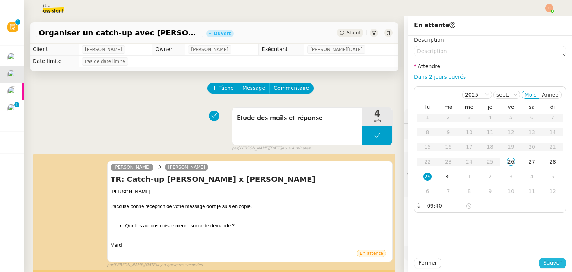
click at [550, 261] on span "Sauver" at bounding box center [552, 262] width 18 height 9
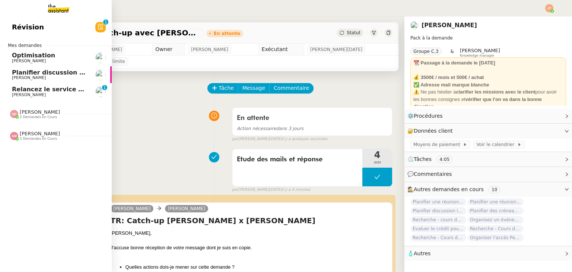
click at [25, 76] on span "[PERSON_NAME]" at bounding box center [29, 77] width 34 height 5
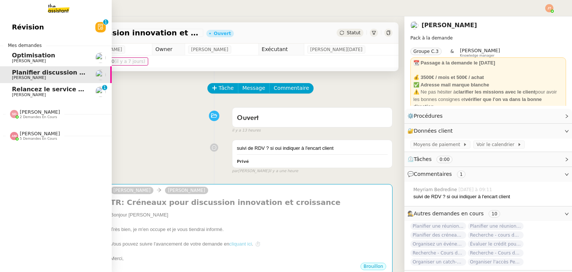
click at [45, 26] on link "Révision 0 1 2 3 4 5 6 7 8 9" at bounding box center [56, 27] width 112 height 17
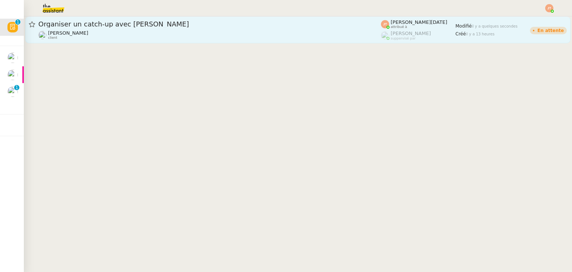
click at [144, 32] on div "[PERSON_NAME]Diaye client" at bounding box center [209, 35] width 342 height 10
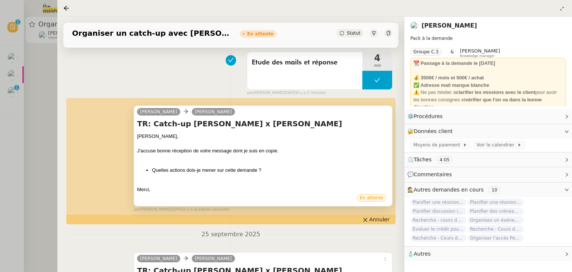
scroll to position [112, 0]
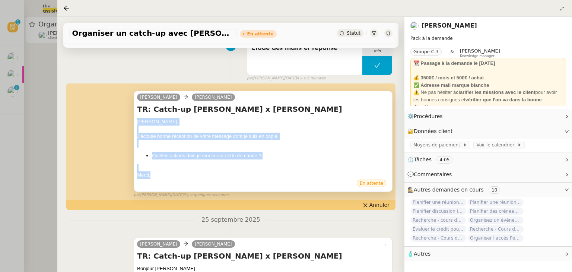
drag, startPoint x: 136, startPoint y: 122, endPoint x: 181, endPoint y: 176, distance: 70.0
click at [181, 176] on div "[PERSON_NAME], J'accuse bonne réception de votre message dont je suis en copie.…" at bounding box center [263, 148] width 252 height 61
copy div "[PERSON_NAME], J'accuse bonne réception de votre message dont je suis en copie.…"
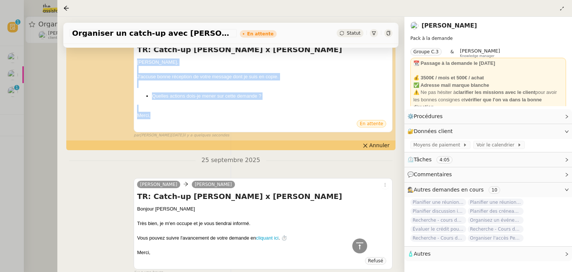
scroll to position [149, 0]
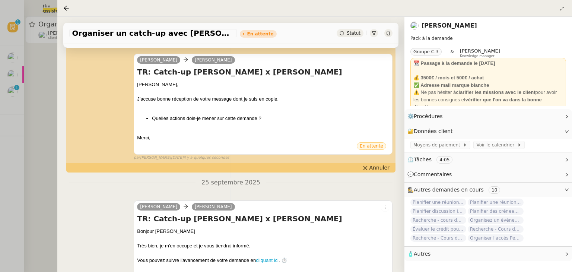
click at [37, 98] on div at bounding box center [286, 136] width 572 height 272
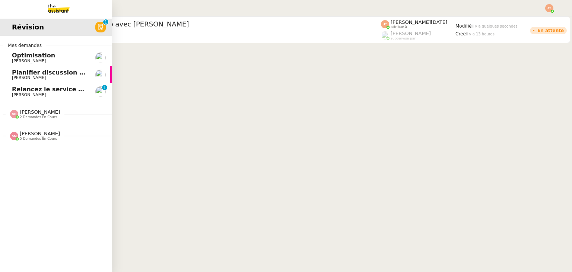
click at [26, 76] on span "[PERSON_NAME]" at bounding box center [29, 77] width 34 height 5
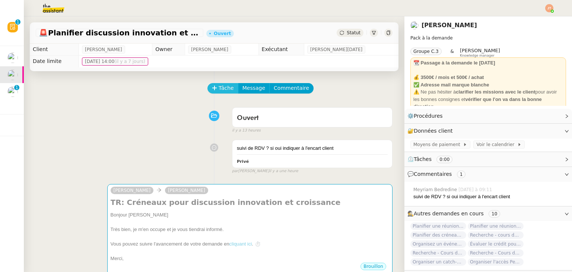
click at [213, 91] on button "Tâche" at bounding box center [222, 88] width 31 height 10
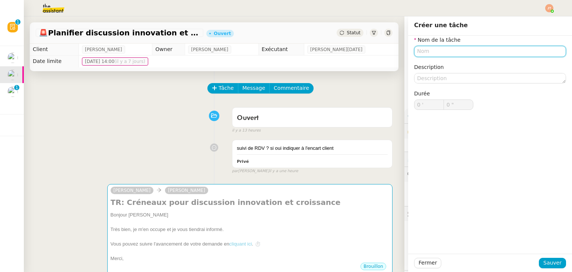
click at [419, 54] on input "text" at bounding box center [490, 51] width 152 height 11
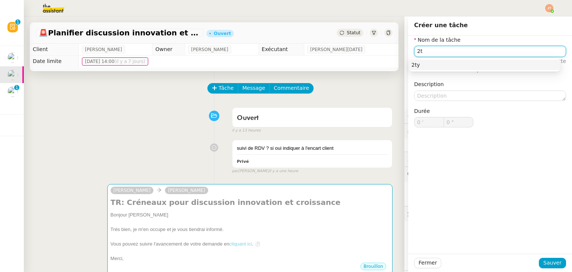
type input "2"
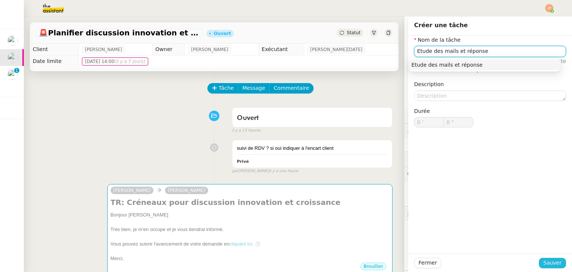
type input "Etude des mails et réponse"
click at [547, 264] on span "Sauver" at bounding box center [552, 262] width 18 height 9
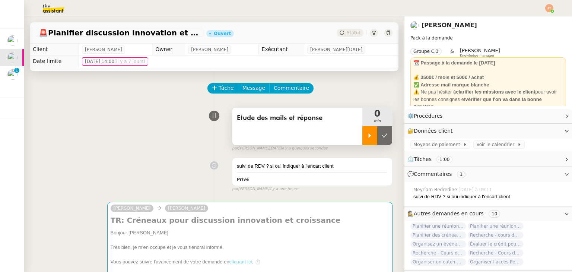
click at [364, 136] on div at bounding box center [369, 135] width 15 height 19
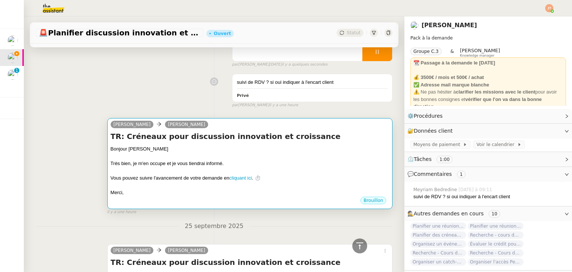
scroll to position [74, 0]
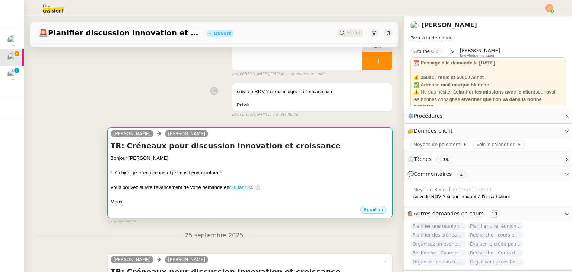
click at [258, 151] on h4 "TR: Créneaux pour discussion innovation et croissance" at bounding box center [250, 145] width 278 height 10
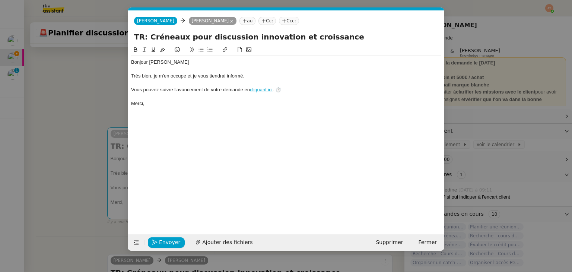
scroll to position [0, 16]
click at [393, 240] on span "Supprimer" at bounding box center [389, 242] width 27 height 9
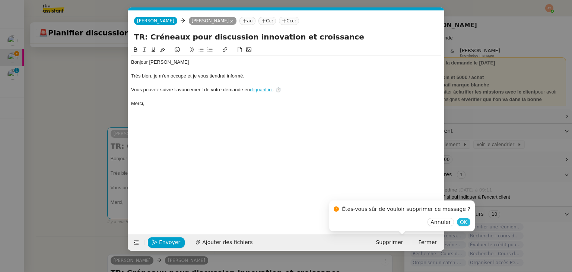
click at [460, 218] on span "OK" at bounding box center [463, 221] width 7 height 7
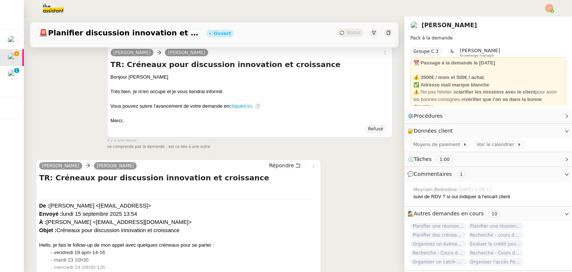
scroll to position [186, 0]
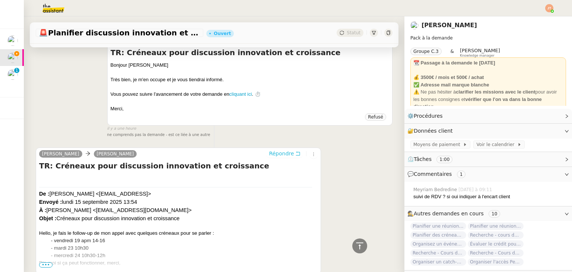
click at [269, 154] on span "Répondre" at bounding box center [281, 153] width 25 height 7
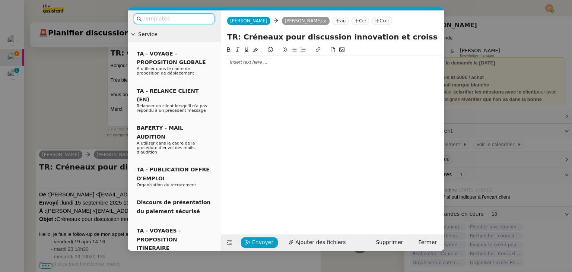
click at [250, 62] on div at bounding box center [332, 62] width 217 height 7
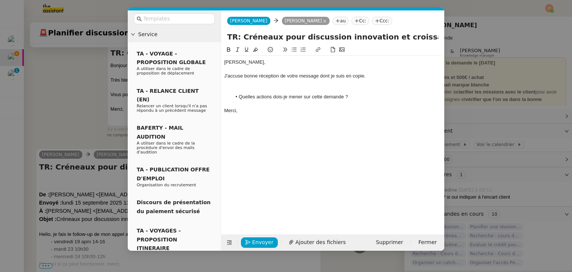
scroll to position [311, 0]
click at [74, 99] on nz-modal-container "Service TA - VOYAGE - PROPOSITION GLOBALE A utiliser dans le cadre de propositi…" at bounding box center [286, 136] width 572 height 272
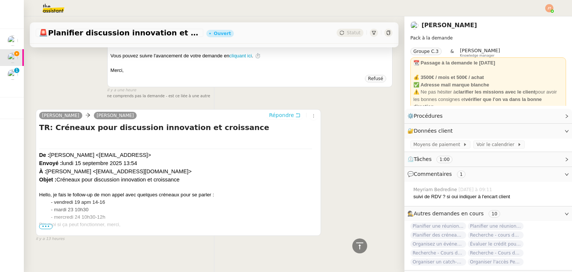
scroll to position [360, 0]
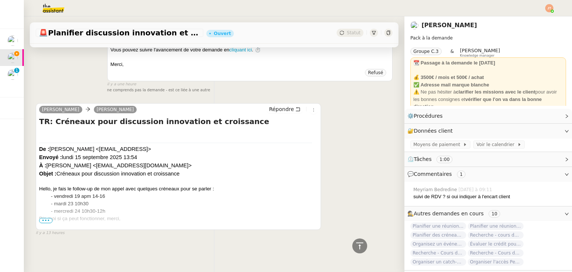
click at [50, 218] on span "•••" at bounding box center [45, 220] width 13 height 5
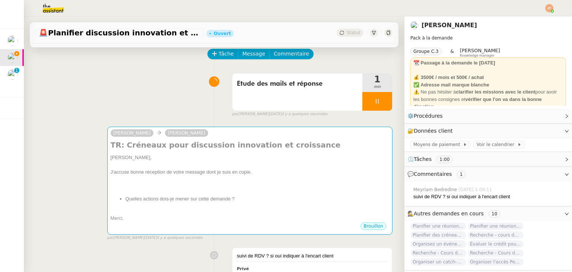
scroll to position [37, 0]
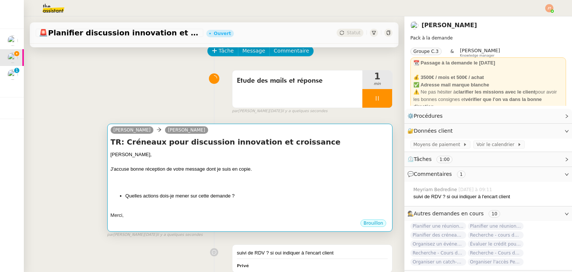
click at [150, 160] on div at bounding box center [250, 161] width 278 height 7
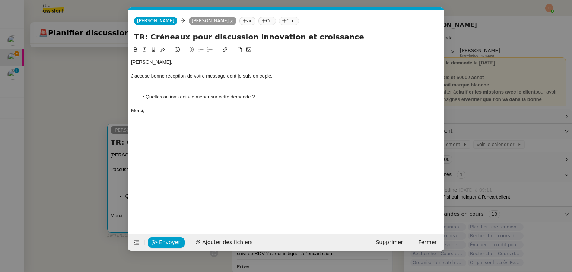
scroll to position [0, 16]
click at [82, 99] on nz-modal-container "Service TA - VOYAGE - PROPOSITION GLOBALE A utiliser dans le cadre de propositi…" at bounding box center [286, 136] width 572 height 272
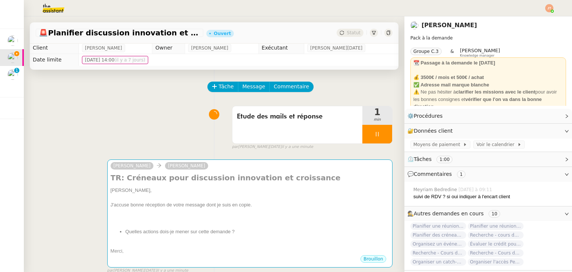
scroll to position [0, 0]
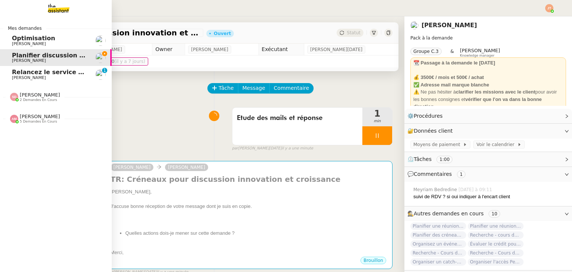
click at [36, 116] on span "[PERSON_NAME]" at bounding box center [40, 117] width 40 height 6
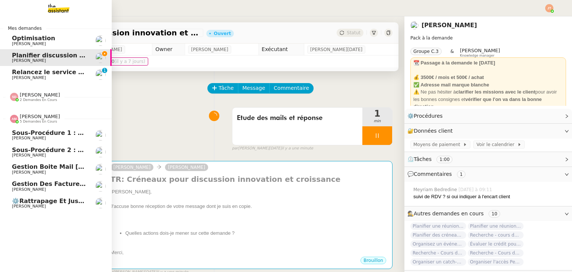
click at [42, 119] on span "[PERSON_NAME]" at bounding box center [40, 117] width 40 height 6
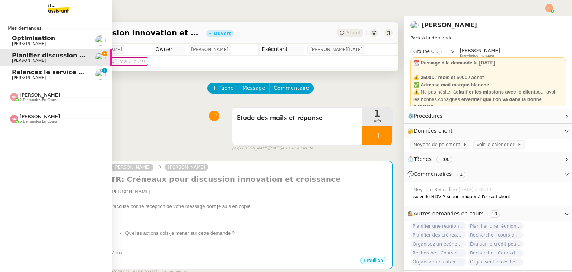
click at [41, 102] on span "2 demandes en cours" at bounding box center [38, 100] width 37 height 4
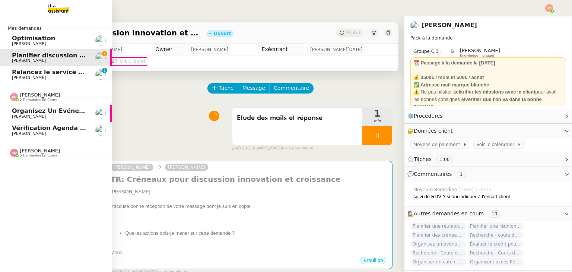
click at [43, 130] on span "Vérification Agenda + Chat + Wagram (9h et 14h)" at bounding box center [95, 127] width 167 height 7
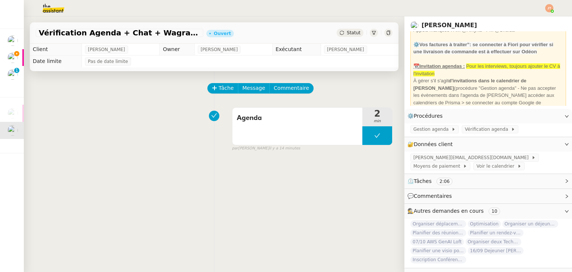
scroll to position [37, 0]
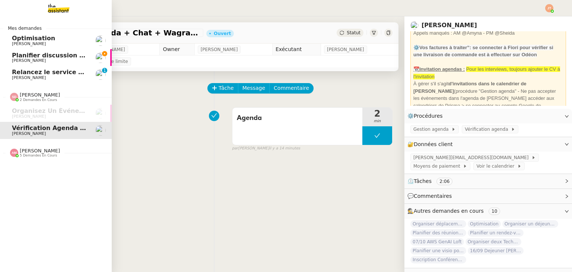
click at [40, 151] on span "[PERSON_NAME]" at bounding box center [40, 151] width 40 height 6
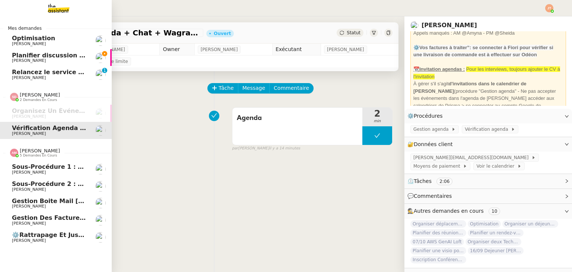
click at [46, 239] on span "[PERSON_NAME]" at bounding box center [49, 240] width 75 height 4
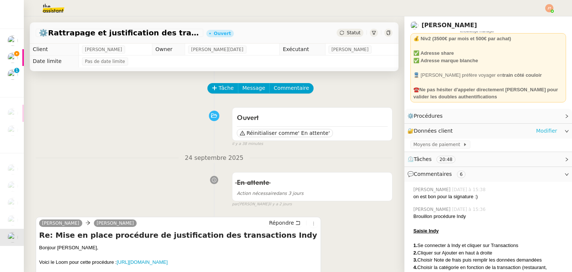
click at [536, 134] on link "Modifier" at bounding box center [546, 131] width 21 height 9
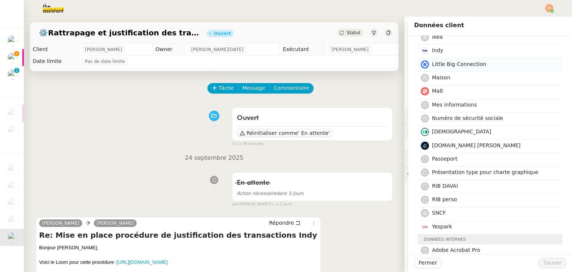
scroll to position [186, 0]
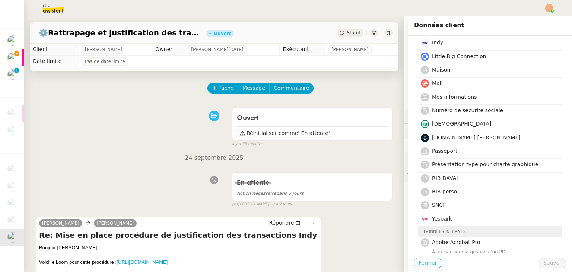
click at [422, 260] on span "Fermer" at bounding box center [427, 262] width 18 height 9
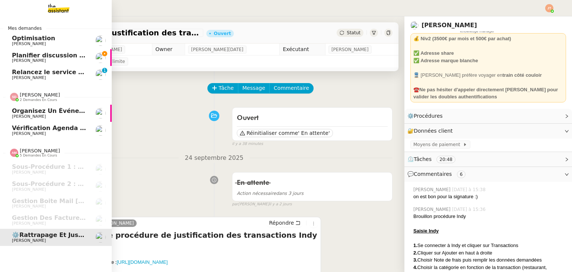
click at [49, 93] on span "[PERSON_NAME] 2 demandes en cours" at bounding box center [35, 97] width 59 height 10
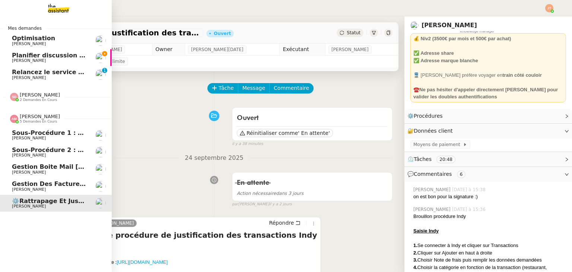
click at [44, 118] on span "[PERSON_NAME]" at bounding box center [40, 117] width 40 height 6
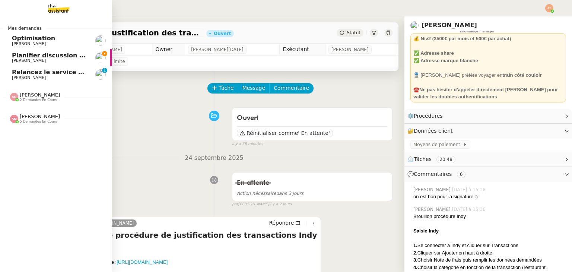
click at [49, 60] on span "[PERSON_NAME]" at bounding box center [49, 60] width 75 height 4
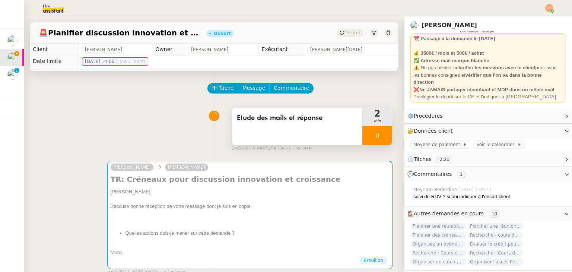
click at [362, 140] on div at bounding box center [377, 135] width 30 height 19
click at [382, 140] on button at bounding box center [384, 135] width 15 height 19
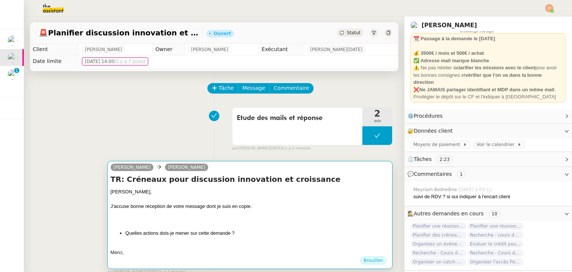
click at [225, 204] on div "J'accuse bonne réception de votre message dont je suis en copie." at bounding box center [250, 205] width 278 height 7
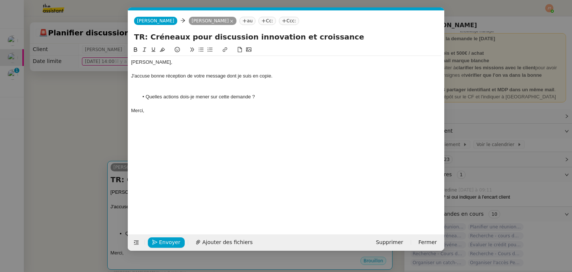
scroll to position [0, 16]
click at [174, 245] on span "Envoyer" at bounding box center [169, 242] width 21 height 9
click at [174, 245] on span "Confirmer l'envoi" at bounding box center [181, 242] width 45 height 9
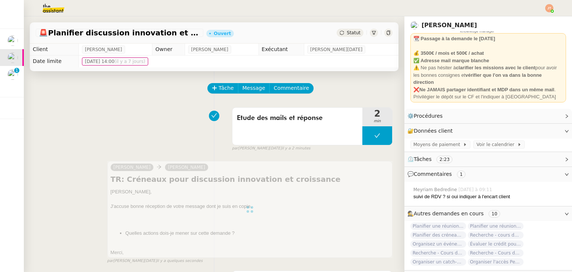
click at [348, 36] on div "Statut" at bounding box center [349, 33] width 27 height 8
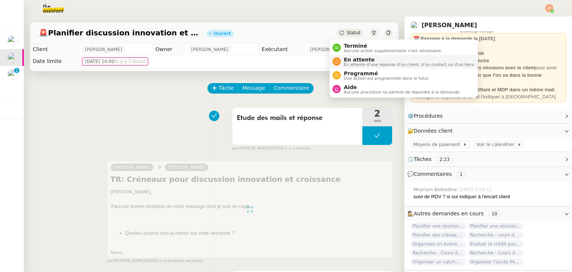
click at [354, 61] on span "En attente" at bounding box center [409, 60] width 131 height 6
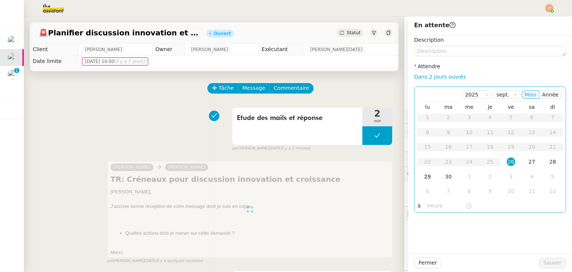
click at [423, 176] on div "29" at bounding box center [427, 176] width 8 height 8
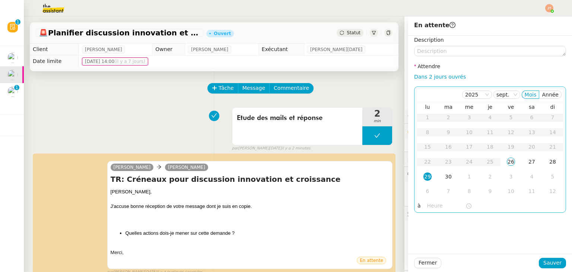
click at [428, 208] on input "text" at bounding box center [446, 205] width 38 height 9
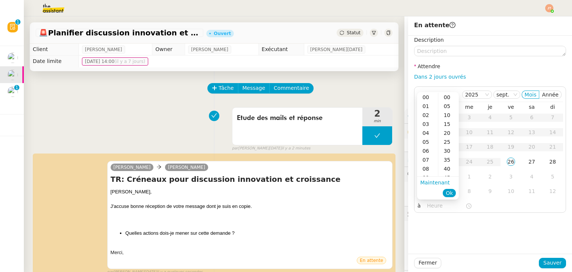
click at [430, 174] on div "09" at bounding box center [427, 177] width 21 height 9
click at [446, 169] on div "40" at bounding box center [448, 168] width 20 height 9
type input "09:40"
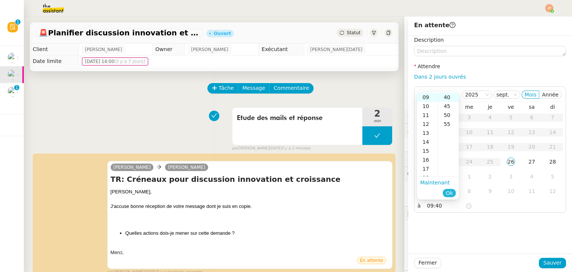
click at [450, 192] on span "Ok" at bounding box center [449, 192] width 7 height 7
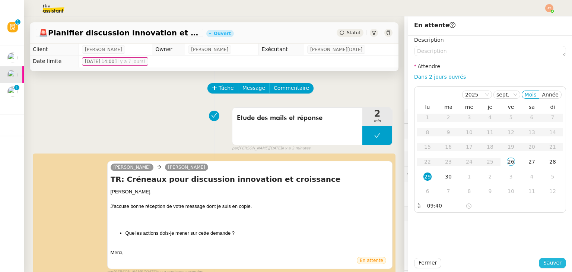
click at [546, 263] on span "Sauver" at bounding box center [552, 262] width 18 height 9
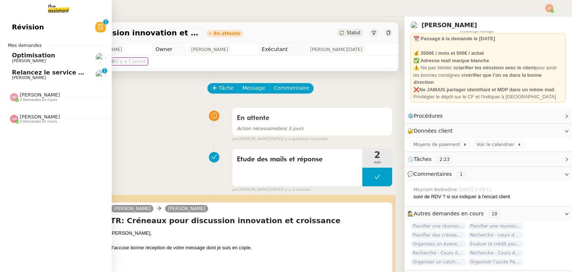
click at [35, 76] on span "[PERSON_NAME]" at bounding box center [29, 77] width 34 height 5
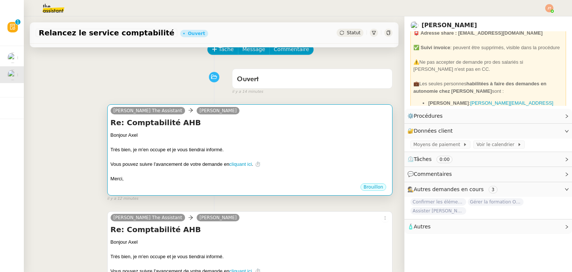
scroll to position [37, 0]
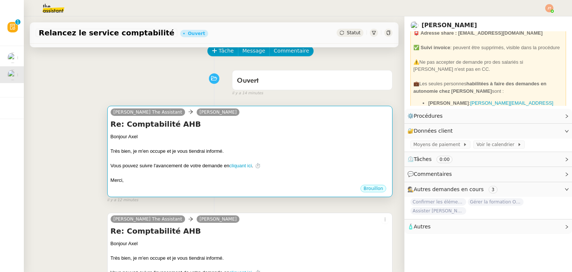
click at [233, 157] on div at bounding box center [250, 158] width 278 height 7
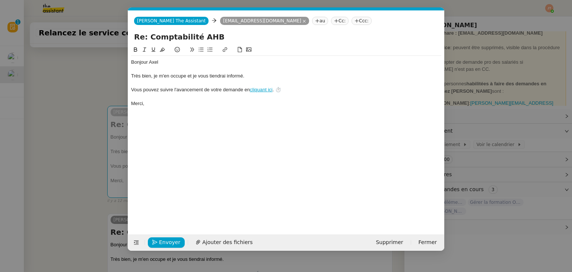
scroll to position [0, 16]
click at [80, 138] on nz-modal-container "Service TA - VOYAGE - PROPOSITION GLOBALE A utiliser dans le cadre de propositi…" at bounding box center [286, 136] width 572 height 272
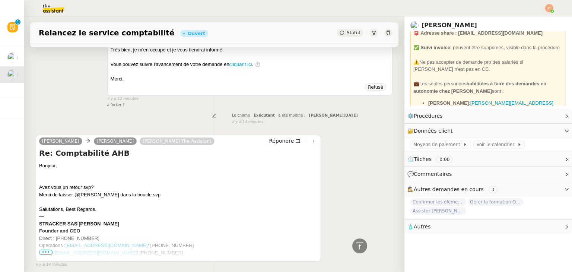
scroll to position [96, 0]
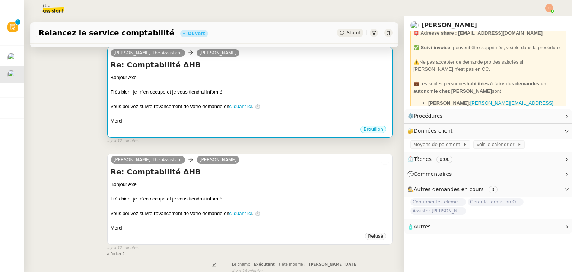
click at [204, 112] on div at bounding box center [250, 113] width 278 height 7
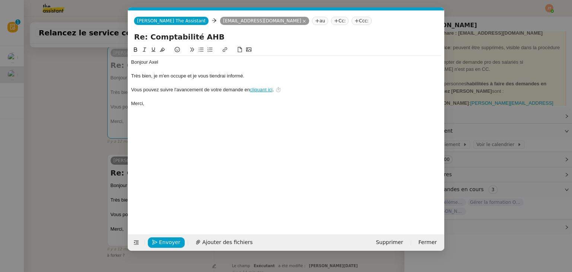
scroll to position [0, 16]
click at [395, 239] on span "Supprimer" at bounding box center [389, 242] width 27 height 9
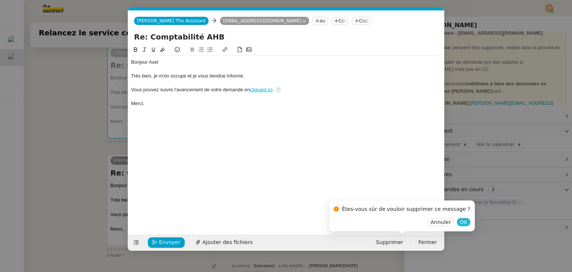
click at [460, 221] on span "OK" at bounding box center [463, 221] width 7 height 7
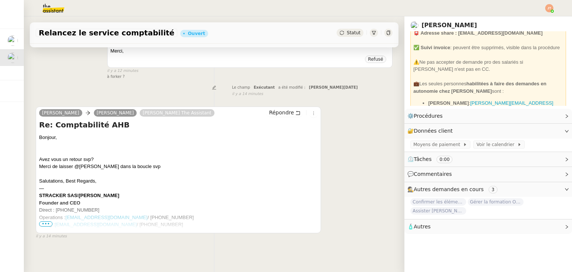
scroll to position [175, 0]
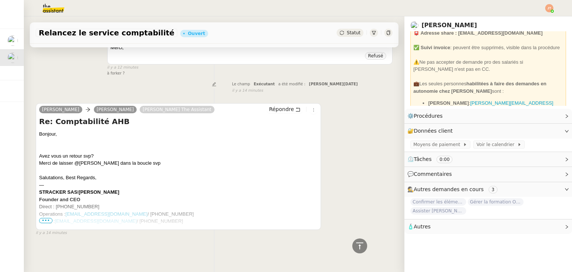
click at [47, 220] on div "Billing : [EMAIL_ADDRESS][DOMAIN_NAME] / [PHONE_NUMBER]" at bounding box center [178, 220] width 278 height 7
click at [48, 218] on span "•••" at bounding box center [45, 220] width 13 height 5
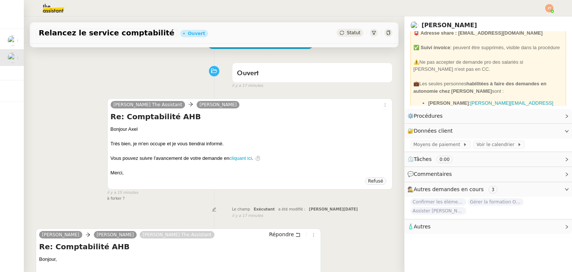
scroll to position [0, 0]
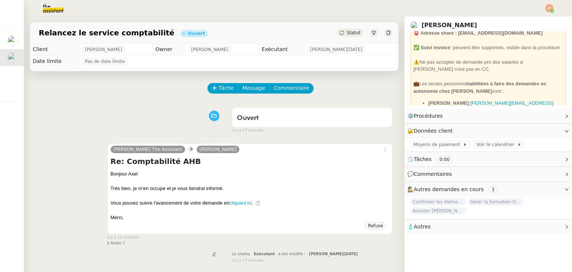
click at [347, 33] on span "Statut" at bounding box center [354, 32] width 14 height 5
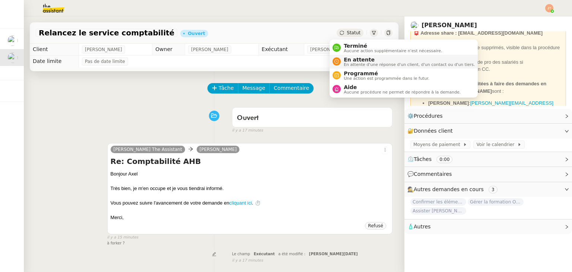
click at [351, 63] on span "En attente d'une réponse d'un client, d'un contact ou d'un tiers." at bounding box center [409, 65] width 131 height 4
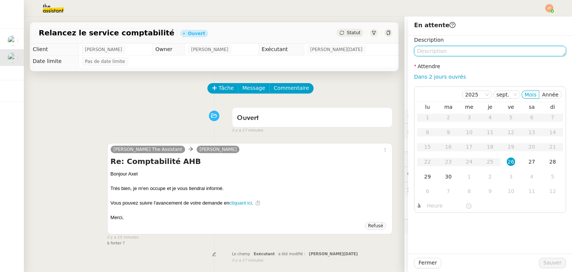
click at [430, 52] on textarea at bounding box center [490, 51] width 152 height 10
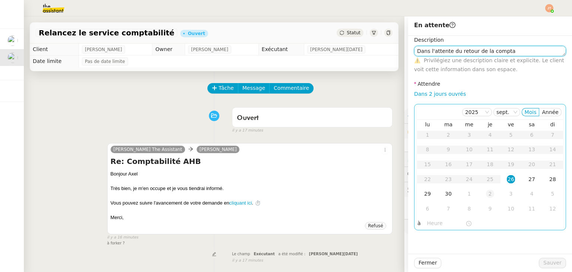
type textarea "Dans l'attente du retour de la compta"
click at [486, 196] on div "2" at bounding box center [490, 193] width 8 height 8
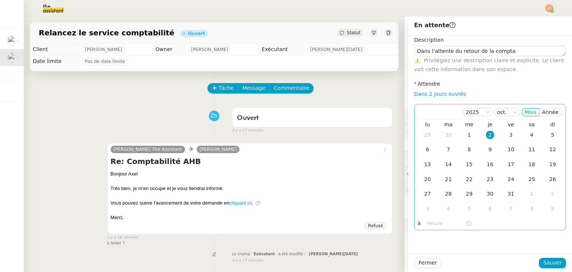
click at [434, 227] on input "text" at bounding box center [446, 223] width 38 height 9
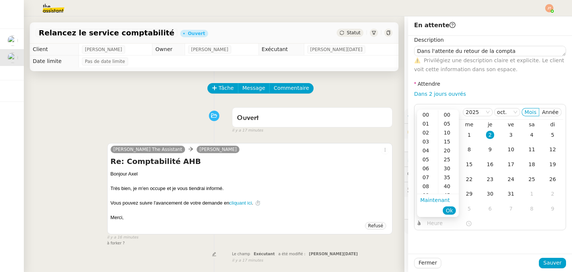
click at [423, 194] on ul "Maintenant Ok" at bounding box center [438, 205] width 42 height 22
click at [424, 192] on div "09" at bounding box center [427, 195] width 21 height 9
click at [445, 186] on div "40" at bounding box center [448, 186] width 20 height 9
type input "09:40"
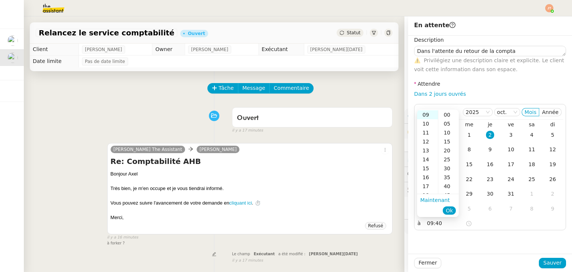
scroll to position [71, 0]
click at [457, 210] on ul "Maintenant Ok" at bounding box center [438, 205] width 42 height 22
click at [454, 210] on button "Ok" at bounding box center [449, 210] width 13 height 8
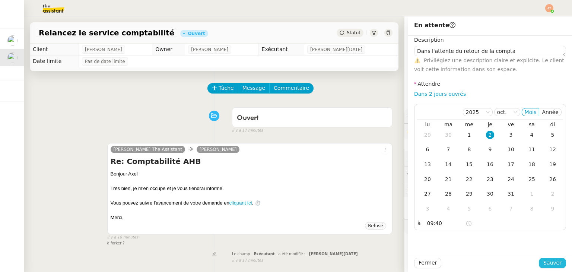
click at [547, 259] on span "Sauver" at bounding box center [552, 262] width 18 height 9
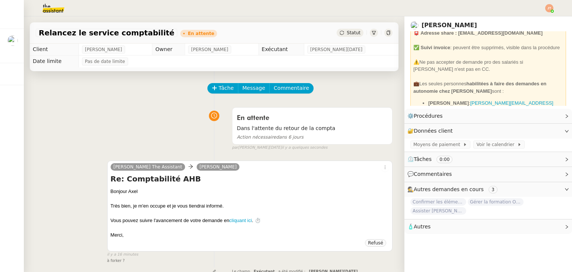
click at [554, 0] on nz-header at bounding box center [286, 8] width 572 height 16
click at [549, 8] on img at bounding box center [549, 8] width 8 height 8
click at [520, 21] on span "Suivi" at bounding box center [522, 21] width 13 height 6
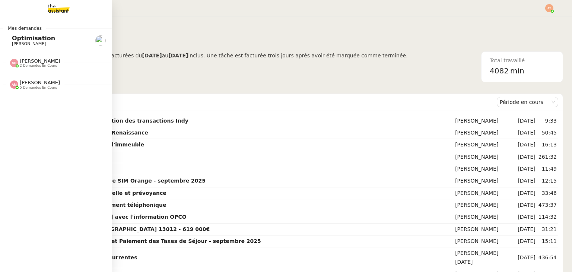
click at [27, 86] on span "5 demandes en cours" at bounding box center [38, 88] width 37 height 4
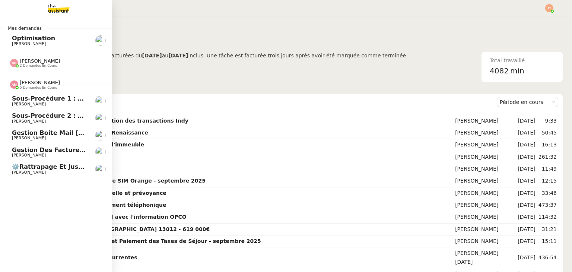
click at [27, 86] on span "5 demandes en cours" at bounding box center [38, 88] width 37 height 4
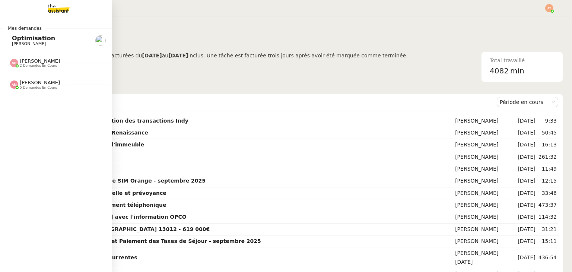
click at [30, 68] on div "[PERSON_NAME] 2 demandes en cours" at bounding box center [56, 60] width 112 height 22
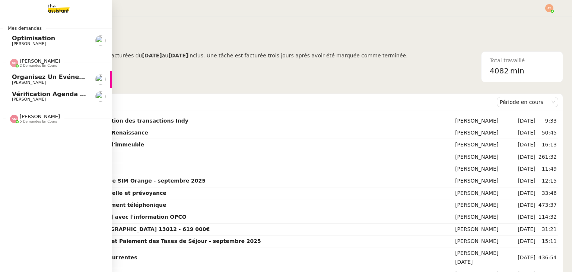
click at [30, 68] on div "[PERSON_NAME] 2 demandes en cours" at bounding box center [56, 60] width 112 height 22
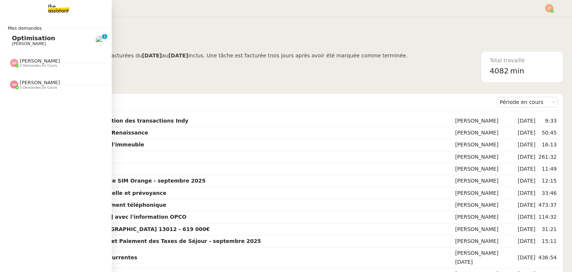
click at [31, 67] on span "2 demandes en cours" at bounding box center [38, 66] width 37 height 4
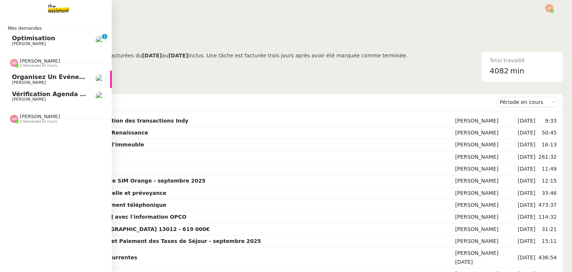
click at [31, 67] on span "2 demandes en cours" at bounding box center [38, 66] width 37 height 4
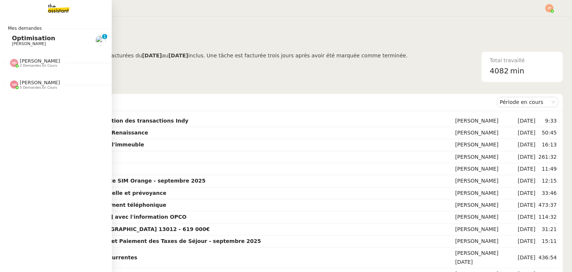
click at [37, 89] on span "5 demandes en cours" at bounding box center [38, 88] width 37 height 4
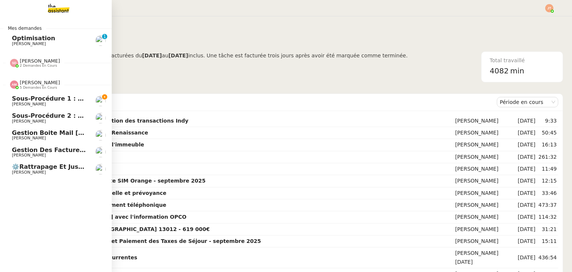
click at [37, 89] on span "5 demandes en cours" at bounding box center [38, 88] width 37 height 4
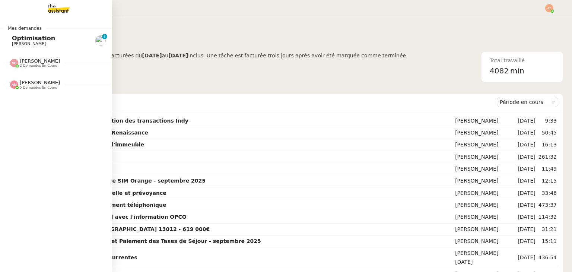
click at [37, 89] on span "5 demandes en cours" at bounding box center [38, 88] width 37 height 4
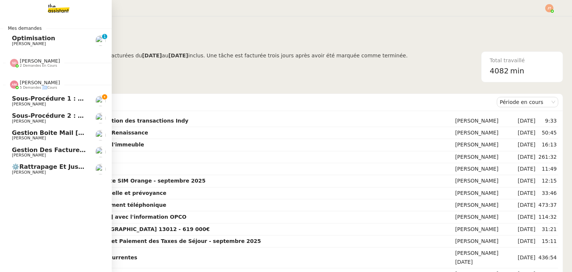
click at [37, 89] on span "5 demandes en cours" at bounding box center [38, 88] width 37 height 4
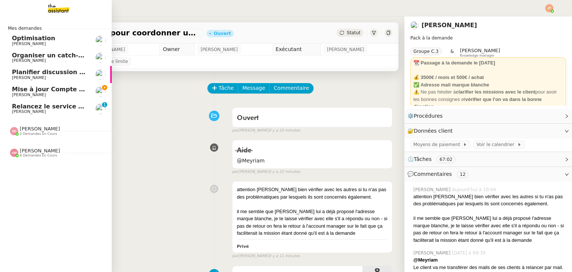
click at [33, 76] on span "[PERSON_NAME]" at bounding box center [29, 77] width 34 height 5
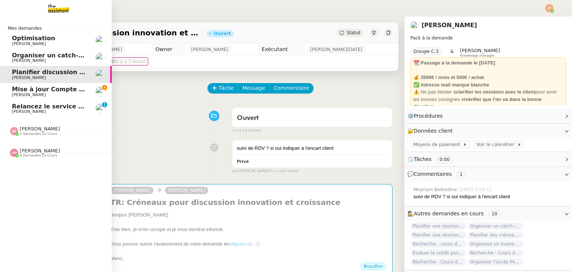
click at [57, 57] on span "Organiser un catch-up avec [PERSON_NAME]" at bounding box center [87, 55] width 150 height 7
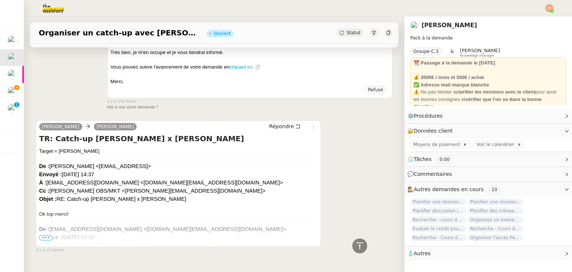
scroll to position [284, 0]
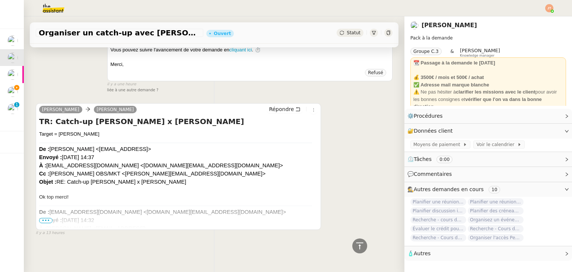
click at [48, 218] on span "•••" at bounding box center [45, 220] width 13 height 5
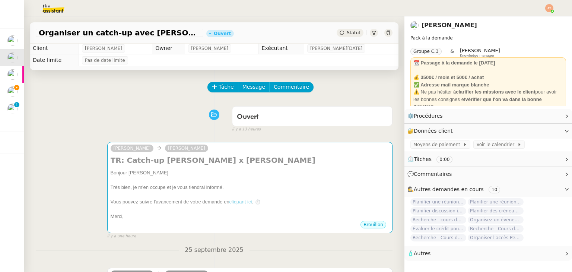
scroll to position [0, 0]
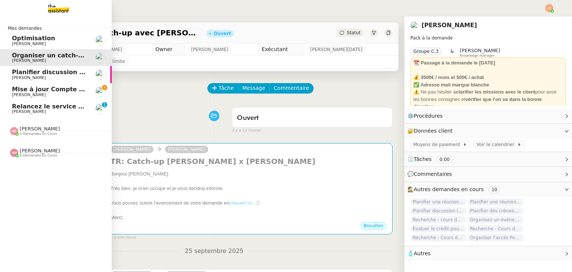
click at [60, 74] on span "Planifier discussion innovation et croissance" at bounding box center [87, 71] width 150 height 7
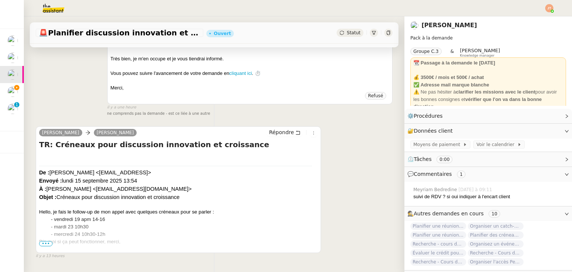
scroll to position [325, 0]
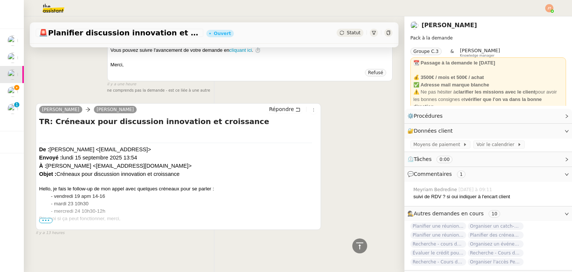
click at [42, 218] on span "•••" at bounding box center [45, 220] width 13 height 5
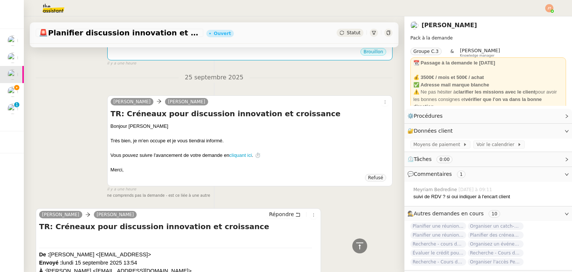
scroll to position [66, 0]
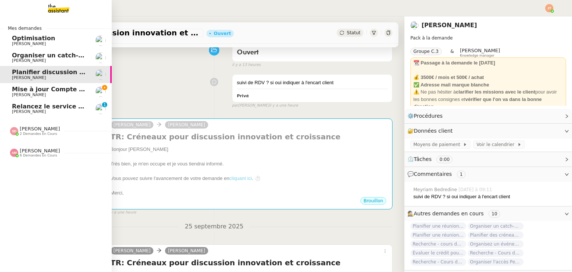
click at [62, 90] on span "Mise à jour Compte Freezbee - [DATE]" at bounding box center [75, 89] width 127 height 7
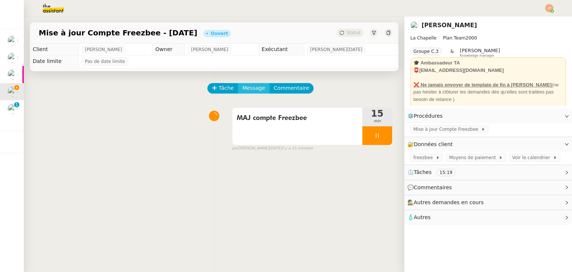
click at [242, 87] on span "Message" at bounding box center [253, 88] width 23 height 9
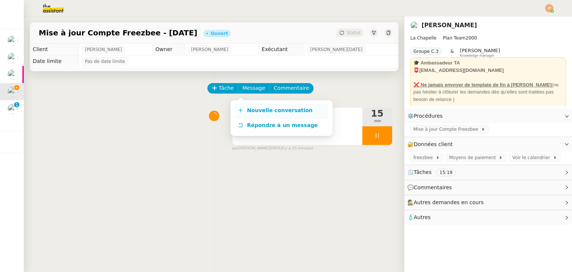
click at [282, 111] on span "Nouvelle conversation" at bounding box center [280, 110] width 66 height 6
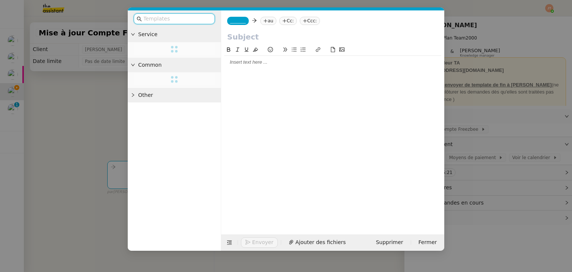
click at [252, 71] on div at bounding box center [332, 133] width 217 height 177
click at [252, 65] on div at bounding box center [332, 62] width 217 height 7
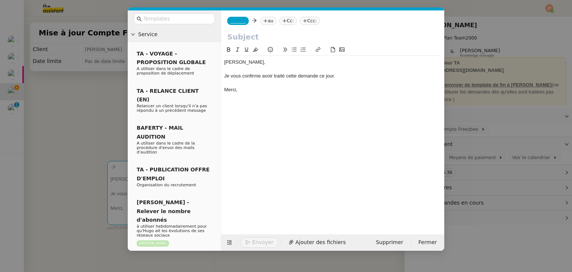
click at [41, 88] on nz-modal-container "Service TA - VOYAGE - PROPOSITION GLOBALE A utiliser dans le cadre de propositi…" at bounding box center [286, 136] width 572 height 272
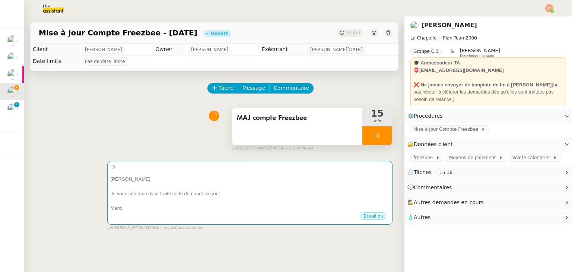
click at [374, 138] on icon at bounding box center [377, 136] width 6 height 6
click at [377, 141] on button at bounding box center [384, 135] width 15 height 19
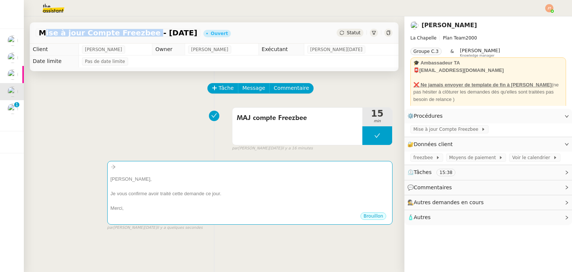
drag, startPoint x: 39, startPoint y: 31, endPoint x: 135, endPoint y: 34, distance: 96.5
click at [135, 34] on span "Mise à jour Compte Freezbee - [DATE]" at bounding box center [118, 32] width 159 height 7
copy span "Mise à jour Compte Freezbee"
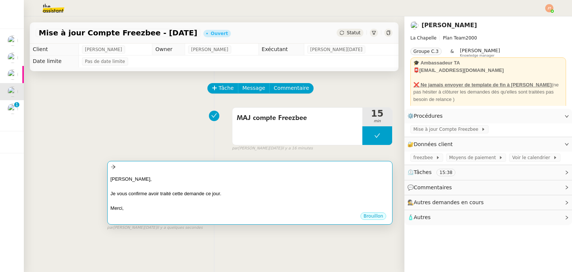
click at [158, 173] on div "Hugo, Je vous confirme avoir traité cette demande ce jour. Merci, •••" at bounding box center [250, 192] width 278 height 40
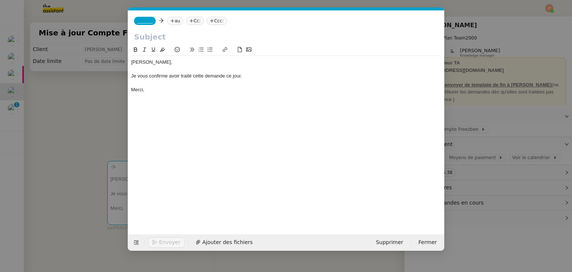
scroll to position [0, 16]
click at [147, 39] on input "text" at bounding box center [286, 36] width 304 height 11
paste input "Mise à jour Compte Freezbee"
type input "Mise à jour Compte Freezbee"
click at [173, 23] on nz-tag "au" at bounding box center [175, 21] width 16 height 8
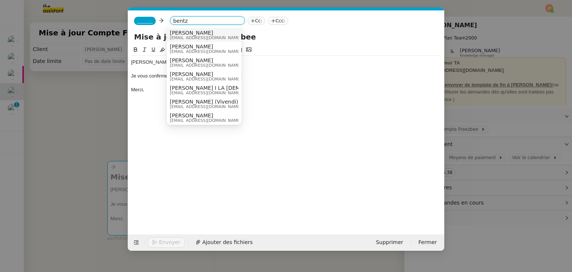
type input "bentz"
click at [185, 34] on span "[PERSON_NAME]" at bounding box center [205, 33] width 71 height 6
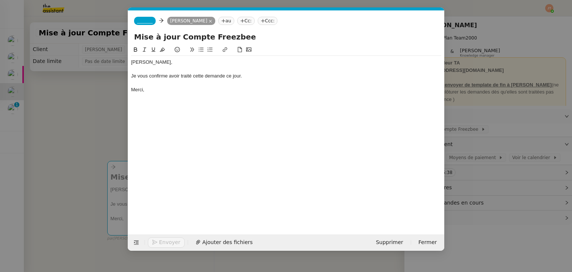
click at [144, 20] on span "_______" at bounding box center [145, 20] width 16 height 5
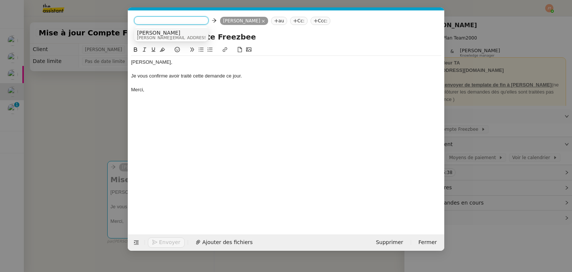
click at [151, 36] on span "[PERSON_NAME][EMAIL_ADDRESS][DOMAIN_NAME]" at bounding box center [190, 38] width 106 height 4
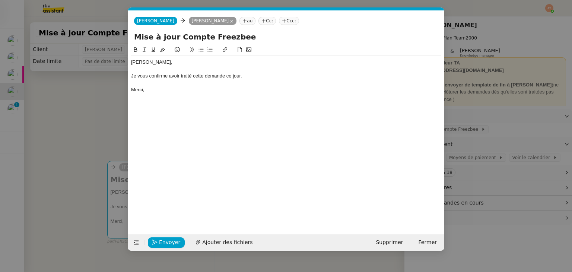
click at [177, 131] on div "Hugo, Je vous confirme avoir traité cette demande ce jour. Merci," at bounding box center [286, 133] width 310 height 177
click at [174, 245] on span "Envoyer" at bounding box center [169, 242] width 21 height 9
click at [174, 245] on span "Confirmer l'envoi" at bounding box center [181, 242] width 45 height 9
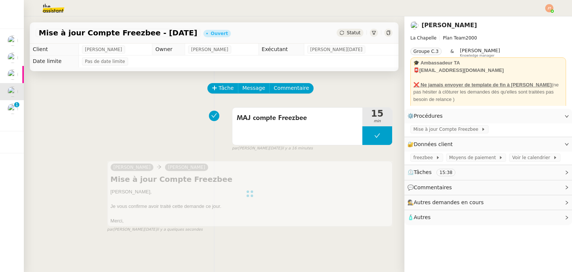
click at [342, 29] on div "Mise à jour Compte Freezbee - 26 septembre 2025 Ouvert Statut" at bounding box center [214, 32] width 368 height 21
click at [347, 35] on span "Statut" at bounding box center [354, 32] width 14 height 5
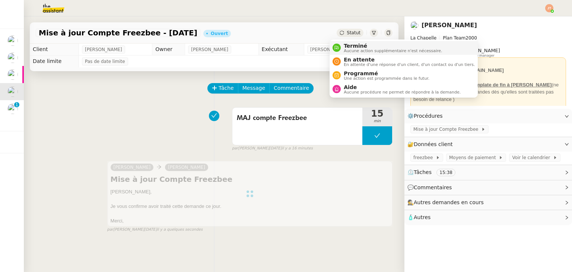
click at [354, 49] on span "Aucune action supplémentaire n'est nécessaire." at bounding box center [393, 51] width 98 height 4
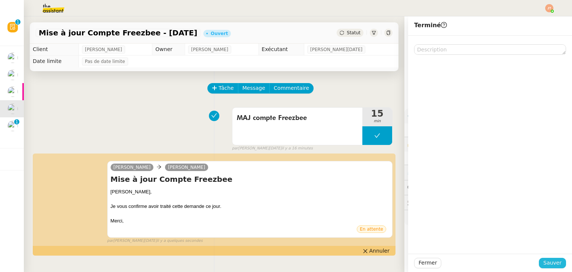
click at [546, 264] on span "Sauver" at bounding box center [552, 262] width 18 height 9
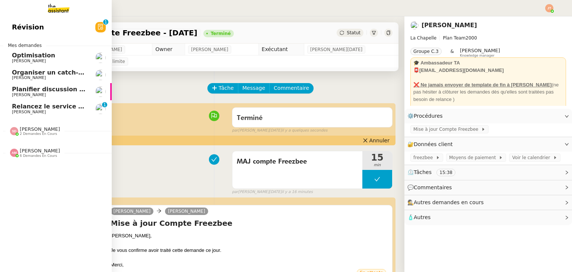
click at [28, 73] on span "Organiser un catch-up avec [PERSON_NAME]" at bounding box center [87, 72] width 150 height 7
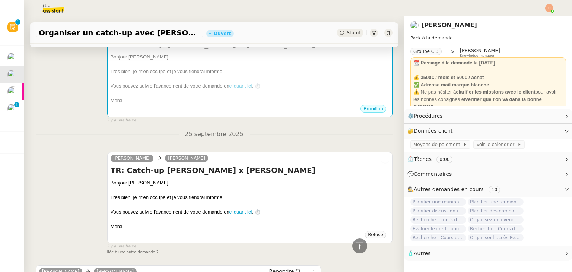
scroll to position [112, 0]
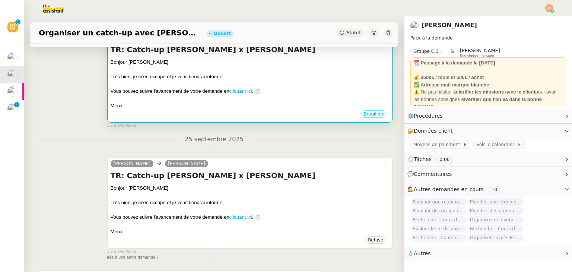
click at [250, 109] on div "Merci," at bounding box center [250, 105] width 278 height 7
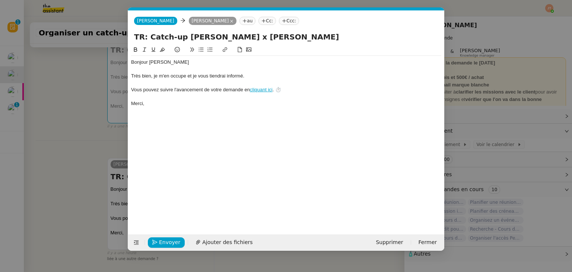
scroll to position [0, 16]
click at [382, 246] on button "Supprimer" at bounding box center [389, 242] width 36 height 10
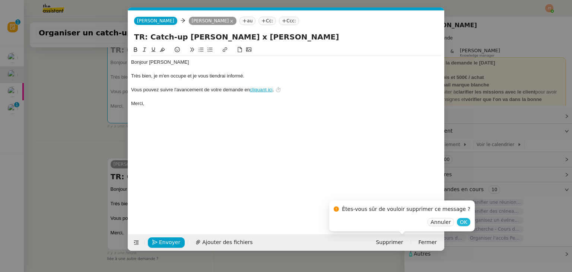
click at [460, 223] on span "OK" at bounding box center [463, 221] width 7 height 7
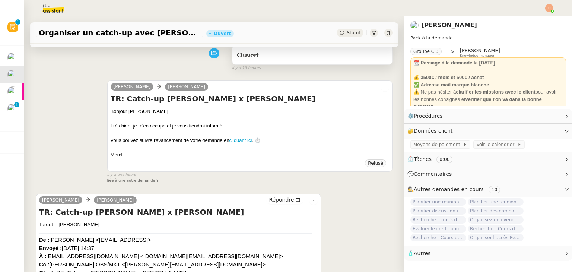
scroll to position [0, 0]
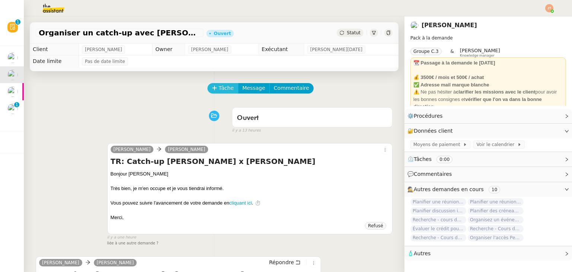
click at [218, 87] on span "Tâche" at bounding box center [225, 88] width 15 height 9
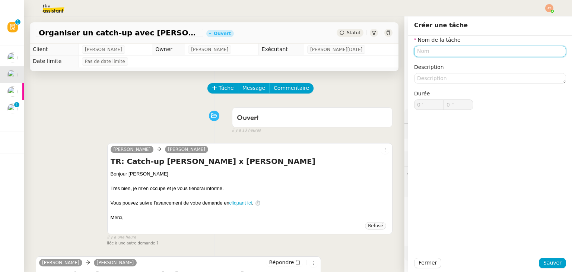
click at [431, 52] on input "text" at bounding box center [490, 51] width 152 height 11
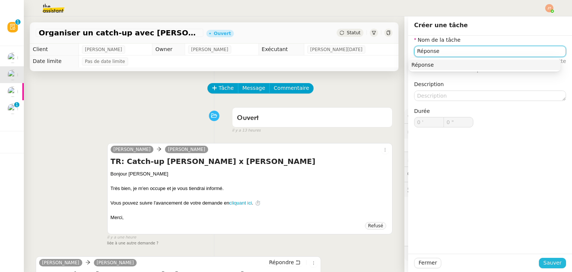
type input "Réponse"
click at [547, 262] on span "Sauver" at bounding box center [552, 262] width 18 height 9
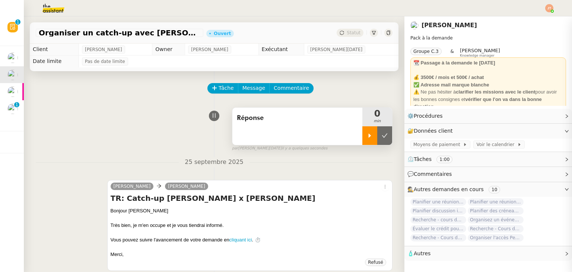
click at [362, 140] on div at bounding box center [369, 135] width 15 height 19
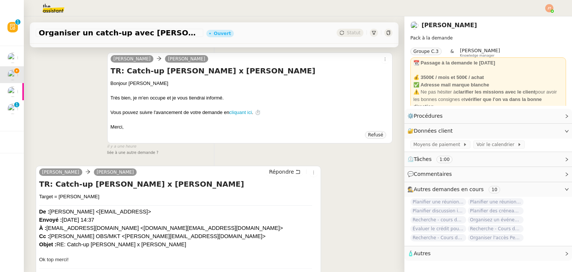
scroll to position [149, 0]
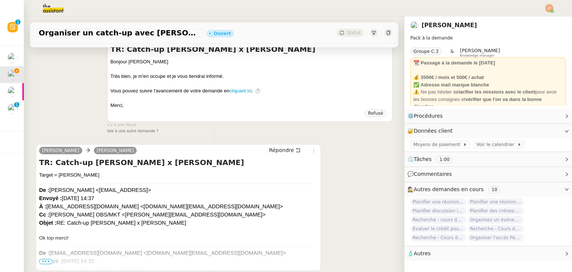
click at [269, 155] on div "Répondre" at bounding box center [291, 150] width 51 height 9
click at [271, 154] on span "Répondre" at bounding box center [281, 149] width 25 height 7
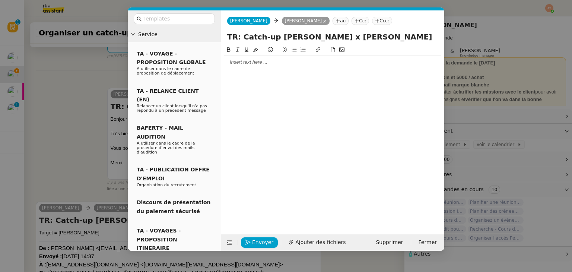
scroll to position [206, 0]
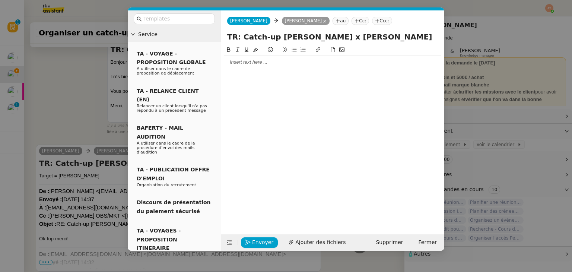
click at [253, 63] on div at bounding box center [332, 62] width 217 height 7
click at [70, 98] on nz-modal-container "Service TA - VOYAGE - PROPOSITION GLOBALE A utiliser dans le cadre de propositi…" at bounding box center [286, 136] width 572 height 272
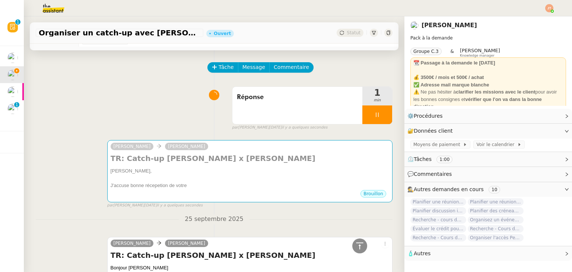
scroll to position [4, 0]
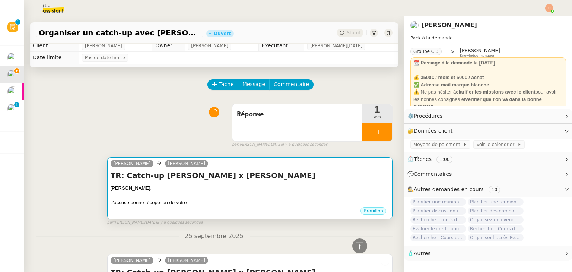
click at [221, 182] on div "TR: Catch-up Anne-Laure x Maurice Maurice, J'accuse bonne récepetion de votre •…" at bounding box center [250, 188] width 278 height 36
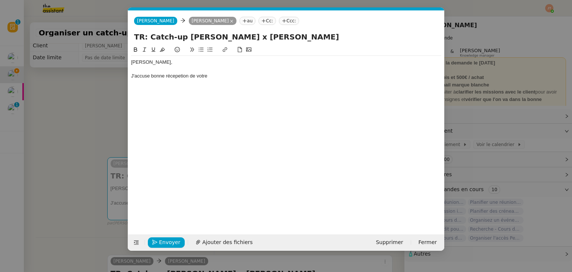
scroll to position [0, 16]
click at [218, 76] on div "J'accuse bonne récepetion de votre" at bounding box center [286, 76] width 310 height 7
click at [172, 79] on div "J'accuse bonne récepetion de votre message" at bounding box center [286, 76] width 310 height 7
click at [0, 0] on lt-span "réce pt ion" at bounding box center [0, 0] width 0 height 0
click at [230, 77] on div "J'accuse bonne réception de votre message" at bounding box center [286, 76] width 310 height 7
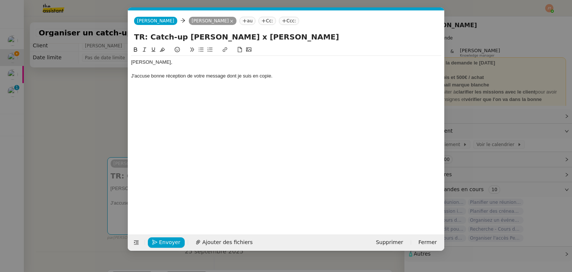
click at [198, 52] on icon at bounding box center [200, 49] width 5 height 5
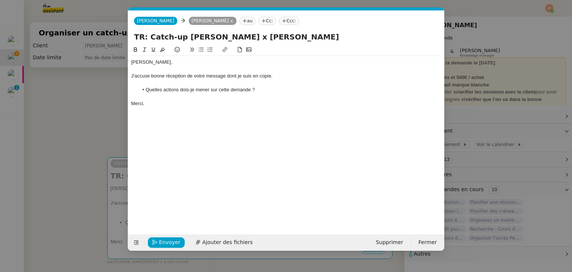
click at [86, 112] on nz-modal-container "Service TA - VOYAGE - PROPOSITION GLOBALE A utiliser dans le cadre de propositi…" at bounding box center [286, 136] width 572 height 272
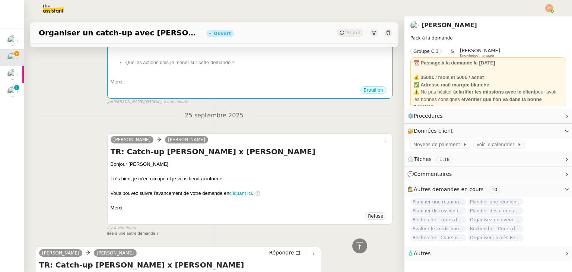
scroll to position [51, 0]
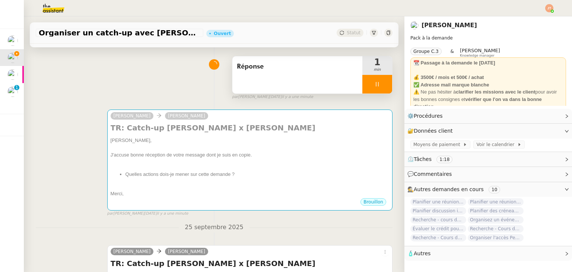
click at [249, 72] on span "Réponse" at bounding box center [297, 66] width 121 height 11
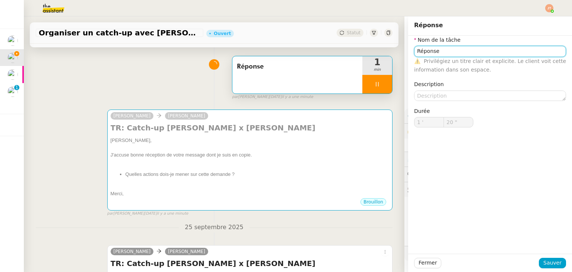
click at [414, 51] on input "Réponse" at bounding box center [490, 51] width 152 height 11
type input "21 ""
type input "EtudRéponse"
type input "22 ""
type input "Etude des Réponse"
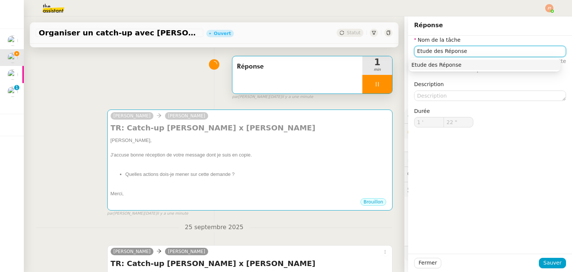
type input "23 ""
type input "Etude des mails et Réponse"
type input "25 ""
type input "Etude des mails et réponse"
type input "27 ""
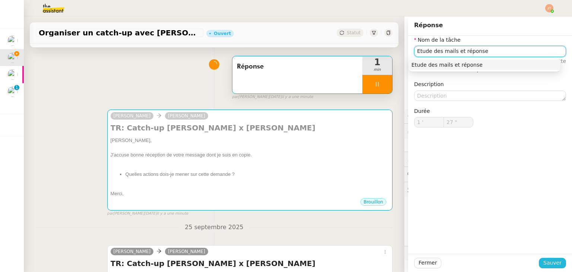
type input "Etude des mails et réponse"
click at [545, 262] on span "Sauver" at bounding box center [552, 262] width 18 height 9
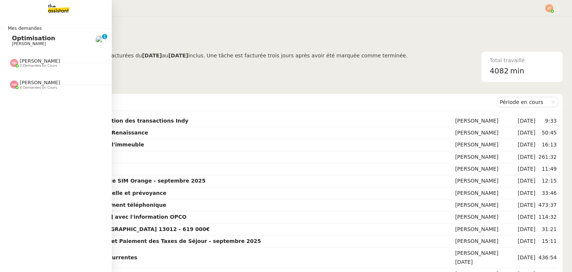
click at [28, 80] on span "[PERSON_NAME]" at bounding box center [40, 83] width 40 height 6
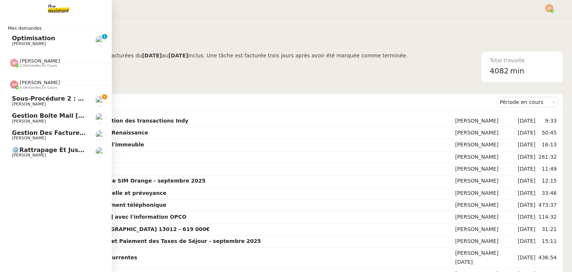
click at [28, 80] on span "[PERSON_NAME]" at bounding box center [40, 83] width 40 height 6
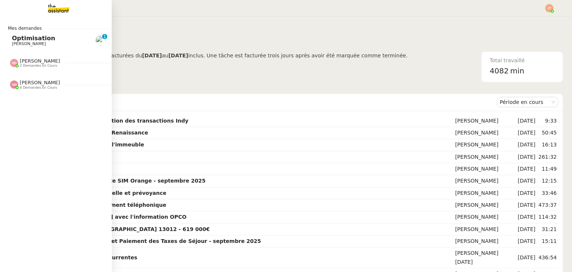
click at [31, 71] on div "Amyna Mehrez 4 demandes en cours" at bounding box center [56, 82] width 112 height 22
click at [33, 66] on span "2 demandes en cours" at bounding box center [38, 66] width 37 height 4
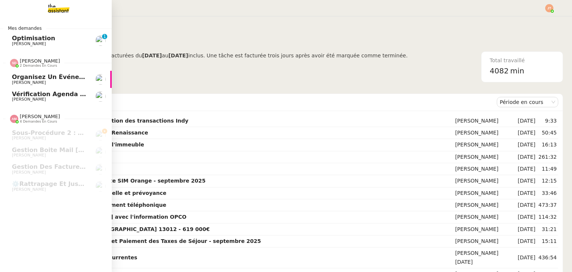
click at [33, 66] on span "2 demandes en cours" at bounding box center [38, 66] width 37 height 4
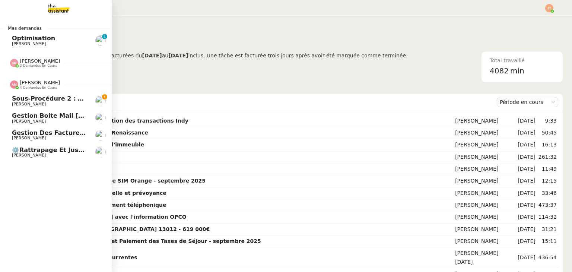
click at [36, 80] on span "[PERSON_NAME]" at bounding box center [40, 83] width 40 height 6
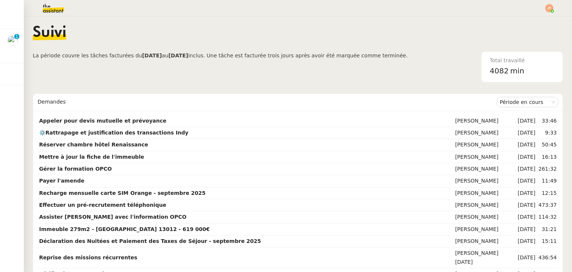
click at [132, 61] on span "La période couvre les tâches facturées du 04/09/2025 au 03/10/2025 inclus. Une …" at bounding box center [220, 66] width 375 height 31
click at [286, 19] on nz-content "Suivi La période couvre les tâches facturées du 04/09/2025 au 03/10/2025 inclus…" at bounding box center [298, 143] width 530 height 255
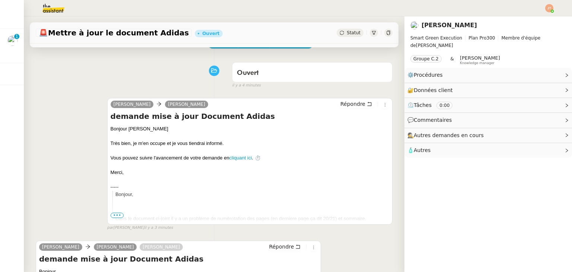
scroll to position [186, 0]
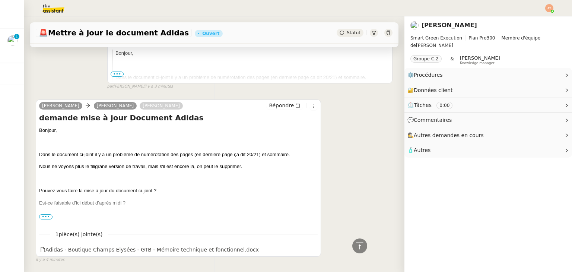
click at [45, 218] on span "•••" at bounding box center [45, 216] width 13 height 5
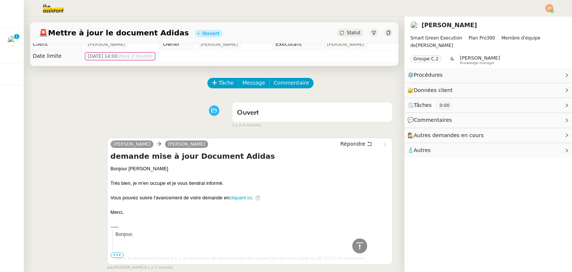
scroll to position [0, 0]
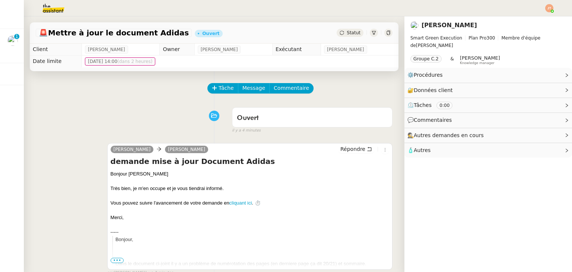
click at [547, 12] on div at bounding box center [286, 8] width 534 height 16
click at [549, 11] on img at bounding box center [549, 8] width 8 height 8
click at [534, 20] on li "Suivi" at bounding box center [529, 21] width 48 height 10
